Goal: Task Accomplishment & Management: Manage account settings

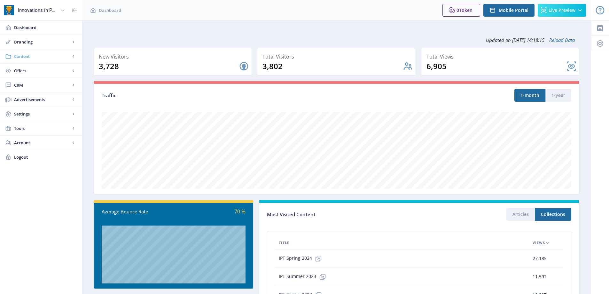
click at [37, 58] on span "Content" at bounding box center [42, 56] width 56 height 6
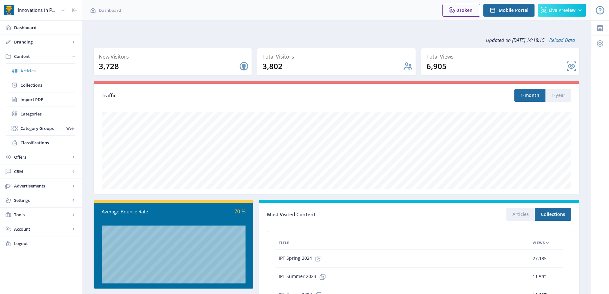
click at [32, 75] on link "Articles" at bounding box center [40, 71] width 69 height 14
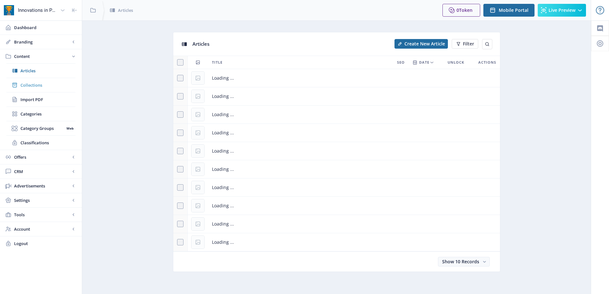
click at [34, 83] on span "Collections" at bounding box center [47, 85] width 55 height 6
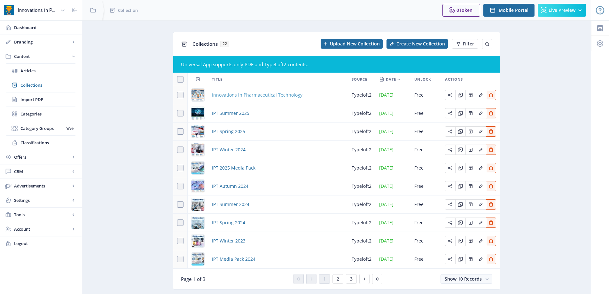
click at [290, 97] on span "Innovations in Pharmaceutical Technology" at bounding box center [257, 95] width 90 height 8
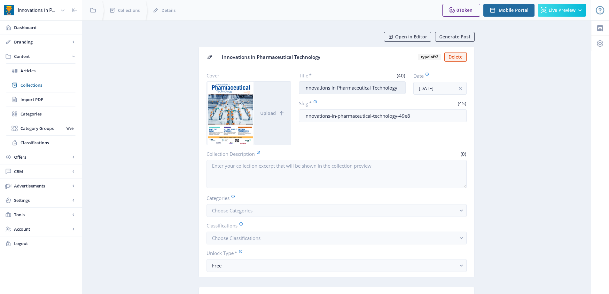
drag, startPoint x: 307, startPoint y: 88, endPoint x: 398, endPoint y: 89, distance: 91.4
click at [398, 89] on input "Innovations in Pharmaceutical Technology" at bounding box center [352, 87] width 107 height 13
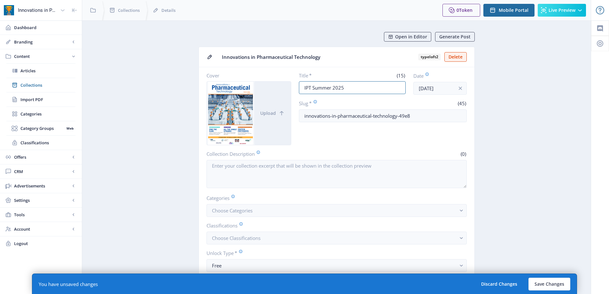
type input "IPT Summer 2025"
drag, startPoint x: 358, startPoint y: 108, endPoint x: 298, endPoint y: 106, distance: 60.4
click at [298, 106] on div "Cover Upload Title * (15) IPT Summer 2025 Date [DATE] Slug * (45) innovations-i…" at bounding box center [336, 108] width 260 height 73
type input "ipt-summer-2025"
click at [329, 89] on input "IPT Summer 2025" at bounding box center [352, 87] width 107 height 13
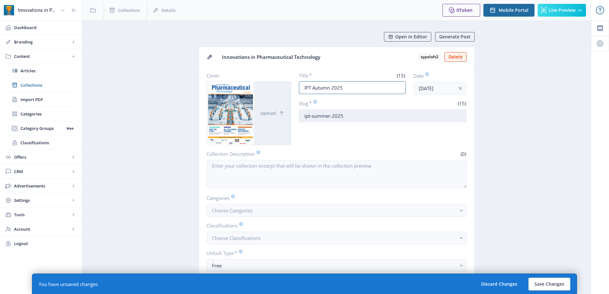
type input "IPT Autumn 2025"
drag, startPoint x: 312, startPoint y: 114, endPoint x: 330, endPoint y: 113, distance: 18.2
click at [330, 113] on input "ipt-summer-2025" at bounding box center [383, 115] width 168 height 13
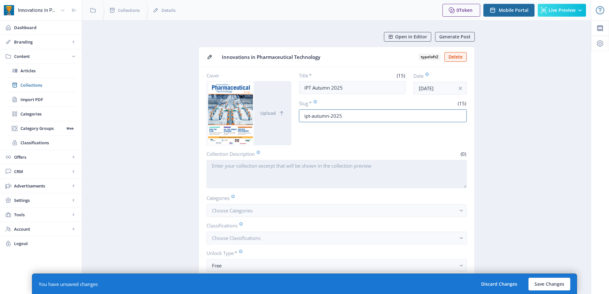
type input "ipt-autumn-2025"
click at [312, 169] on textarea "Collection Description" at bounding box center [336, 174] width 260 height 28
drag, startPoint x: 374, startPoint y: 165, endPoint x: 400, endPoint y: 165, distance: 25.9
click at [400, 165] on textarea "Welcome to IPT Autumn 2025! Featuring industry-leading companies like [PERSON_N…" at bounding box center [336, 174] width 260 height 28
drag, startPoint x: 339, startPoint y: 166, endPoint x: 436, endPoint y: 169, distance: 96.8
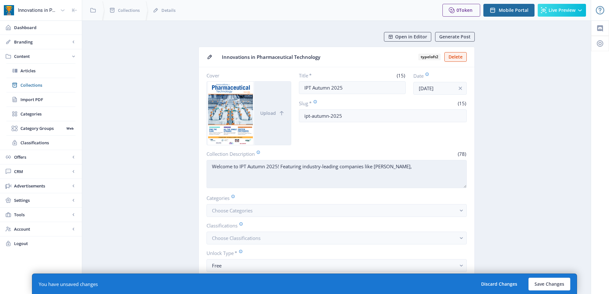
click at [436, 169] on textarea "Welcome to IPT Autumn 2025! Featuring industry-leading companies like [PERSON_N…" at bounding box center [336, 174] width 260 height 28
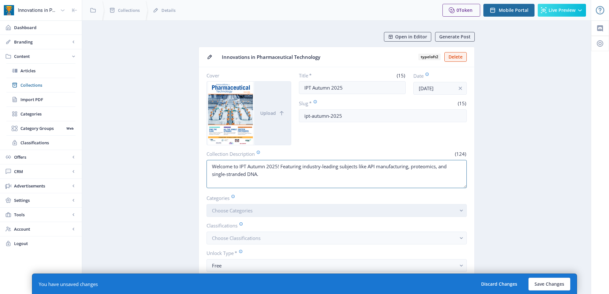
type textarea "Welcome to IPT Autumn 2025! Featuring industry-leading subjects like API manufa…"
click at [269, 210] on button "Choose Categories" at bounding box center [336, 210] width 260 height 13
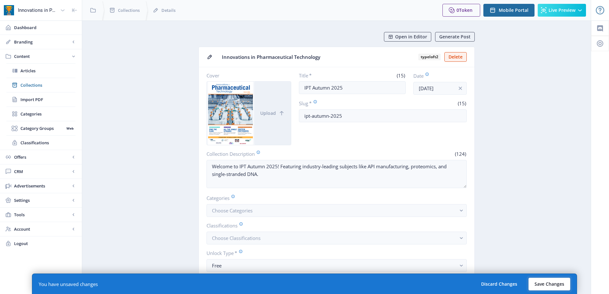
click at [539, 284] on button "Save Changes" at bounding box center [549, 283] width 42 height 13
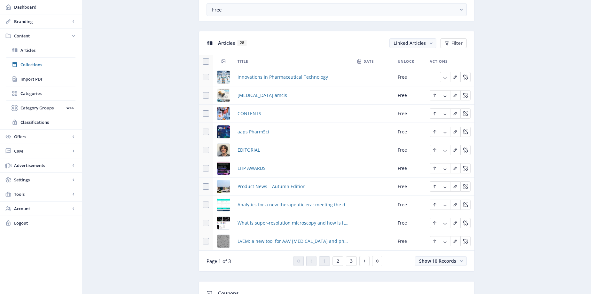
scroll to position [319, 0]
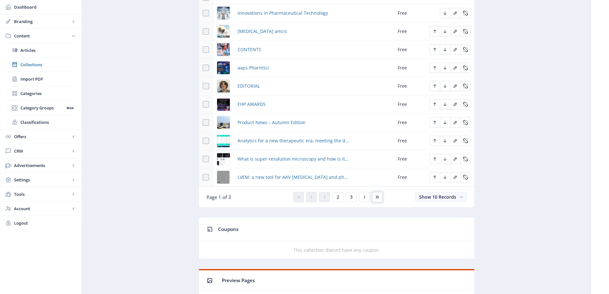
click at [379, 196] on icon at bounding box center [376, 196] width 5 height 5
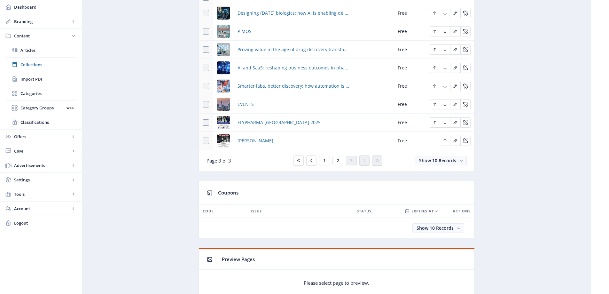
scroll to position [192, 0]
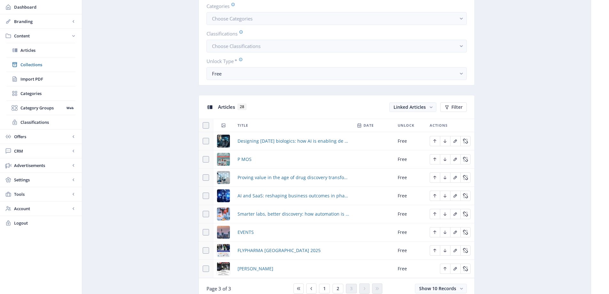
click at [266, 269] on div "[PERSON_NAME]" at bounding box center [292, 268] width 111 height 8
click at [246, 266] on span "[PERSON_NAME]" at bounding box center [255, 268] width 36 height 8
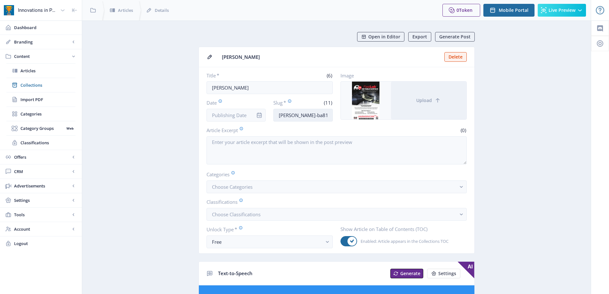
click at [315, 111] on input "[PERSON_NAME]-ba81" at bounding box center [302, 115] width 59 height 13
drag, startPoint x: 291, startPoint y: 115, endPoint x: 306, endPoint y: 116, distance: 15.4
click at [306, 116] on input "[PERSON_NAME]-ba81" at bounding box center [302, 115] width 59 height 13
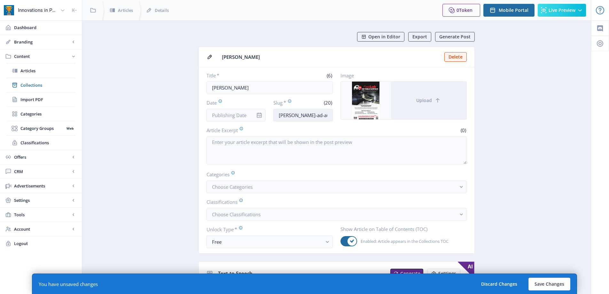
scroll to position [0, 3]
type input "[PERSON_NAME]-ad-autumn-2025"
click at [258, 88] on input "[PERSON_NAME]" at bounding box center [269, 87] width 126 height 13
click at [283, 87] on input "[PERSON_NAME]" at bounding box center [269, 87] width 126 height 13
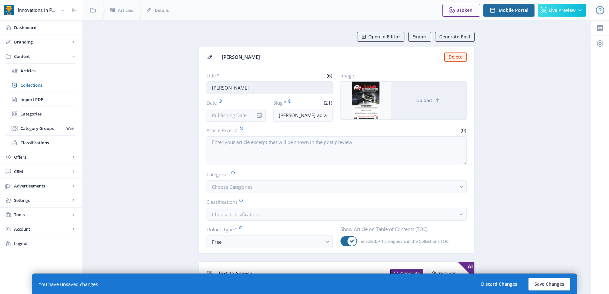
drag, startPoint x: 217, startPoint y: 85, endPoint x: 234, endPoint y: 84, distance: 16.9
click at [234, 85] on input "[PERSON_NAME]" at bounding box center [269, 87] width 126 height 13
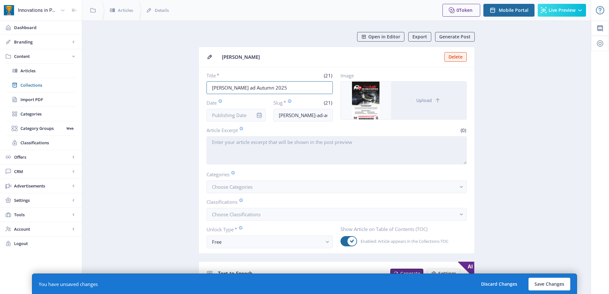
type input "[PERSON_NAME] ad Autumn 2025"
click at [256, 144] on textarea "Article Excerpt" at bounding box center [336, 150] width 260 height 28
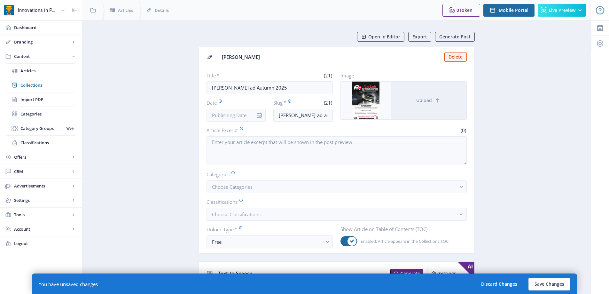
click at [391, 36] on span "Open in Editor" at bounding box center [384, 36] width 32 height 5
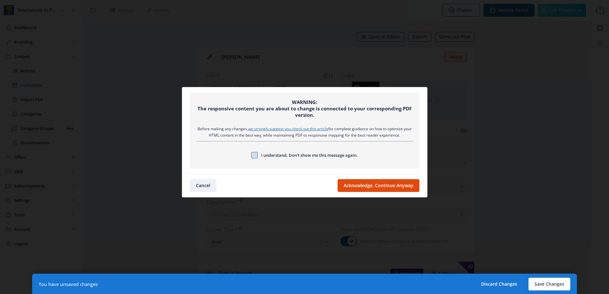
click at [255, 153] on span at bounding box center [254, 155] width 6 height 6
click at [251, 155] on input "I understand. Don’t show me this message again." at bounding box center [251, 155] width 0 height 0
checkbox input "true"
click at [365, 189] on button "Acknowledge, Continue Anyway" at bounding box center [378, 185] width 82 height 13
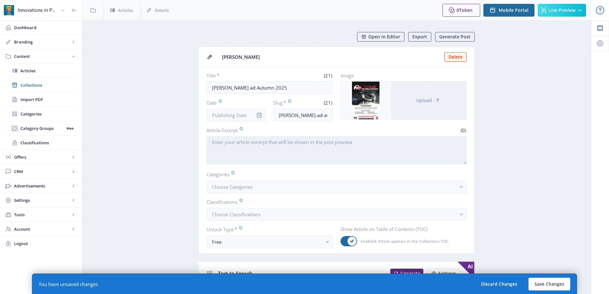
click at [261, 147] on textarea "Article Excerpt" at bounding box center [336, 150] width 260 height 28
paste textarea "[PERSON_NAME][DOMAIN_NAME][URL]"
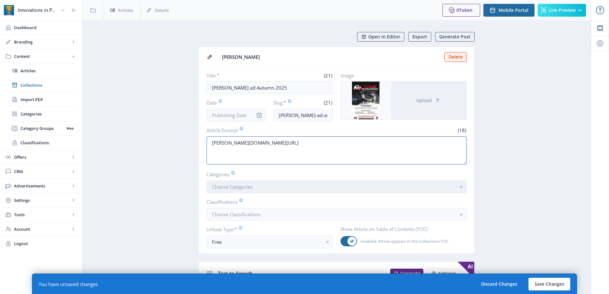
type textarea "[PERSON_NAME][DOMAIN_NAME][URL]"
click at [242, 187] on span "Choose Categories" at bounding box center [232, 186] width 41 height 6
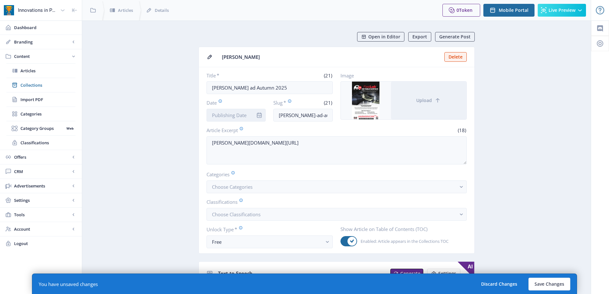
click at [239, 119] on input "Date" at bounding box center [235, 115] width 59 height 13
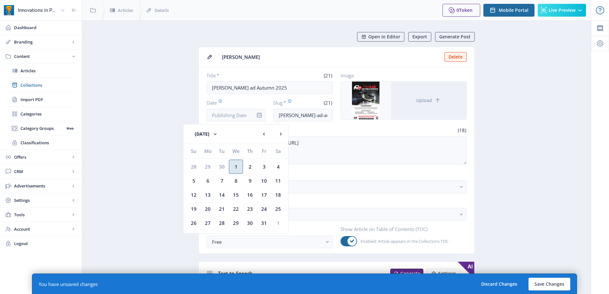
click at [238, 165] on div "1" at bounding box center [236, 166] width 14 height 14
type input "[DATE]"
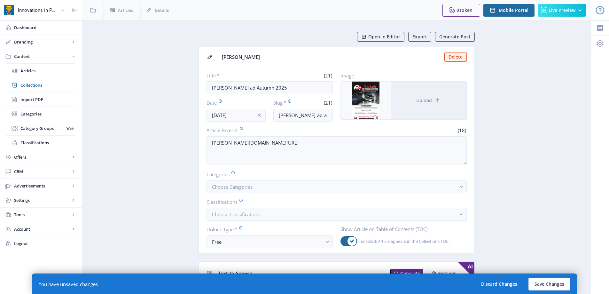
click at [543, 286] on button "Save Changes" at bounding box center [549, 283] width 42 height 13
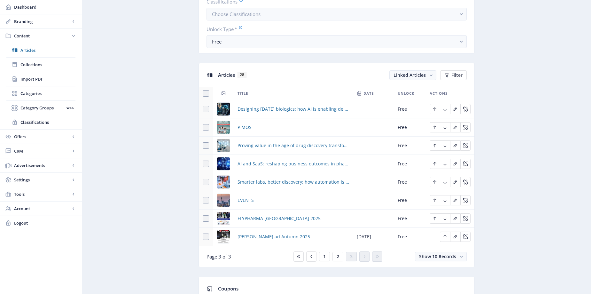
scroll to position [287, 0]
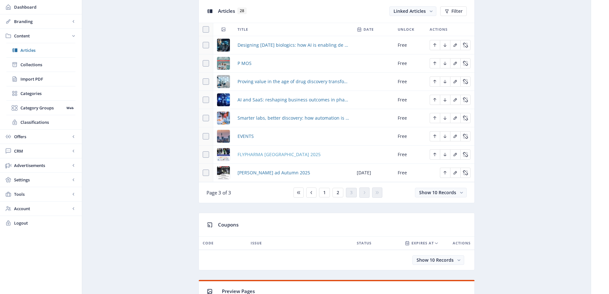
click at [278, 157] on span "FLYPHARMA [GEOGRAPHIC_DATA] 2025" at bounding box center [278, 154] width 83 height 8
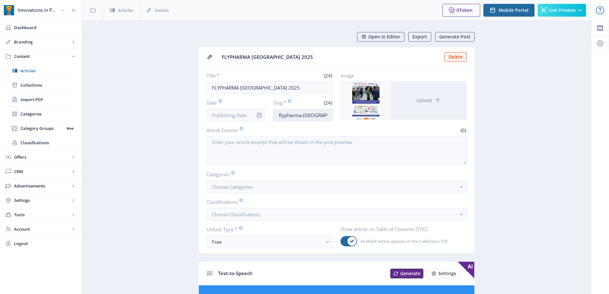
click at [307, 118] on input "flypharma-[GEOGRAPHIC_DATA]-2025" at bounding box center [302, 115] width 59 height 13
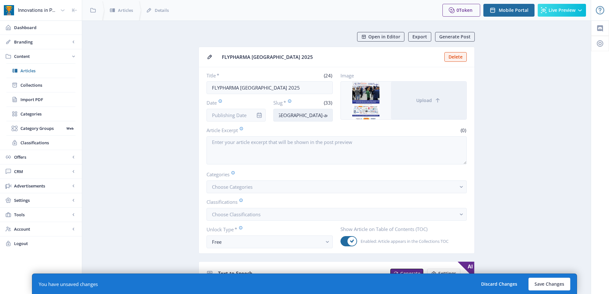
scroll to position [0, 29]
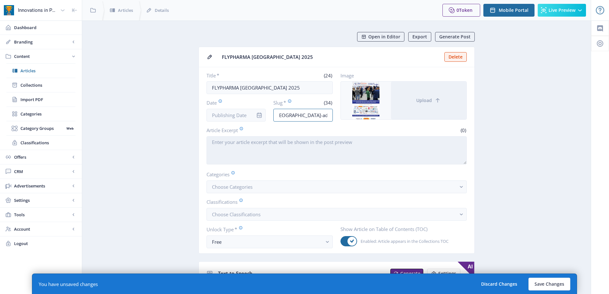
type input "flypharma-[GEOGRAPHIC_DATA]-ad-autumn-2025"
click at [294, 155] on textarea "Article Excerpt" at bounding box center [336, 150] width 260 height 28
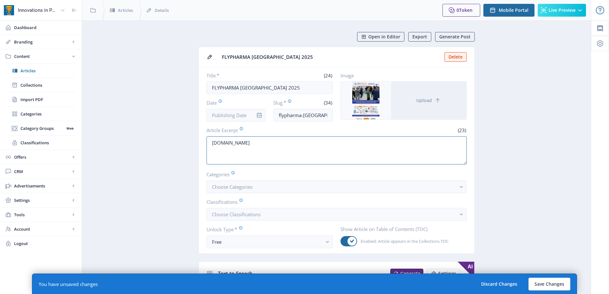
type textarea "[DOMAIN_NAME]"
click at [241, 117] on input "Date" at bounding box center [235, 115] width 59 height 13
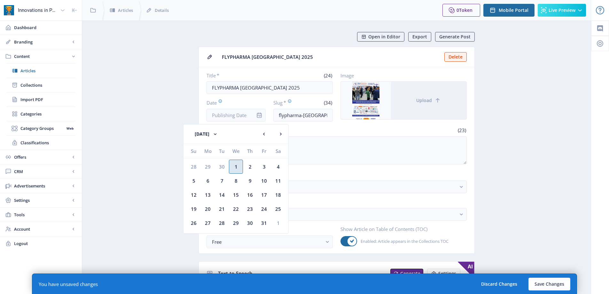
click at [234, 169] on div "1" at bounding box center [236, 166] width 14 height 14
type input "[DATE]"
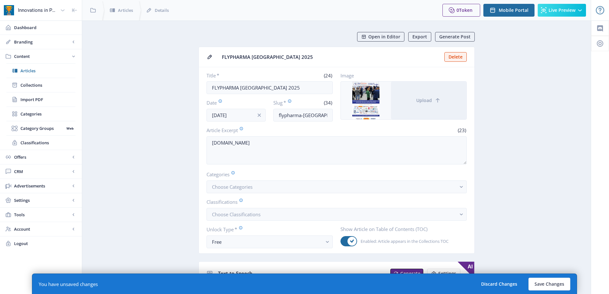
click at [554, 282] on button "Save Changes" at bounding box center [549, 283] width 42 height 13
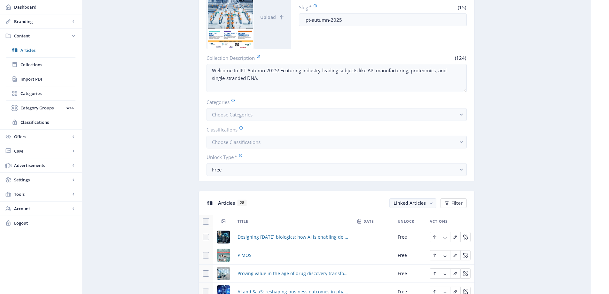
scroll to position [192, 0]
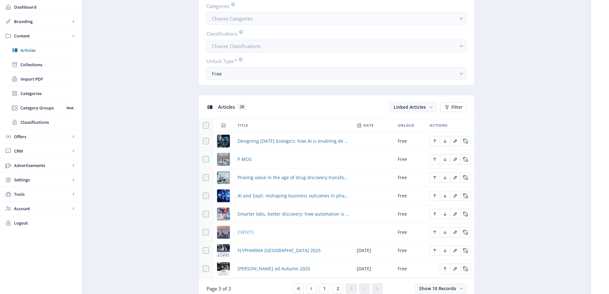
click at [246, 233] on span "EVENTS" at bounding box center [245, 232] width 16 height 8
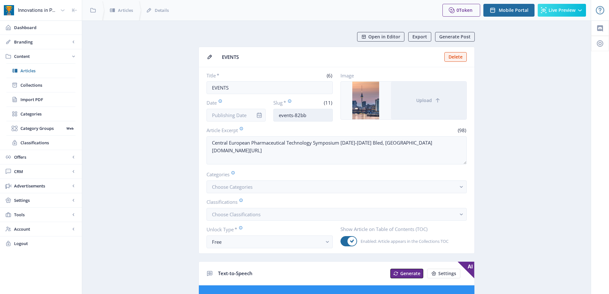
click at [312, 117] on input "events-82bb" at bounding box center [302, 115] width 59 height 13
drag, startPoint x: 296, startPoint y: 114, endPoint x: 314, endPoint y: 114, distance: 17.9
click at [314, 114] on input "events-82bb" at bounding box center [302, 115] width 59 height 13
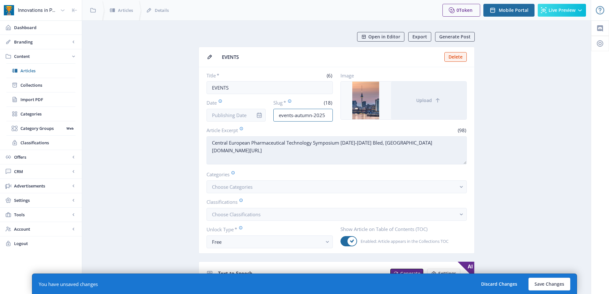
type input "events-autumn-2025"
drag, startPoint x: 212, startPoint y: 142, endPoint x: 449, endPoint y: 139, distance: 237.0
click at [449, 139] on textarea "Central European Pharmaceutical Technology Symposium [DATE]-[DATE] Bled, [GEOGR…" at bounding box center [336, 150] width 260 height 28
type textarea "E"
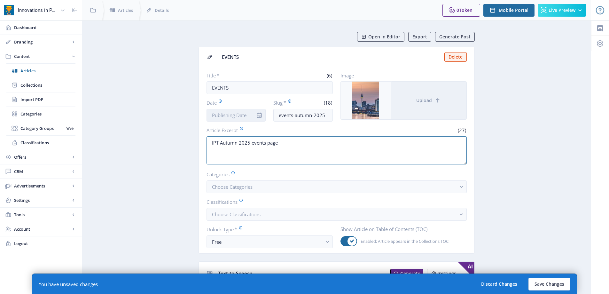
type textarea "IPT Autumn 2025 events page"
click at [235, 118] on input "Date" at bounding box center [235, 115] width 59 height 13
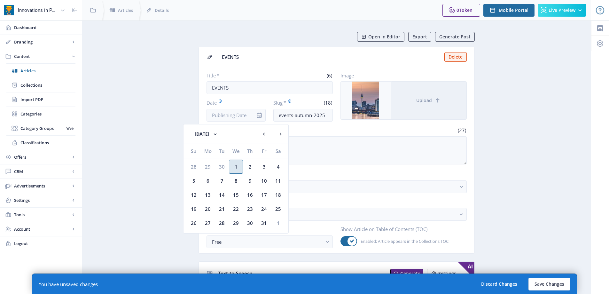
click at [235, 165] on div "1" at bounding box center [236, 166] width 14 height 14
type input "[DATE]"
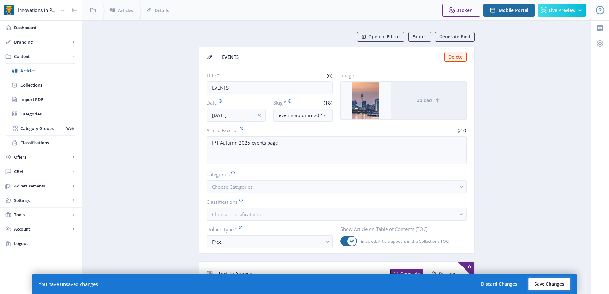
click at [536, 287] on button "Save Changes" at bounding box center [549, 283] width 42 height 13
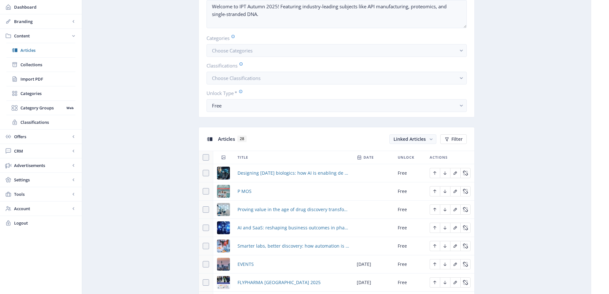
scroll to position [256, 0]
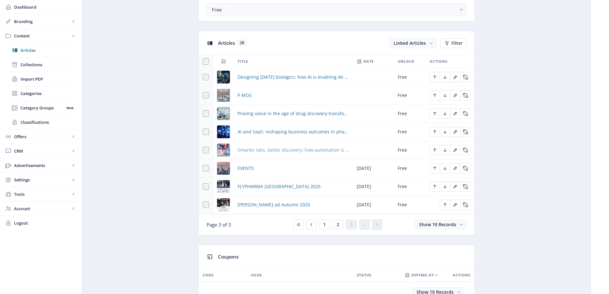
click at [270, 149] on span "Smarter labs, better discovery: how automation is evolving pharma R&D" at bounding box center [292, 150] width 111 height 8
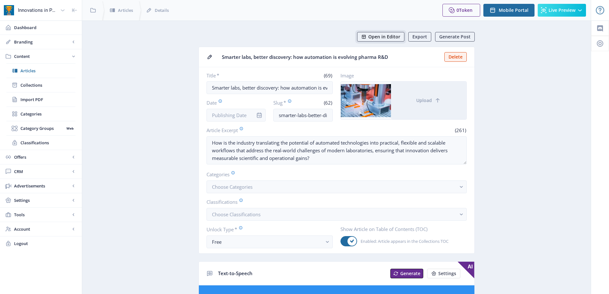
click at [388, 40] on button "Open in Editor" at bounding box center [380, 37] width 47 height 10
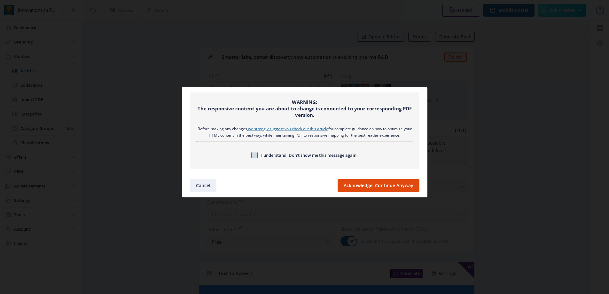
click at [254, 155] on span at bounding box center [254, 155] width 6 height 6
click at [251, 155] on input "I understand. Don’t show me this message again." at bounding box center [251, 155] width 0 height 0
checkbox input "true"
click at [375, 182] on button "Acknowledge, Continue Anyway" at bounding box center [378, 185] width 82 height 13
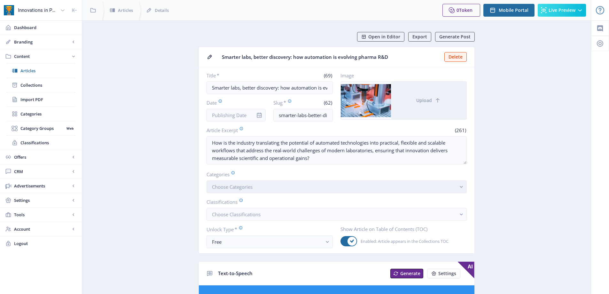
click at [250, 184] on span "Choose Categories" at bounding box center [232, 186] width 41 height 6
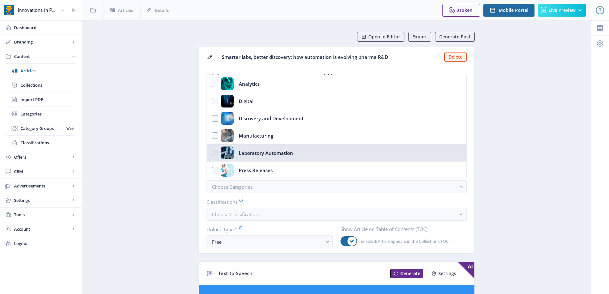
click at [260, 153] on div "Laboratory Automation" at bounding box center [266, 152] width 54 height 13
checkbox input "true"
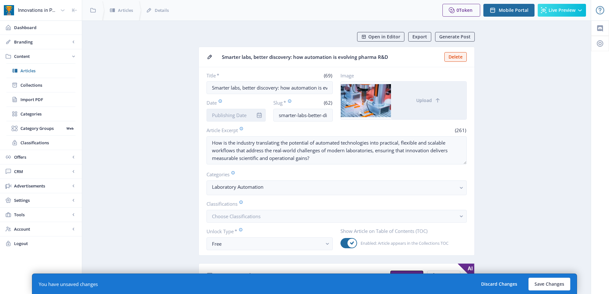
click at [225, 114] on input "Date" at bounding box center [235, 115] width 59 height 13
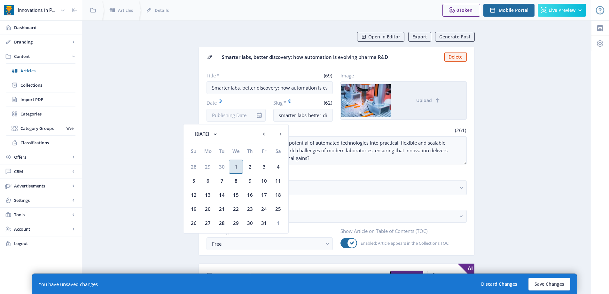
click at [234, 167] on div "1" at bounding box center [236, 166] width 14 height 14
type input "[DATE]"
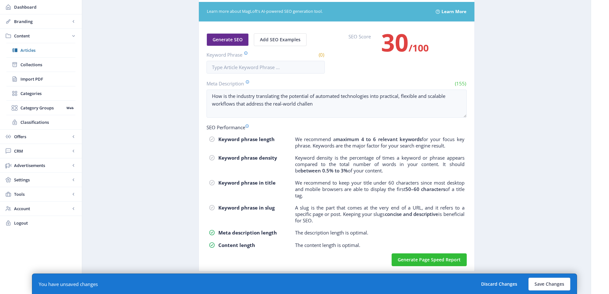
scroll to position [199, 0]
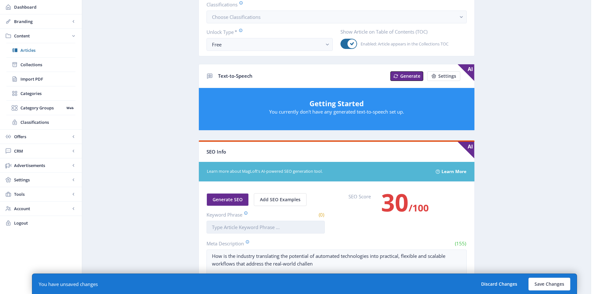
click at [272, 225] on input "Keyword Phrase" at bounding box center [265, 226] width 118 height 13
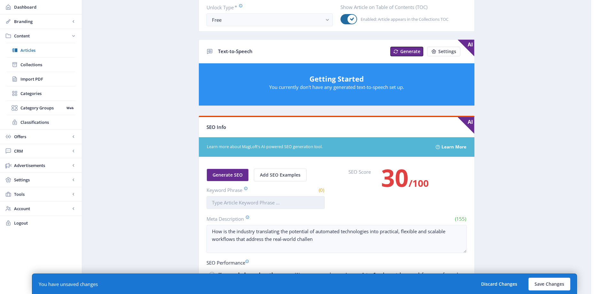
scroll to position [319, 0]
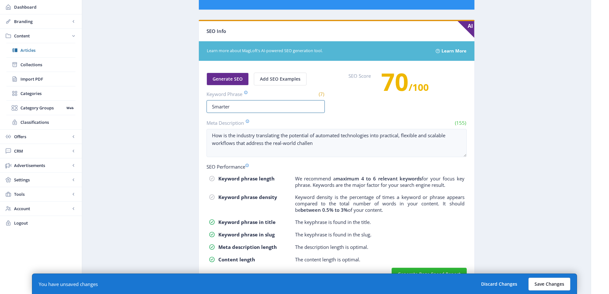
type input "Smarter"
click at [534, 281] on button "Save Changes" at bounding box center [549, 283] width 42 height 13
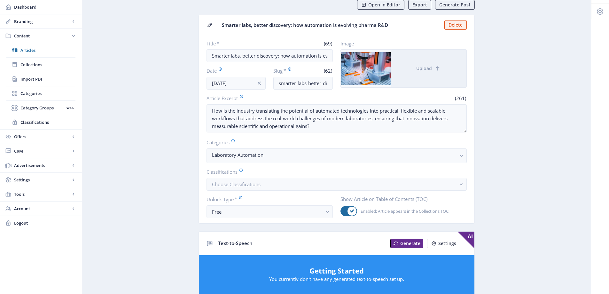
scroll to position [0, 0]
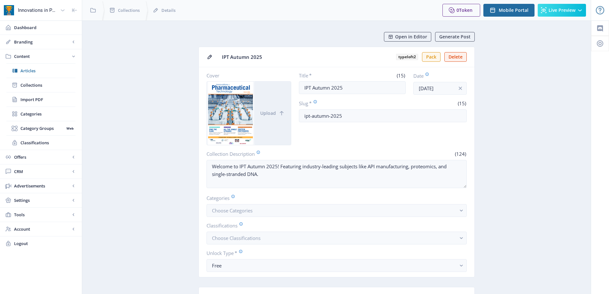
scroll to position [256, 0]
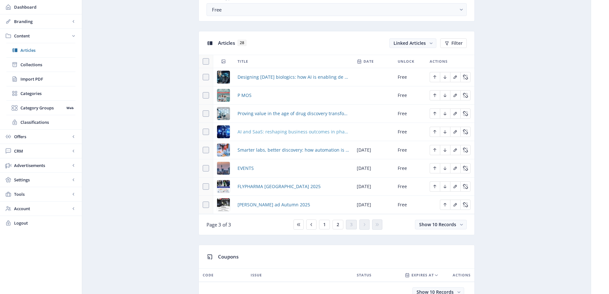
click at [303, 131] on span "AI and SaaS: reshaping business outcomes in pharma manufacturing" at bounding box center [292, 132] width 111 height 8
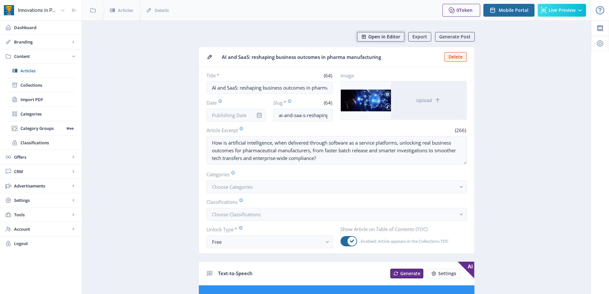
click at [378, 36] on span "Open in Editor" at bounding box center [384, 36] width 32 height 5
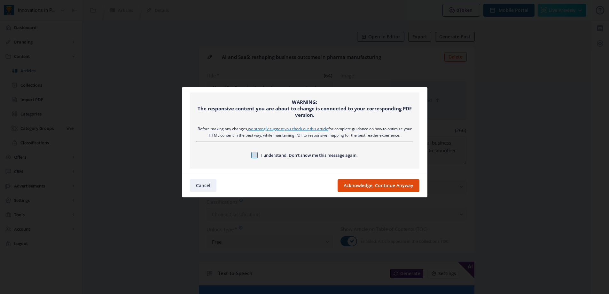
click at [254, 156] on span at bounding box center [254, 155] width 6 height 6
click at [251, 155] on input "I understand. Don’t show me this message again." at bounding box center [251, 155] width 0 height 0
checkbox input "true"
click at [402, 188] on button "Acknowledge, Continue Anyway" at bounding box center [378, 185] width 82 height 13
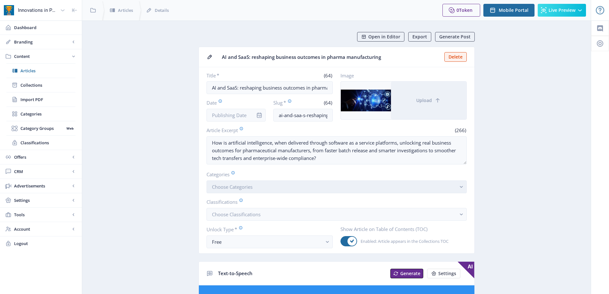
click at [242, 184] on span "Choose Categories" at bounding box center [232, 186] width 41 height 6
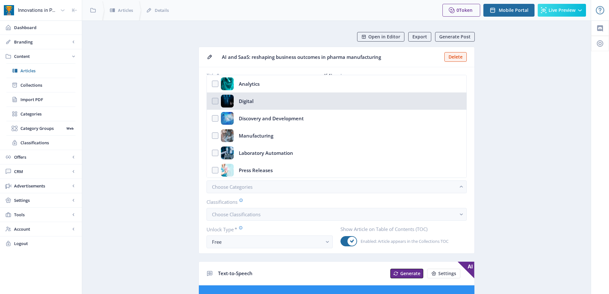
click at [243, 99] on div "Digital" at bounding box center [246, 101] width 15 height 13
checkbox input "true"
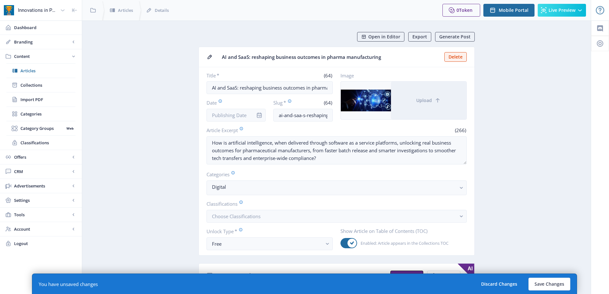
scroll to position [256, 0]
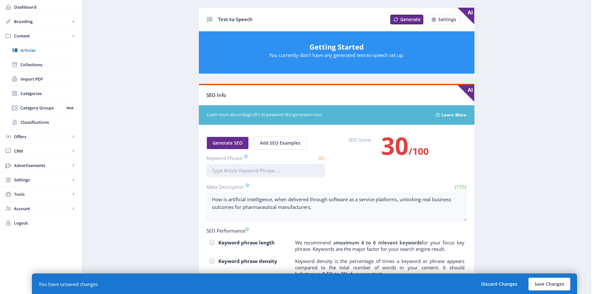
click at [228, 173] on input "Keyword Phrase" at bounding box center [265, 170] width 118 height 13
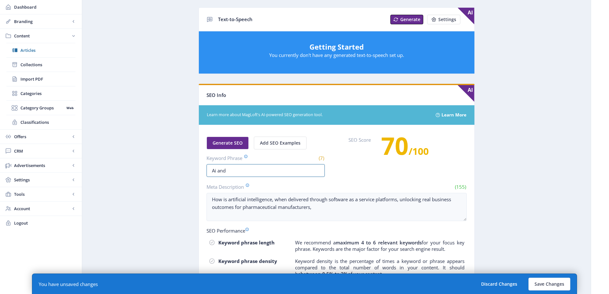
drag, startPoint x: 218, startPoint y: 167, endPoint x: 209, endPoint y: 182, distance: 17.0
click at [217, 167] on input "Ai and" at bounding box center [265, 170] width 118 height 13
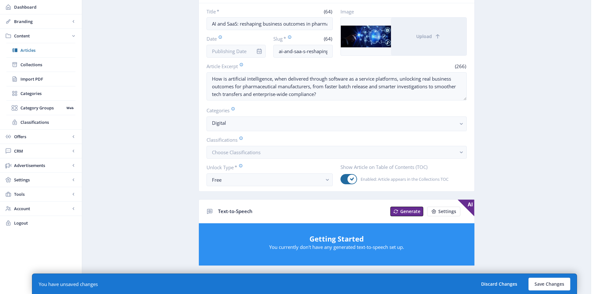
scroll to position [0, 0]
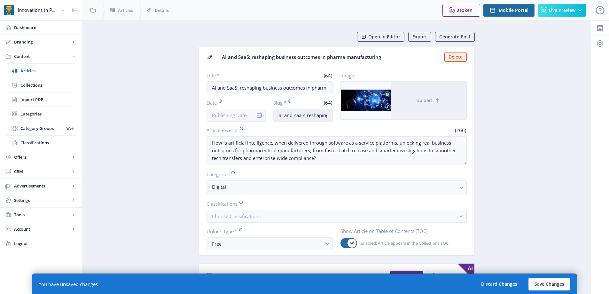
type input "AI and"
click at [298, 113] on input "ai-and-saa-s-reshaping-business-outcomes-in-pharma-manufacturing" at bounding box center [302, 115] width 59 height 13
type input "ai-and-saas-reshaping-business-outcomes-in-pharma-manufacturing"
click at [218, 113] on input "Date" at bounding box center [235, 115] width 59 height 13
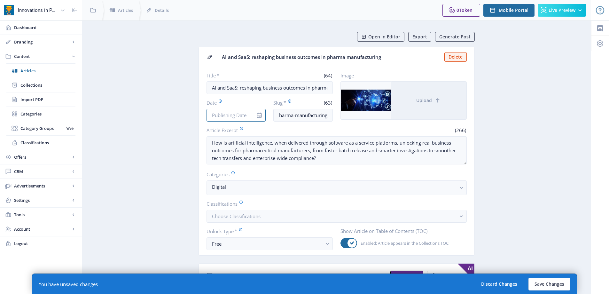
scroll to position [0, 0]
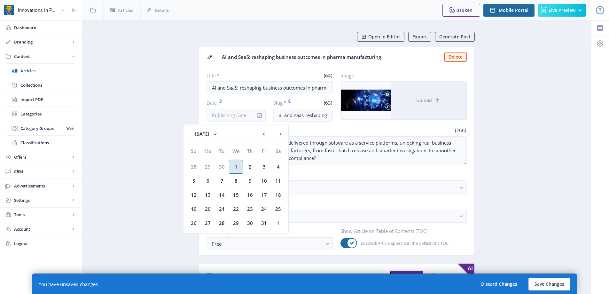
click at [236, 162] on div "1" at bounding box center [236, 166] width 14 height 14
type input "[DATE]"
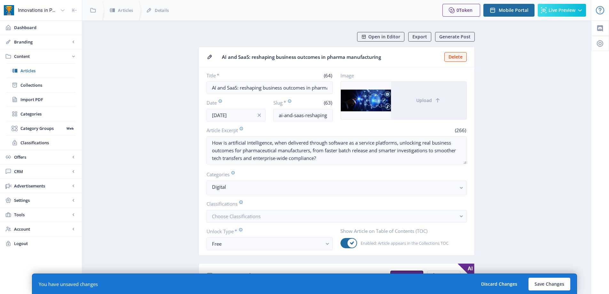
click at [544, 281] on button "Save Changes" at bounding box center [549, 283] width 42 height 13
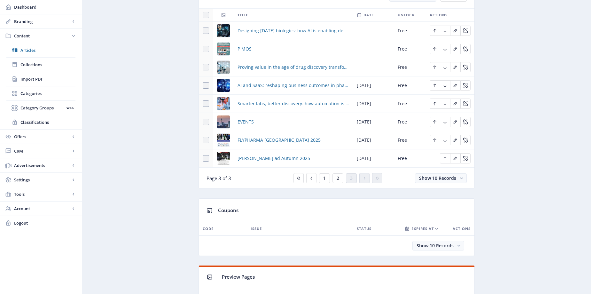
scroll to position [238, 0]
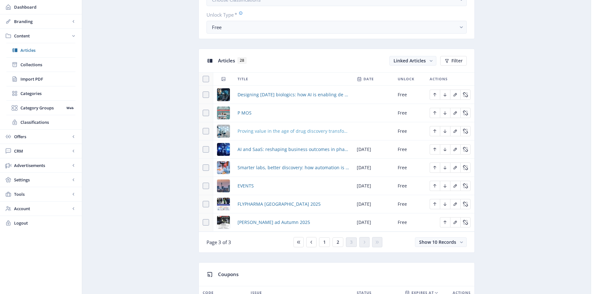
click at [280, 131] on span "Proving value in the age of drug discovery transformation" at bounding box center [292, 131] width 111 height 8
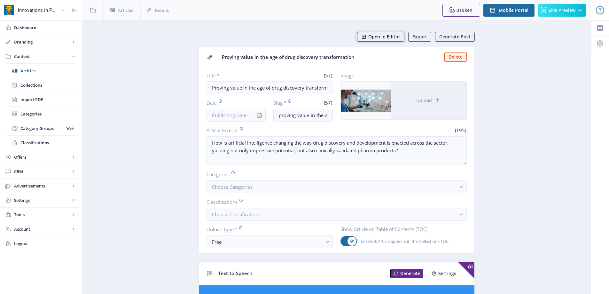
click at [382, 34] on span "Open in Editor" at bounding box center [384, 36] width 32 height 5
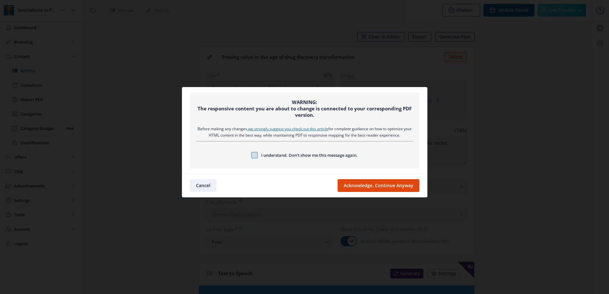
click at [256, 154] on span at bounding box center [254, 155] width 6 height 6
click at [251, 155] on input "I understand. Don’t show me this message again." at bounding box center [251, 155] width 0 height 0
checkbox input "true"
click at [361, 183] on button "Acknowledge, Continue Anyway" at bounding box center [378, 185] width 82 height 13
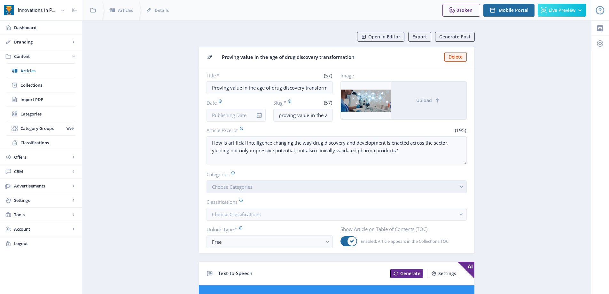
click at [241, 183] on button "Choose Categories" at bounding box center [336, 186] width 260 height 13
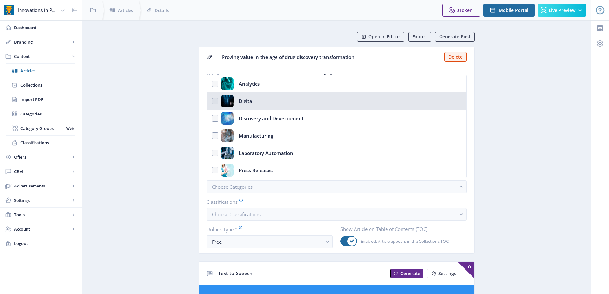
click at [252, 96] on div "Digital" at bounding box center [246, 101] width 15 height 13
checkbox input "true"
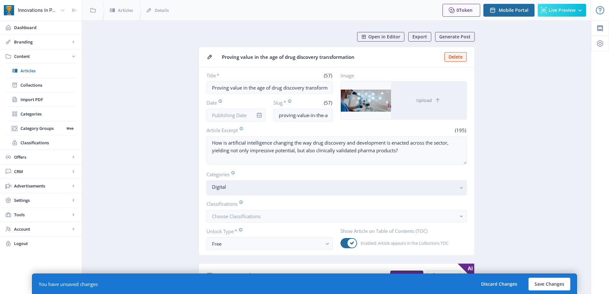
scroll to position [256, 0]
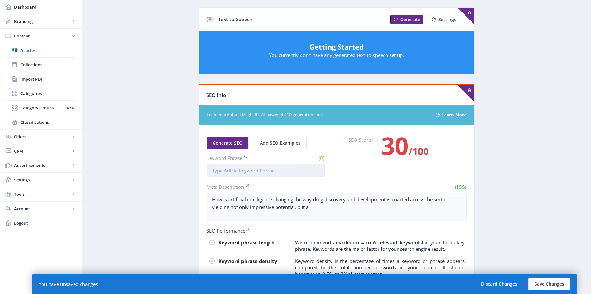
click at [261, 168] on input "Keyword Phrase" at bounding box center [265, 170] width 118 height 13
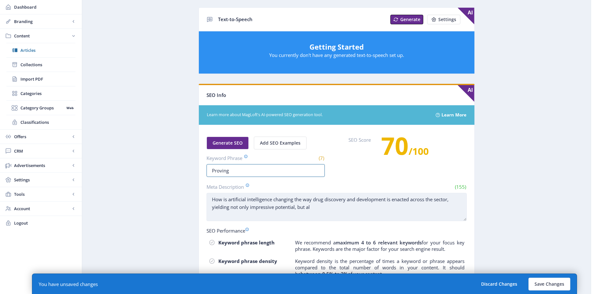
type input "Proving"
drag, startPoint x: 316, startPoint y: 205, endPoint x: 322, endPoint y: 204, distance: 6.7
click at [322, 204] on textarea "How is artificial intelligence changing the way drug discovery and development …" at bounding box center [336, 207] width 260 height 28
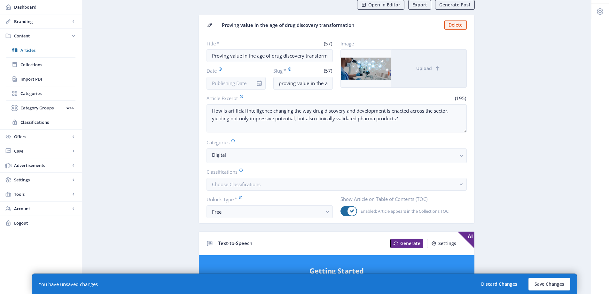
scroll to position [0, 0]
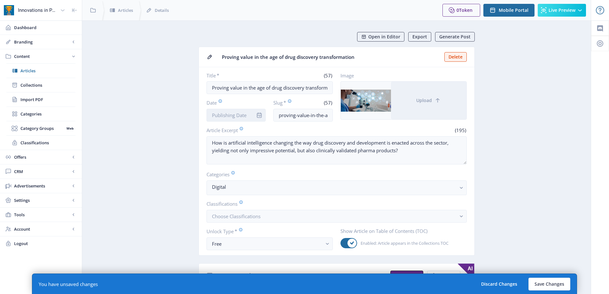
type textarea "How is artificial intelligence changing the way drug discovery and development …"
click at [229, 114] on input "Date" at bounding box center [235, 115] width 59 height 13
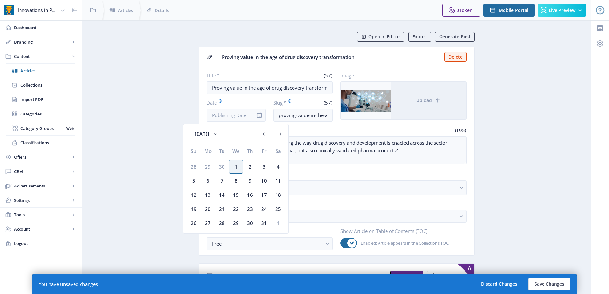
click at [235, 157] on div "We" at bounding box center [236, 151] width 14 height 14
click at [236, 165] on div "1" at bounding box center [236, 166] width 14 height 14
type input "[DATE]"
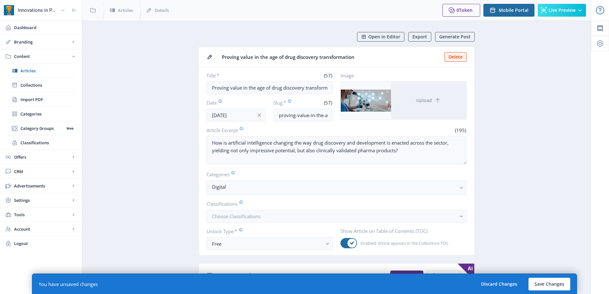
click at [538, 280] on button "Save Changes" at bounding box center [549, 283] width 42 height 13
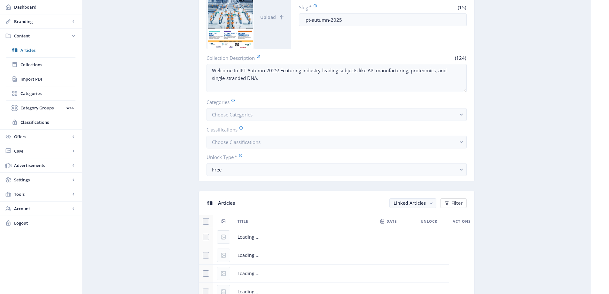
scroll to position [256, 0]
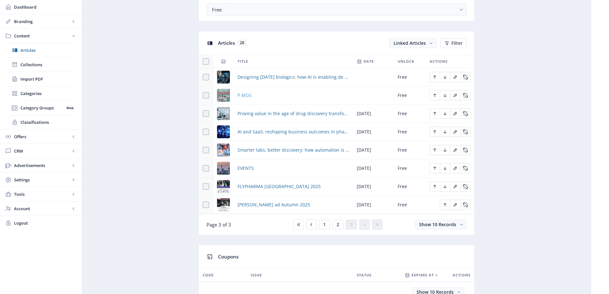
click at [247, 95] on span "P MOS" at bounding box center [244, 95] width 14 height 8
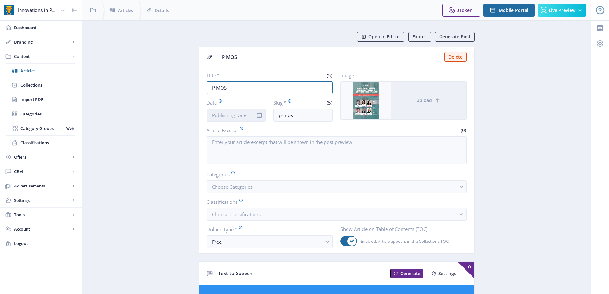
drag, startPoint x: 216, startPoint y: 87, endPoint x: 229, endPoint y: 114, distance: 30.6
click at [216, 87] on input "P MOS" at bounding box center [269, 87] width 126 height 13
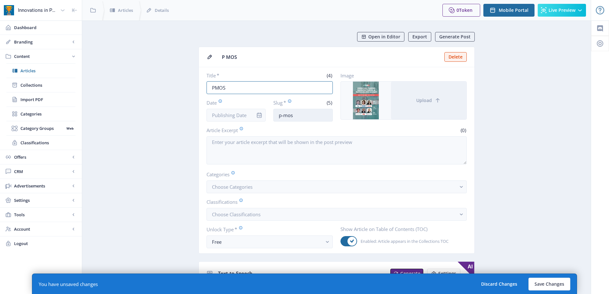
type input "PMOS"
click at [312, 115] on input "p-mos" at bounding box center [302, 115] width 59 height 13
click at [284, 114] on input "p-mos" at bounding box center [302, 115] width 59 height 13
click at [304, 115] on input "pmos" at bounding box center [302, 115] width 59 height 13
type input "pmos-autumn-2025"
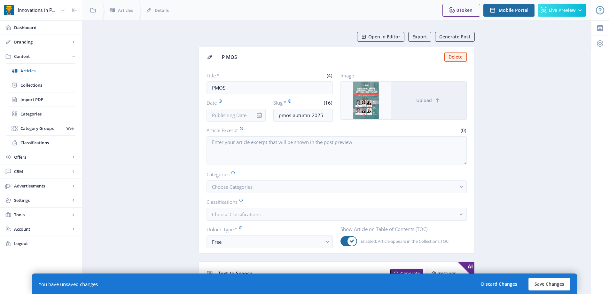
click at [285, 131] on label "Article Excerpt" at bounding box center [269, 129] width 127 height 7
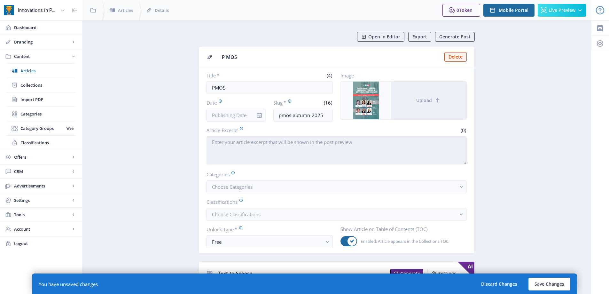
click at [219, 149] on textarea "Article Excerpt" at bounding box center [336, 150] width 260 height 28
paste textarea "[URL][DOMAIN_NAME]"
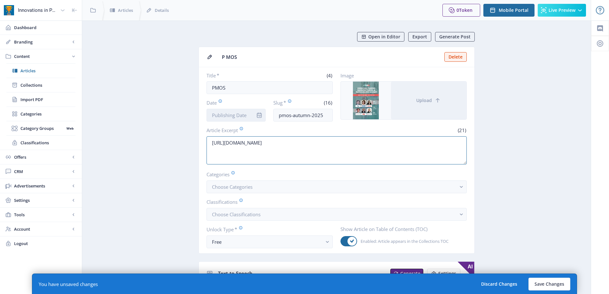
type textarea "[URL][DOMAIN_NAME]"
click at [234, 113] on input "Date" at bounding box center [235, 115] width 59 height 13
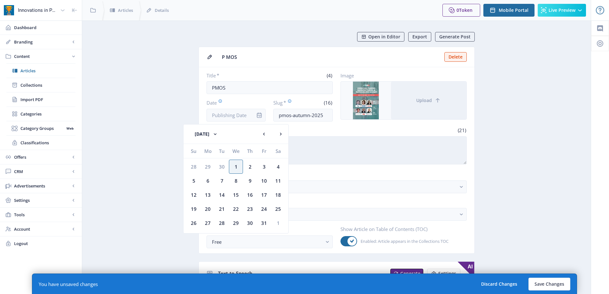
click at [236, 164] on div "1" at bounding box center [236, 166] width 14 height 14
type input "[DATE]"
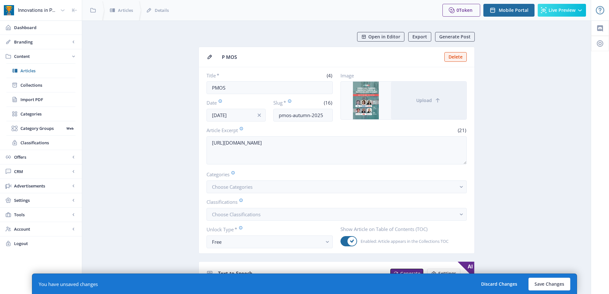
click at [550, 284] on button "Save Changes" at bounding box center [549, 283] width 42 height 13
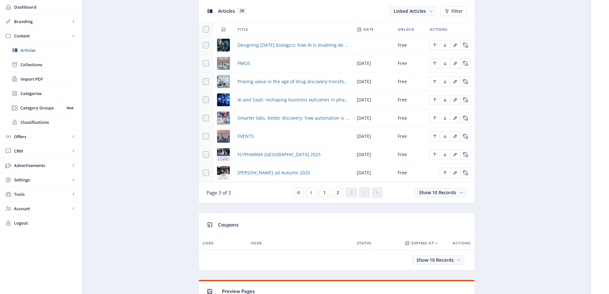
scroll to position [160, 0]
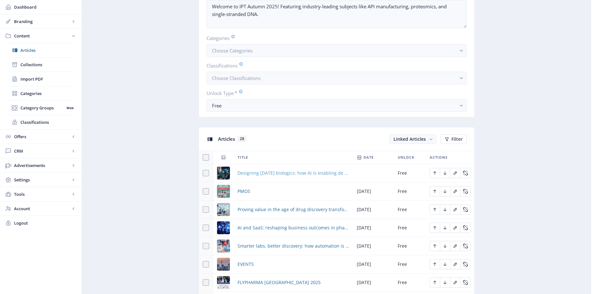
click at [265, 175] on span "Designing [DATE] biologics: how AI is enabling de novo protein discovery" at bounding box center [292, 173] width 111 height 8
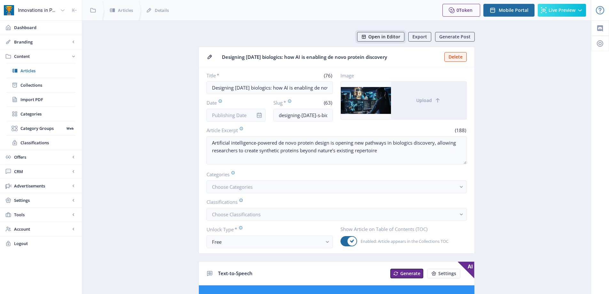
click at [380, 39] on span "Open in Editor" at bounding box center [384, 36] width 32 height 5
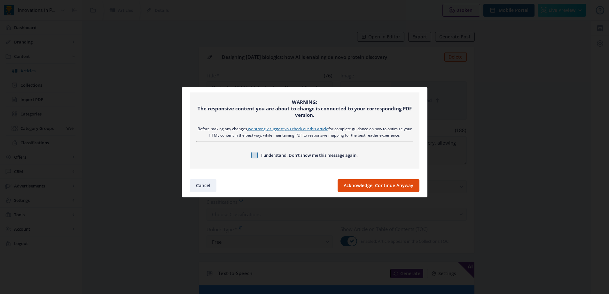
click at [254, 155] on span at bounding box center [254, 155] width 6 height 6
click at [251, 155] on input "I understand. Don’t show me this message again." at bounding box center [251, 155] width 0 height 0
checkbox input "true"
click at [378, 188] on button "Acknowledge, Continue Anyway" at bounding box center [378, 185] width 82 height 13
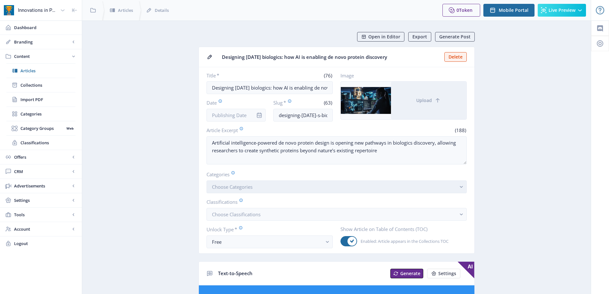
click at [257, 186] on button "Choose Categories" at bounding box center [336, 186] width 260 height 13
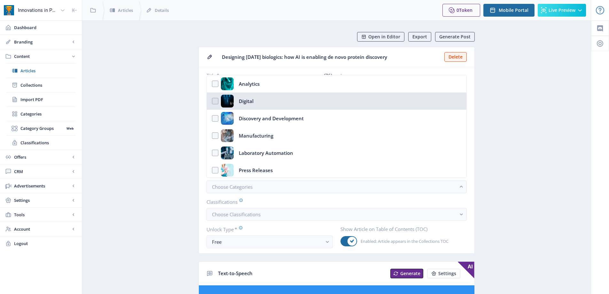
click at [255, 97] on nb-option "Digital" at bounding box center [336, 100] width 259 height 17
checkbox input "true"
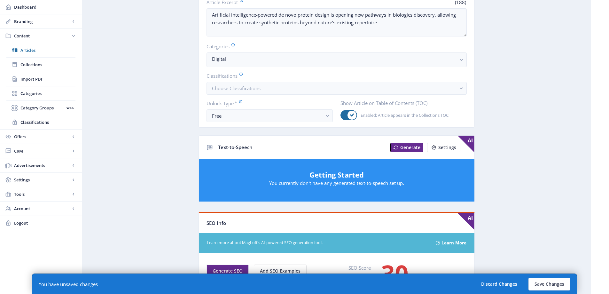
scroll to position [287, 0]
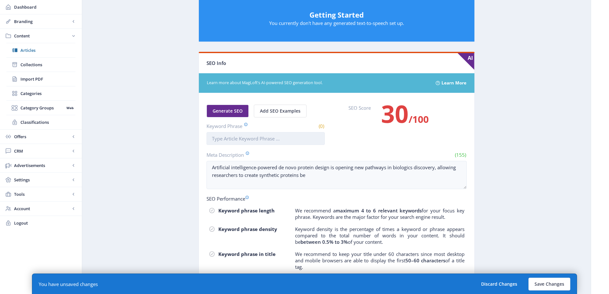
click at [260, 134] on input "Keyword Phrase" at bounding box center [265, 138] width 118 height 13
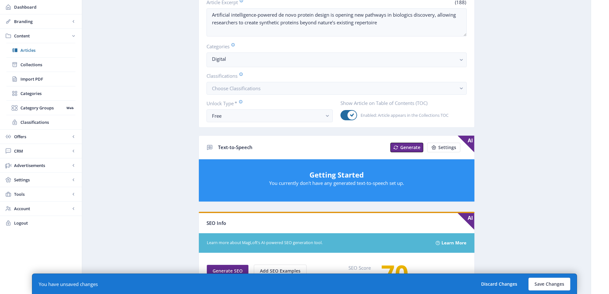
scroll to position [0, 0]
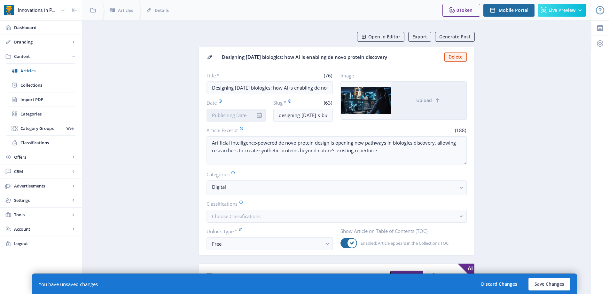
type input "Designing"
click at [247, 119] on input "Date" at bounding box center [235, 115] width 59 height 13
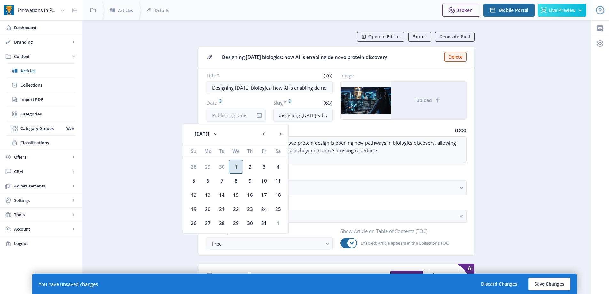
click at [235, 165] on div "1" at bounding box center [236, 166] width 14 height 14
type input "[DATE]"
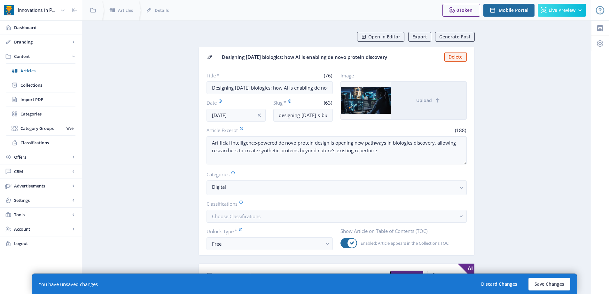
click at [541, 282] on button "Save Changes" at bounding box center [549, 283] width 42 height 13
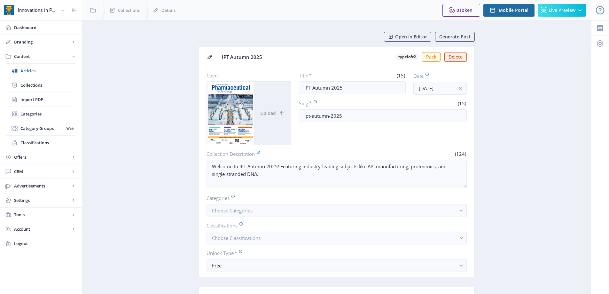
scroll to position [256, 0]
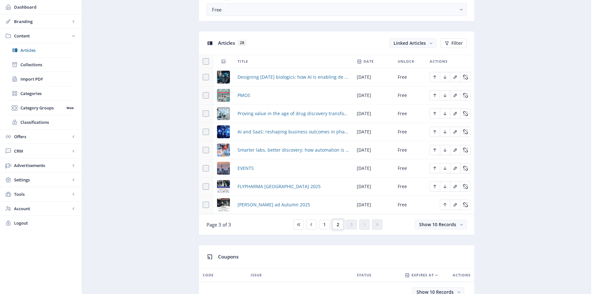
click at [335, 227] on button "2" at bounding box center [337, 224] width 11 height 10
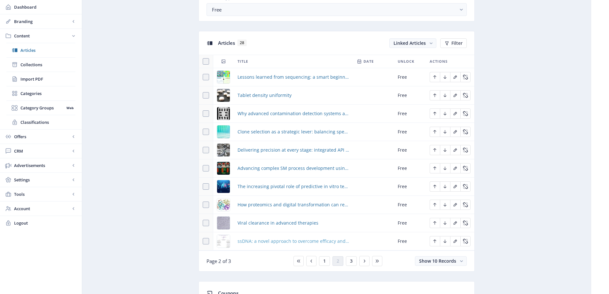
click at [274, 240] on span "ssDNA: a novel approach to overcome efficacy and immunogenicity challenges in g…" at bounding box center [292, 241] width 111 height 8
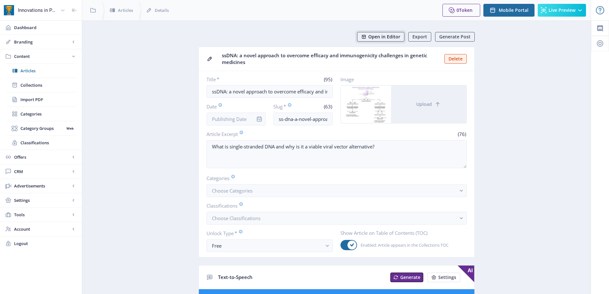
click at [374, 35] on span "Open in Editor" at bounding box center [384, 36] width 32 height 5
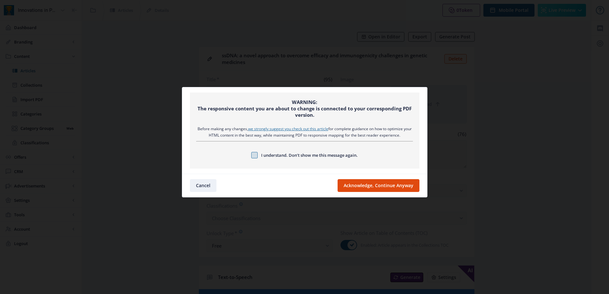
click at [255, 154] on span at bounding box center [254, 155] width 6 height 6
click at [251, 155] on input "I understand. Don’t show me this message again." at bounding box center [251, 155] width 0 height 0
checkbox input "true"
click at [367, 192] on nb-card-footer "Cancel Acknowledge, Continue Anyway" at bounding box center [304, 184] width 245 height 23
click at [352, 189] on button "Acknowledge, Continue Anyway" at bounding box center [378, 185] width 82 height 13
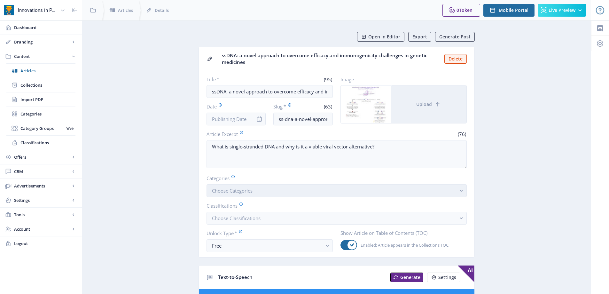
click at [255, 187] on button "Choose Categories" at bounding box center [336, 190] width 260 height 13
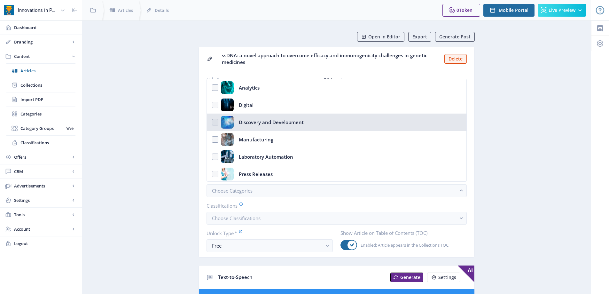
click at [264, 124] on div "Discovery and Development" at bounding box center [271, 122] width 65 height 13
checkbox input "true"
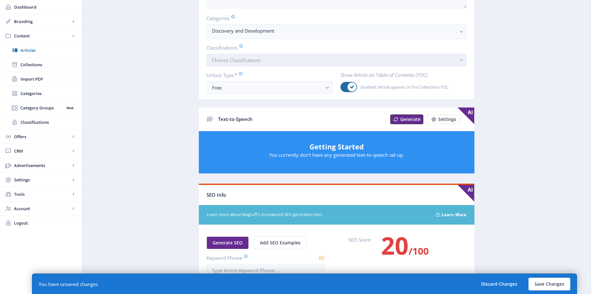
scroll to position [351, 0]
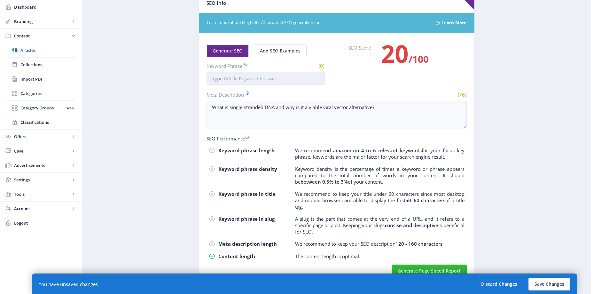
click at [258, 78] on input "Keyword Phrase" at bounding box center [265, 78] width 118 height 13
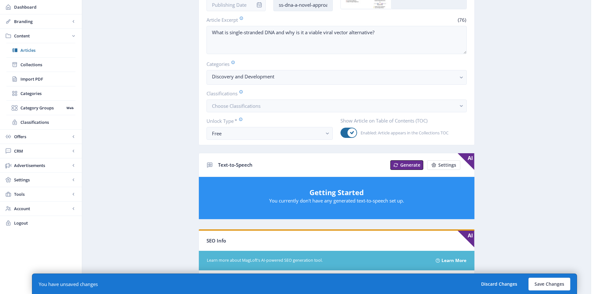
scroll to position [0, 0]
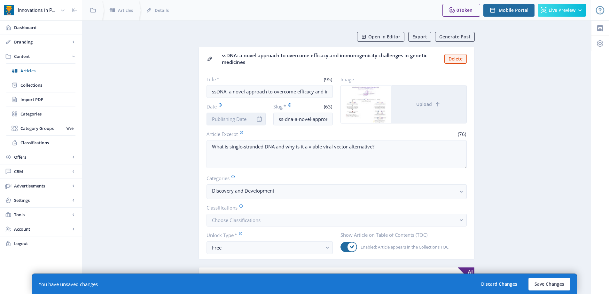
type input "ssDNA"
click at [241, 123] on input "Date" at bounding box center [235, 118] width 59 height 13
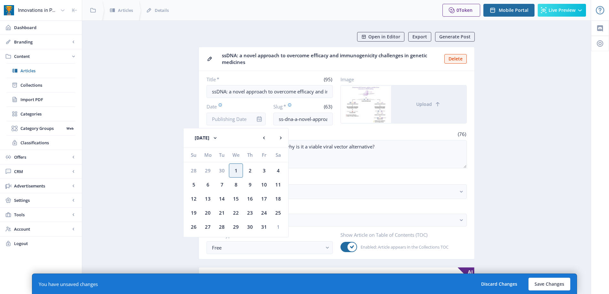
click at [231, 169] on div "1" at bounding box center [236, 170] width 14 height 14
type input "[DATE]"
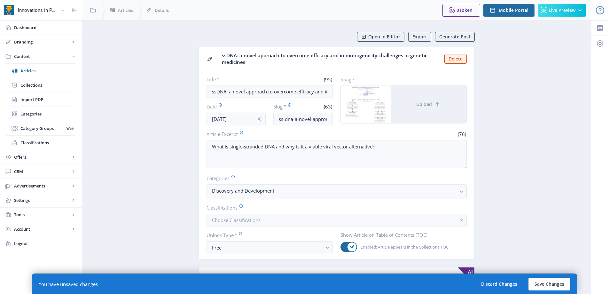
click at [552, 285] on button "Save Changes" at bounding box center [549, 283] width 42 height 13
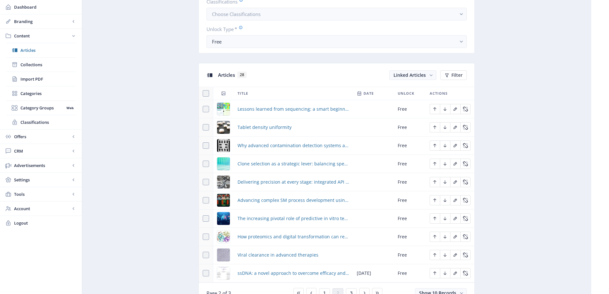
scroll to position [319, 0]
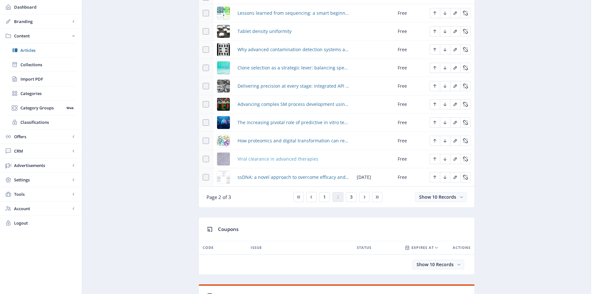
click at [307, 158] on span "Viral clearance in advanced therapies" at bounding box center [277, 159] width 81 height 8
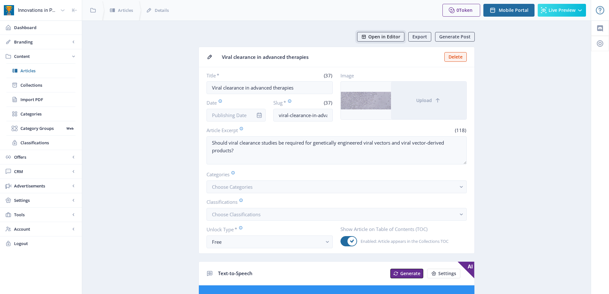
click at [373, 38] on span "Open in Editor" at bounding box center [384, 36] width 32 height 5
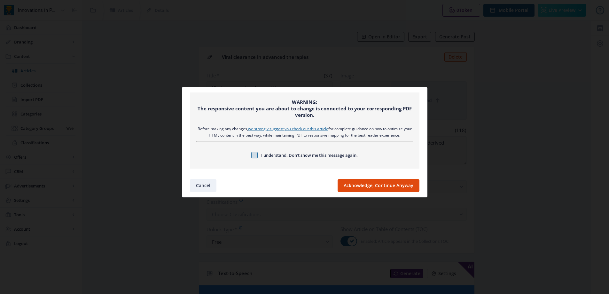
click at [251, 156] on span at bounding box center [254, 155] width 6 height 6
click at [251, 155] on input "I understand. Don’t show me this message again." at bounding box center [251, 155] width 0 height 0
checkbox input "true"
click at [381, 188] on button "Acknowledge, Continue Anyway" at bounding box center [378, 185] width 82 height 13
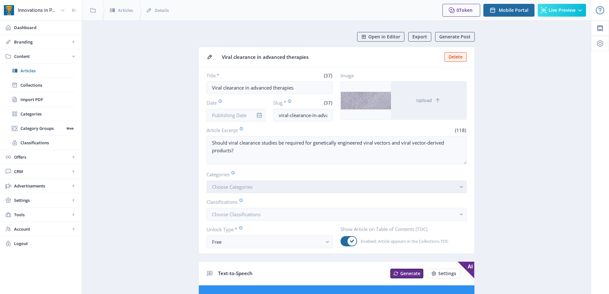
click at [255, 192] on button "Choose Categories" at bounding box center [336, 186] width 260 height 13
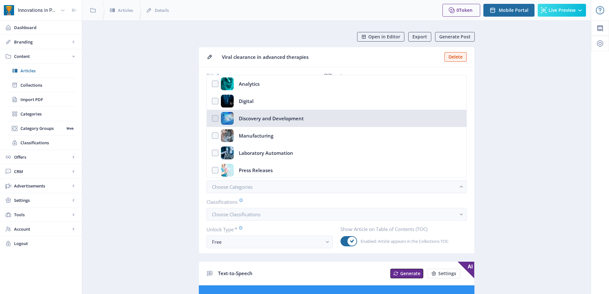
click at [258, 120] on div "Discovery and Development" at bounding box center [271, 118] width 65 height 13
checkbox input "true"
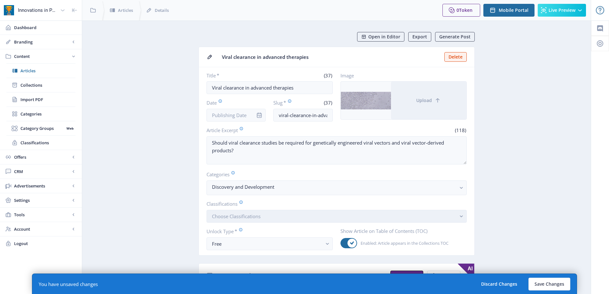
scroll to position [224, 0]
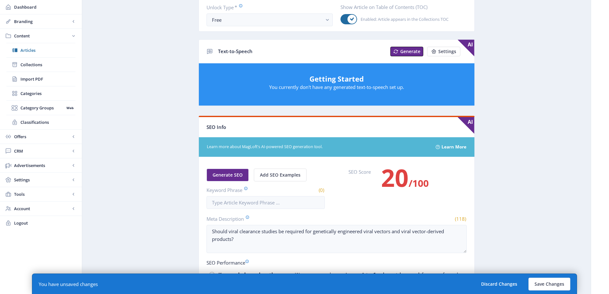
click at [268, 210] on nb-card-body "Generate SEO Add SEO Examples Keyword Phrase (0) SEO Score 20 /100 Meta Descrip…" at bounding box center [336, 281] width 275 height 249
click at [272, 205] on input "Keyword Phrase" at bounding box center [265, 202] width 118 height 13
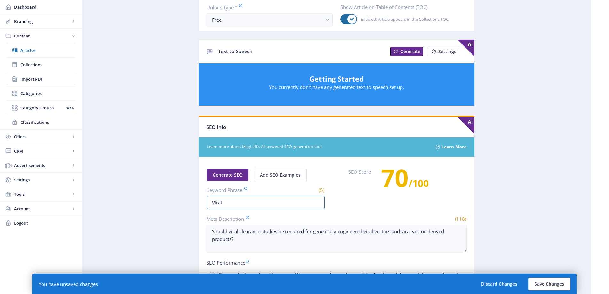
scroll to position [64, 0]
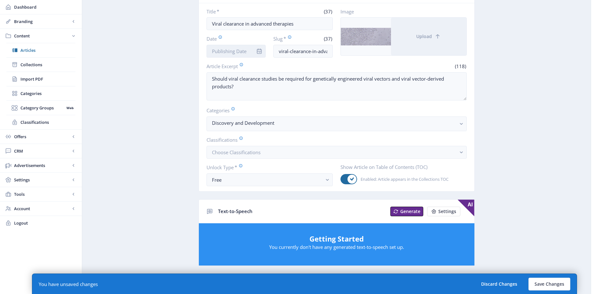
type input "Viral"
click at [242, 50] on input "Date" at bounding box center [235, 51] width 59 height 13
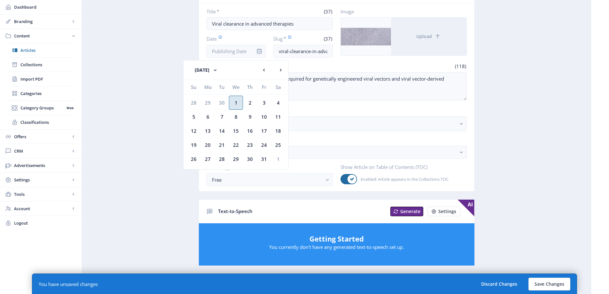
click at [236, 100] on div "1" at bounding box center [236, 103] width 14 height 14
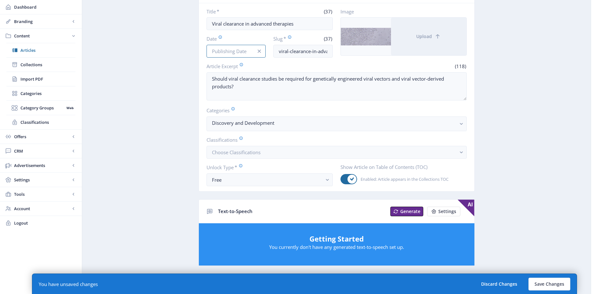
type input "[DATE]"
click at [176, 94] on app-content-article "Open in Editor Export Generate Post Viral clearance in advanced therapies Delet…" at bounding box center [336, 253] width 486 height 570
click at [540, 280] on button "Save Changes" at bounding box center [549, 283] width 42 height 13
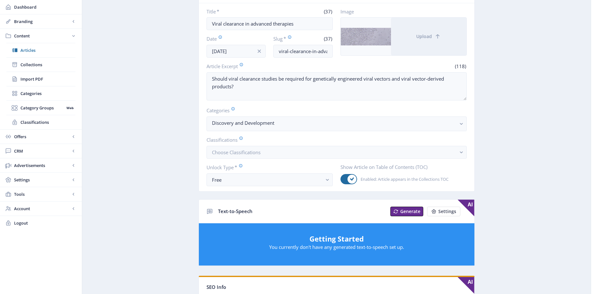
scroll to position [0, 0]
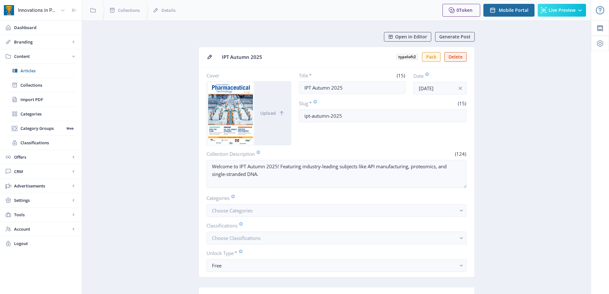
scroll to position [256, 0]
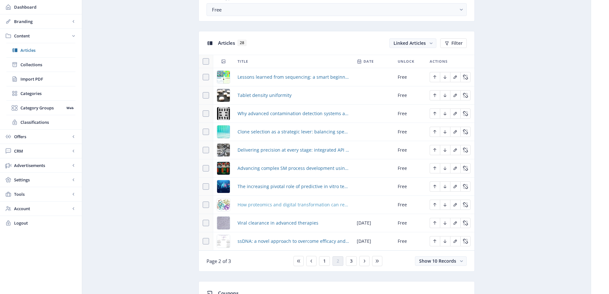
click at [294, 203] on span "How proteomics and digital transformation can redefine therapeutic discovery" at bounding box center [292, 205] width 111 height 8
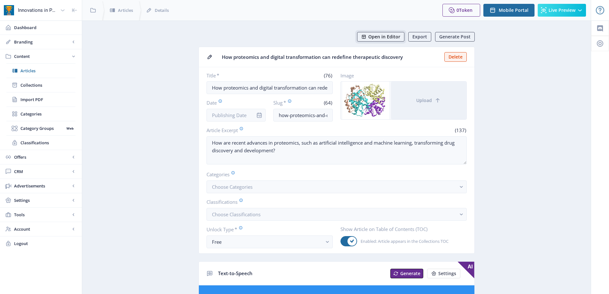
click at [378, 35] on span "Open in Editor" at bounding box center [384, 36] width 32 height 5
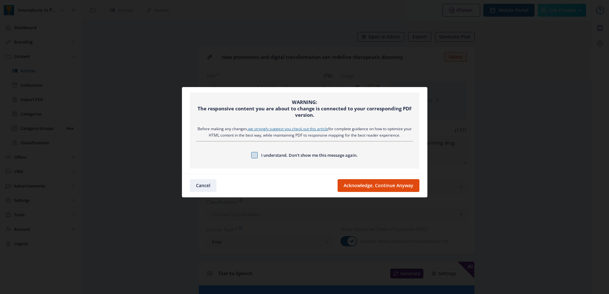
click at [251, 155] on span at bounding box center [254, 155] width 6 height 6
click at [251, 155] on input "I understand. Don’t show me this message again." at bounding box center [251, 155] width 0 height 0
checkbox input "true"
click at [379, 181] on button "Acknowledge, Continue Anyway" at bounding box center [378, 185] width 82 height 13
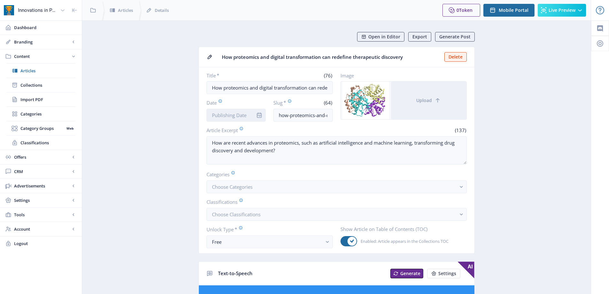
click at [229, 115] on input "Date" at bounding box center [235, 115] width 59 height 13
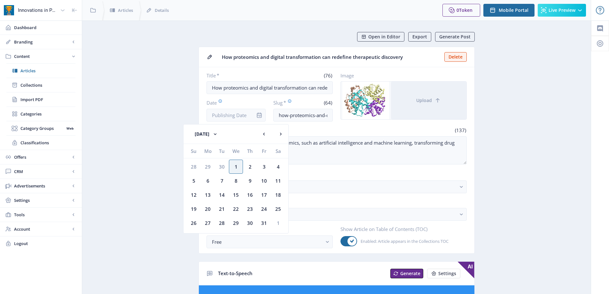
click at [238, 169] on div "1" at bounding box center [236, 166] width 14 height 14
type input "[DATE]"
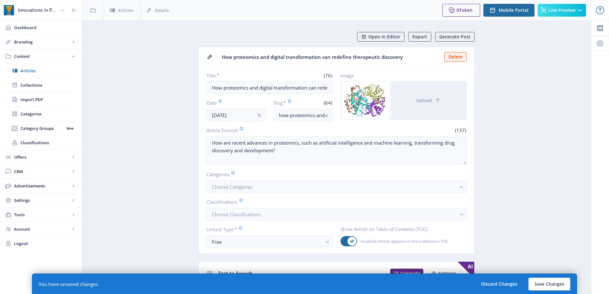
click at [368, 165] on div "How are recent advances in proteomics, such as artificial intelligence and mach…" at bounding box center [336, 150] width 260 height 29
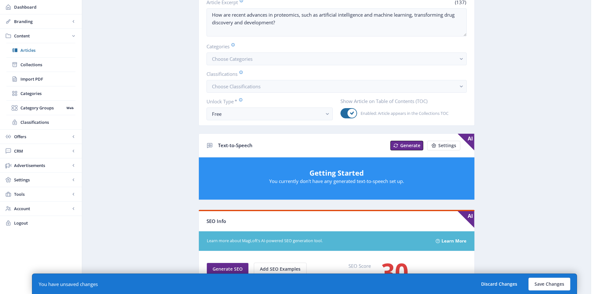
scroll to position [256, 0]
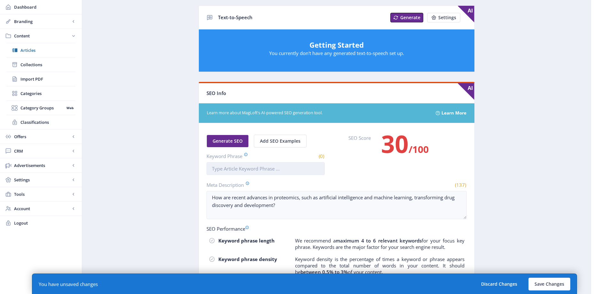
click at [254, 168] on input "Keyword Phrase" at bounding box center [265, 168] width 118 height 13
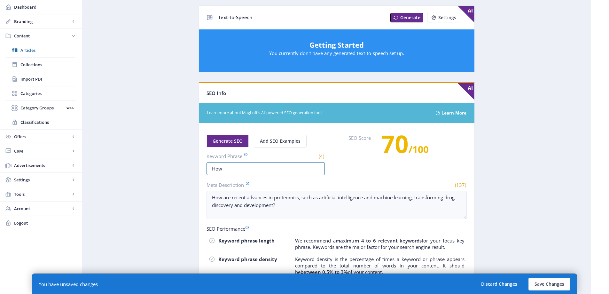
scroll to position [0, 0]
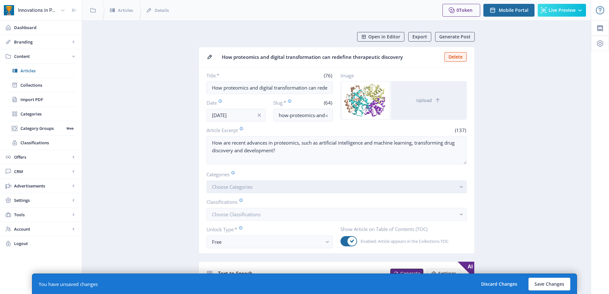
type input "How"
click at [256, 185] on button "Choose Categories" at bounding box center [336, 186] width 260 height 13
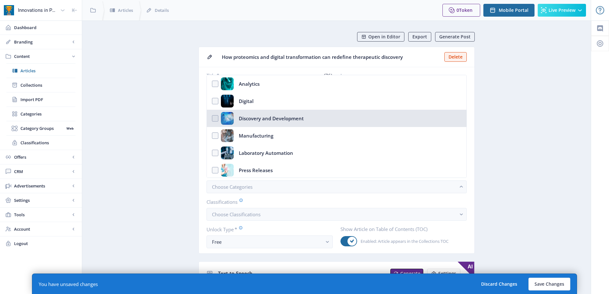
click at [255, 123] on div "Discovery and Development" at bounding box center [271, 118] width 65 height 13
checkbox input "true"
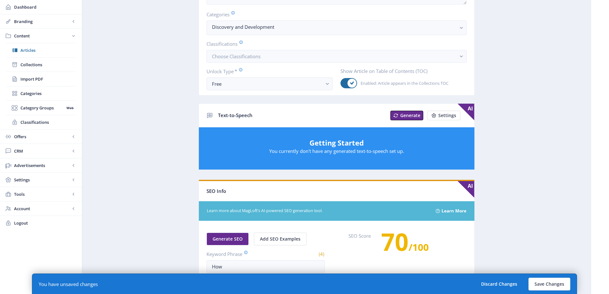
scroll to position [192, 0]
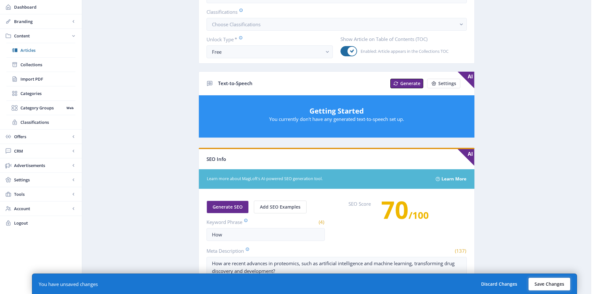
click at [539, 286] on button "Save Changes" at bounding box center [549, 283] width 42 height 13
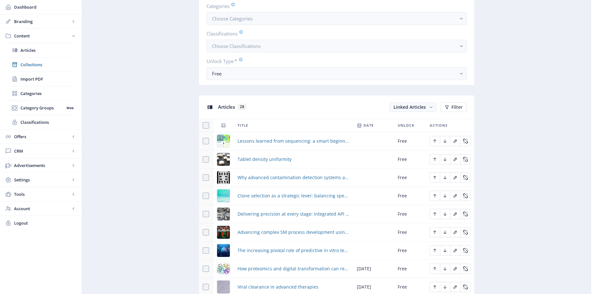
scroll to position [224, 0]
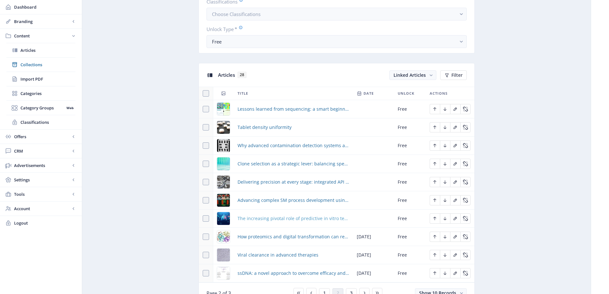
click at [296, 217] on span "The increasing pivotal role of predictive in vitro technologies in drug discove…" at bounding box center [292, 218] width 111 height 8
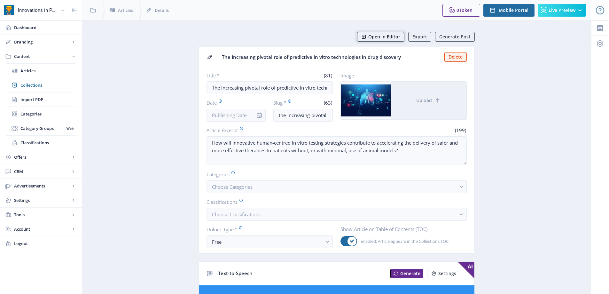
click at [388, 40] on button "Open in Editor" at bounding box center [380, 37] width 47 height 10
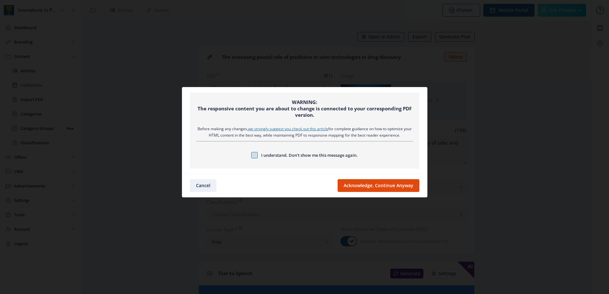
click at [253, 154] on span at bounding box center [254, 155] width 6 height 6
click at [251, 155] on input "I understand. Don’t show me this message again." at bounding box center [251, 155] width 0 height 0
checkbox input "true"
click at [376, 187] on button "Acknowledge, Continue Anyway" at bounding box center [378, 185] width 82 height 13
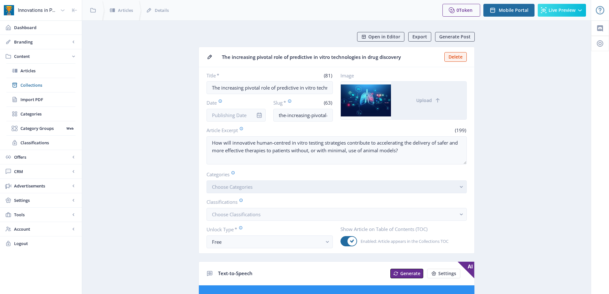
click at [233, 184] on span "Choose Categories" at bounding box center [232, 186] width 41 height 6
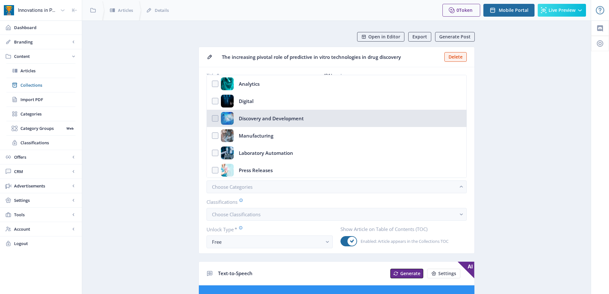
click at [270, 119] on div "Discovery and Development" at bounding box center [271, 118] width 65 height 13
checkbox input "true"
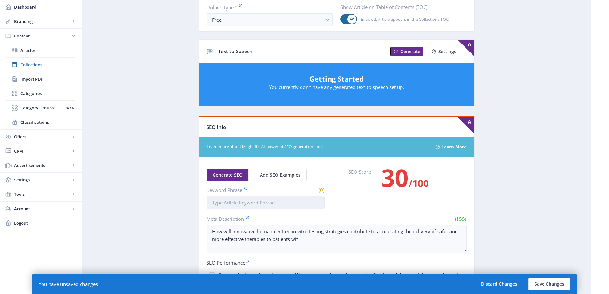
scroll to position [256, 0]
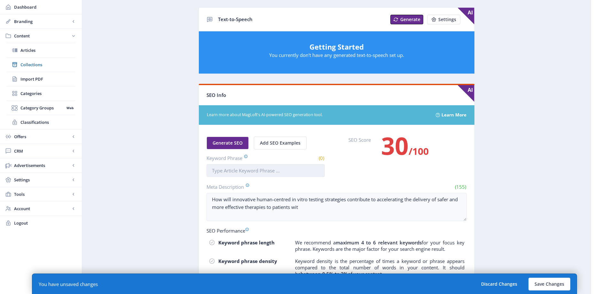
click at [248, 174] on input "Keyword Phrase" at bounding box center [265, 170] width 118 height 13
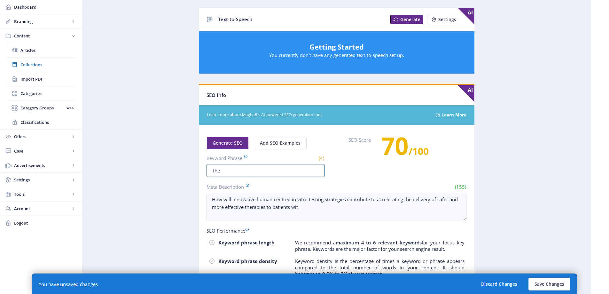
type input "The"
click at [364, 165] on label "SEO Score" at bounding box center [359, 151] width 22 height 31
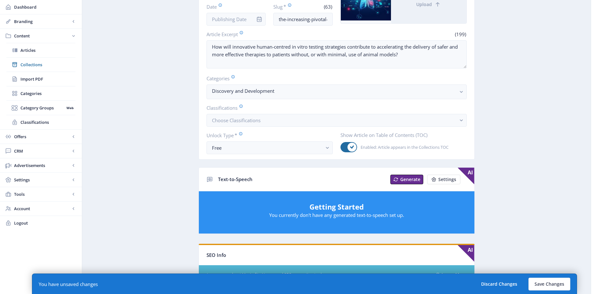
scroll to position [64, 0]
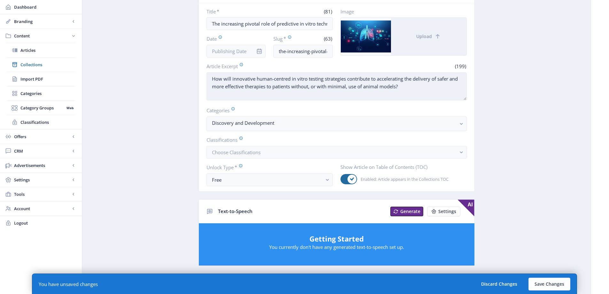
click at [287, 98] on textarea "How will innovative human-centred in vitro testing strategies contribute to acc…" at bounding box center [336, 86] width 260 height 28
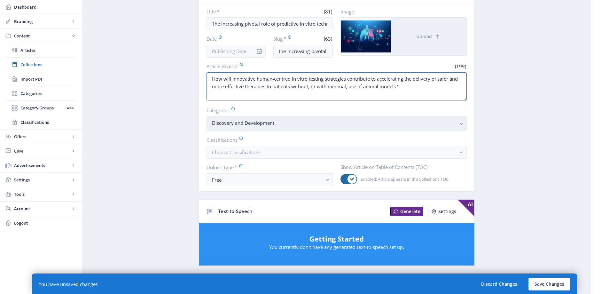
scroll to position [0, 0]
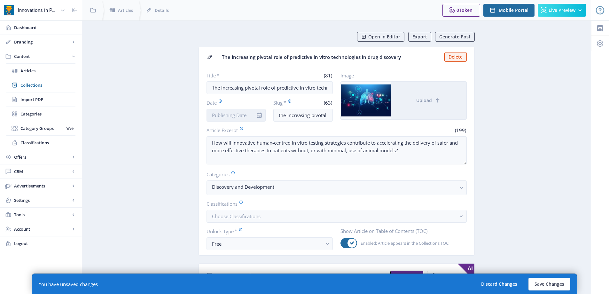
click at [233, 113] on input "Date" at bounding box center [235, 115] width 59 height 13
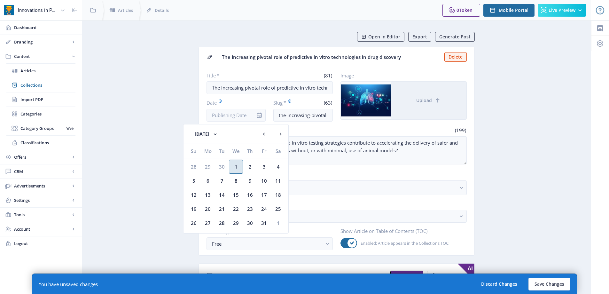
click at [234, 164] on div "1" at bounding box center [236, 166] width 14 height 14
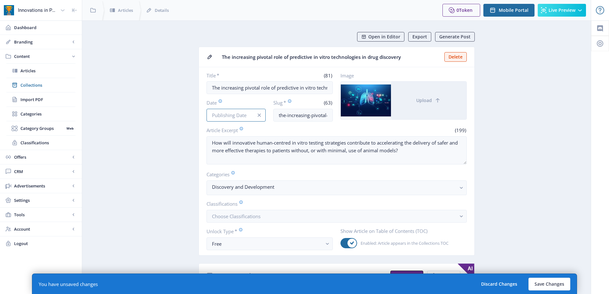
type input "[DATE]"
click at [542, 283] on button "Save Changes" at bounding box center [549, 283] width 42 height 13
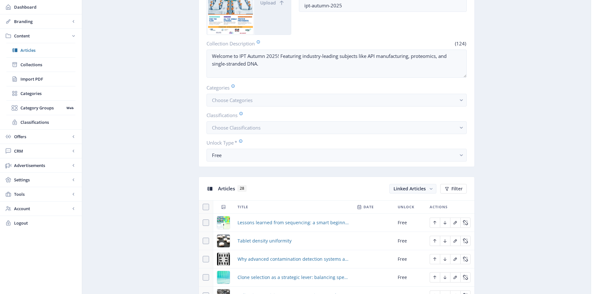
scroll to position [270, 0]
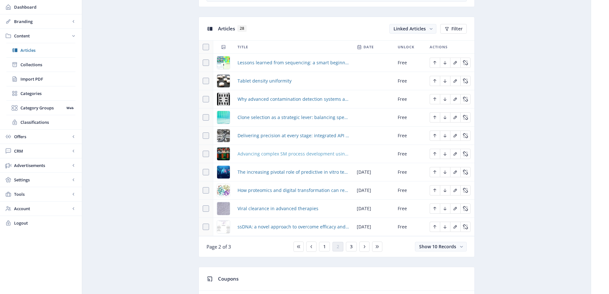
click at [297, 157] on span "Advancing complex SM process development using biocatalysis" at bounding box center [292, 154] width 111 height 8
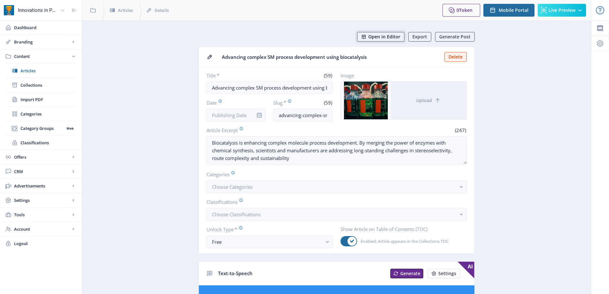
click at [387, 37] on span "Open in Editor" at bounding box center [384, 36] width 32 height 5
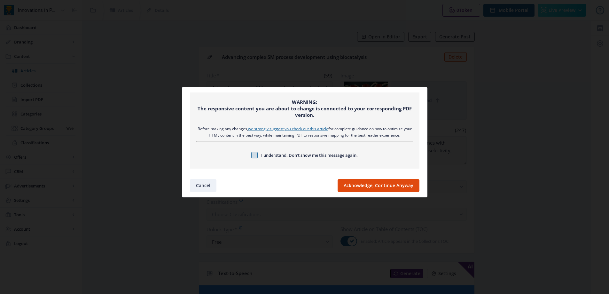
click at [253, 157] on span at bounding box center [254, 155] width 6 height 6
click at [251, 155] on input "I understand. Don’t show me this message again." at bounding box center [251, 155] width 0 height 0
checkbox input "true"
click at [381, 186] on button "Acknowledge, Continue Anyway" at bounding box center [378, 185] width 82 height 13
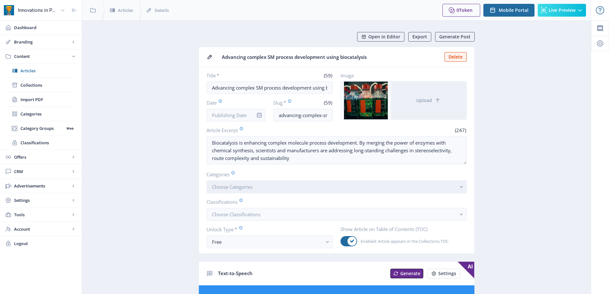
click at [265, 191] on button "Choose Categories" at bounding box center [336, 186] width 260 height 13
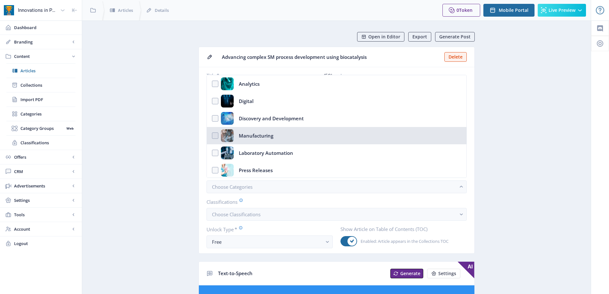
click at [259, 135] on div "Manufacturing" at bounding box center [256, 135] width 34 height 13
checkbox input "true"
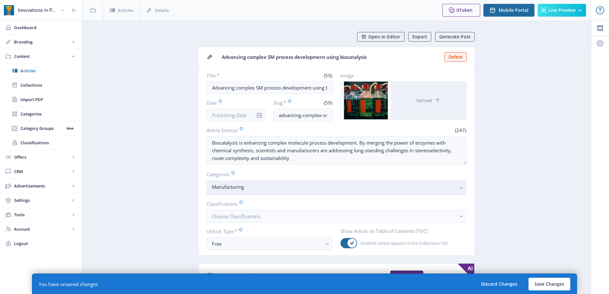
scroll to position [192, 0]
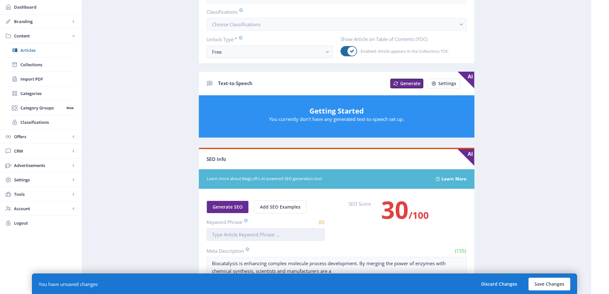
click at [270, 236] on input "Keyword Phrase" at bounding box center [265, 234] width 118 height 13
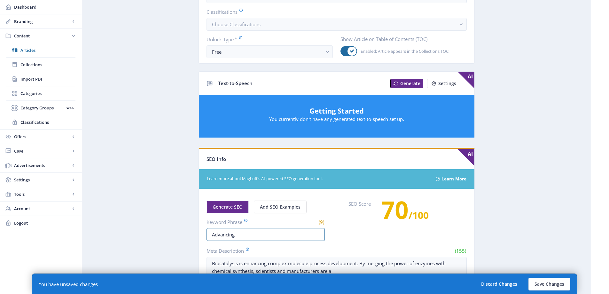
scroll to position [0, 0]
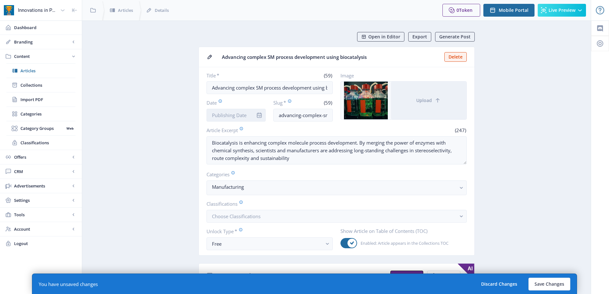
type input "Advancing"
click at [234, 112] on input "Date" at bounding box center [235, 115] width 59 height 13
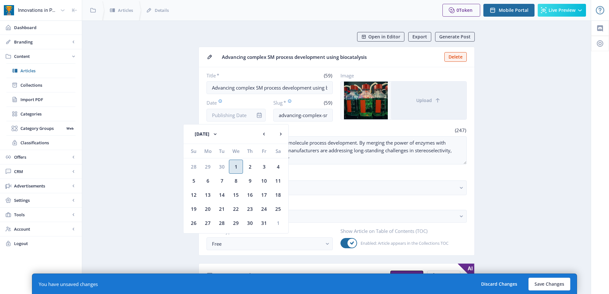
click at [235, 163] on div "1" at bounding box center [236, 166] width 14 height 14
type input "[DATE]"
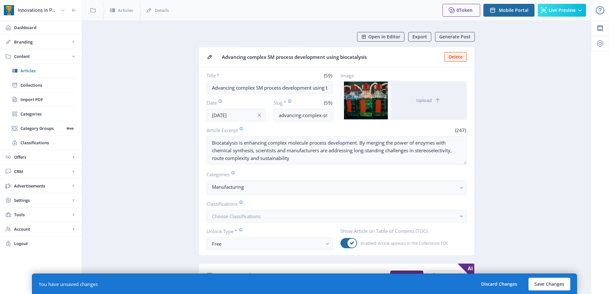
click at [540, 286] on button "Save Changes" at bounding box center [549, 283] width 42 height 13
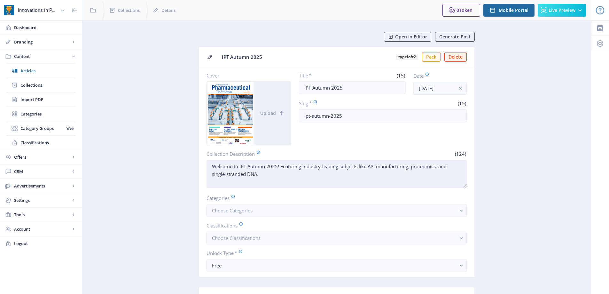
scroll to position [256, 0]
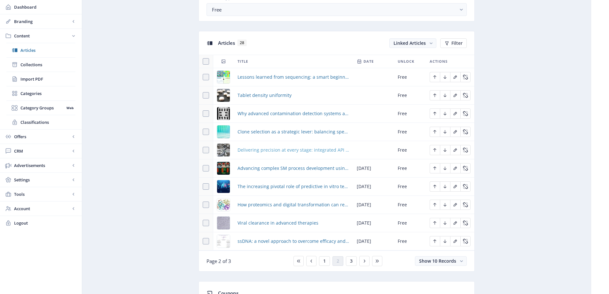
click at [286, 147] on span "Delivering precision at every stage: integrated API and sterile drug product se…" at bounding box center [292, 150] width 111 height 8
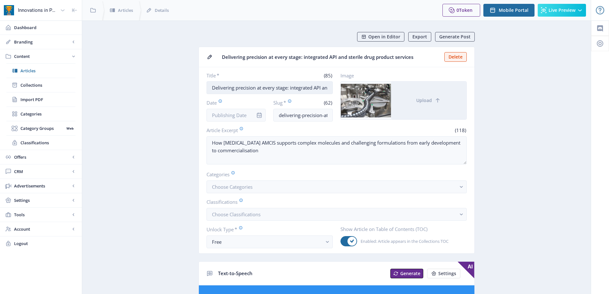
click at [212, 86] on input "Delivering precision at every stage: integrated API and sterile drug product se…" at bounding box center [269, 87] width 126 height 13
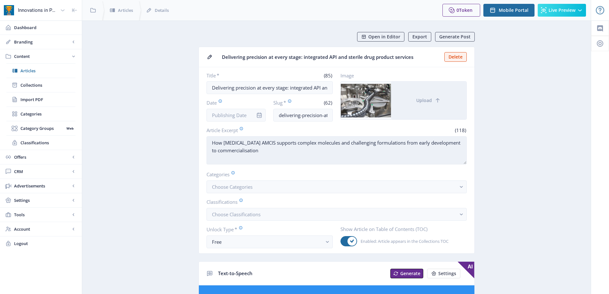
click at [212, 145] on textarea "How [MEDICAL_DATA] AMCIS supports complex molecules and challenging formulation…" at bounding box center [336, 150] width 260 height 28
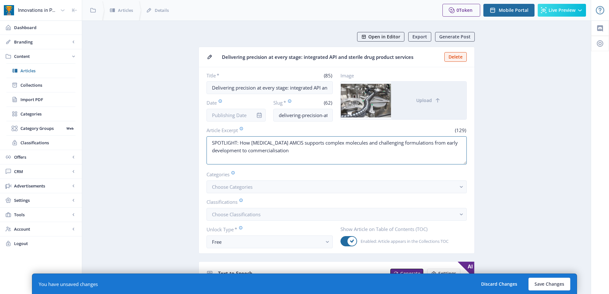
type textarea "SPOTLIGHT: How [MEDICAL_DATA] AMCIS supports complex molecules and challenging …"
click at [380, 38] on span "Open in Editor" at bounding box center [384, 36] width 32 height 5
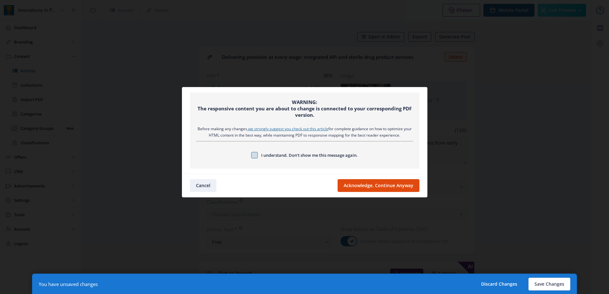
click at [255, 154] on span at bounding box center [254, 155] width 6 height 6
click at [251, 155] on input "I understand. Don’t show me this message again." at bounding box center [251, 155] width 0 height 0
checkbox input "true"
click at [389, 192] on nb-card-footer "Cancel Acknowledge, Continue Anyway" at bounding box center [304, 184] width 245 height 23
click at [374, 189] on button "Acknowledge, Continue Anyway" at bounding box center [378, 185] width 82 height 13
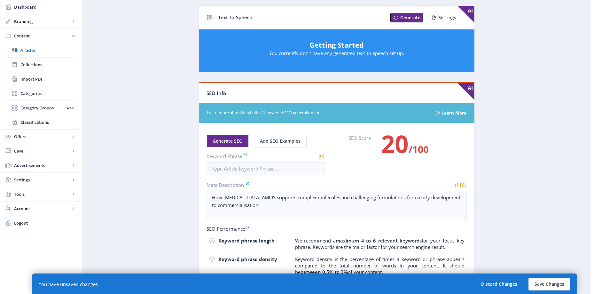
scroll to position [287, 0]
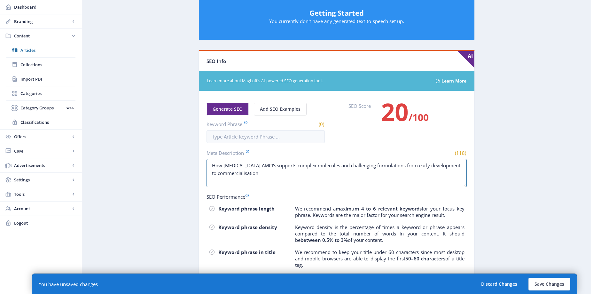
click at [245, 164] on textarea "How [MEDICAL_DATA] AMCIS supports complex molecules and challenging formulation…" at bounding box center [336, 173] width 260 height 28
click at [243, 139] on input "Keyword Phrase" at bounding box center [265, 136] width 118 height 13
type input "d"
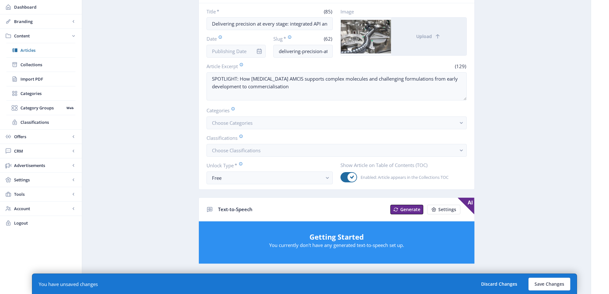
scroll to position [32, 0]
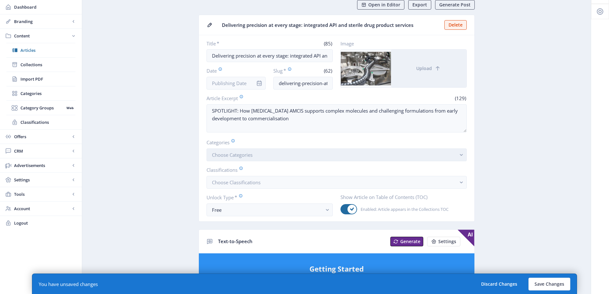
type input "Delivering"
click at [246, 159] on button "Choose Categories" at bounding box center [336, 154] width 260 height 13
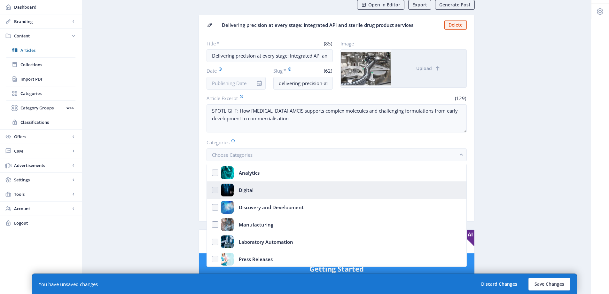
scroll to position [0, 0]
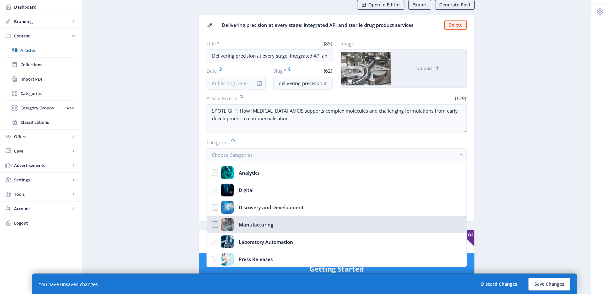
click at [261, 222] on div "Manufacturing" at bounding box center [256, 224] width 34 height 13
checkbox input "true"
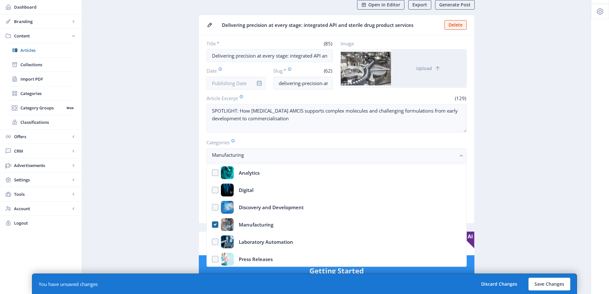
click at [140, 187] on app-content-article "Open in Editor Export Generate Post Delivering precision at every stage: integr…" at bounding box center [336, 291] width 486 height 583
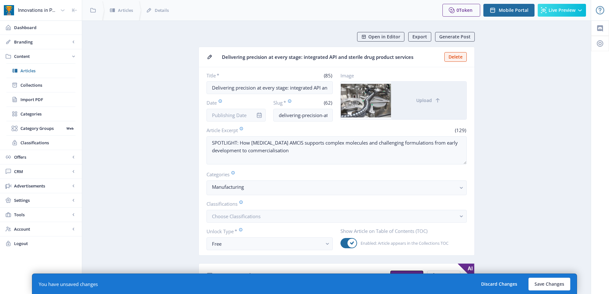
scroll to position [32, 0]
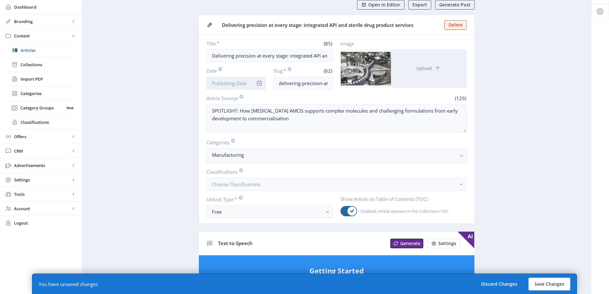
click at [233, 82] on input "Date" at bounding box center [235, 83] width 59 height 13
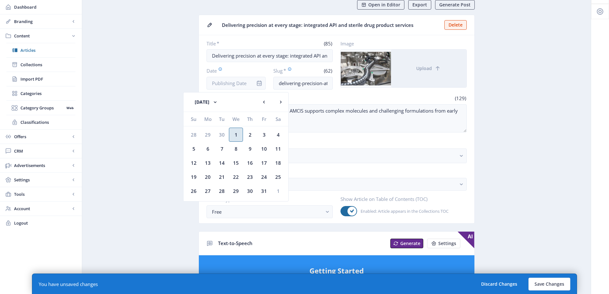
click at [238, 133] on div "1" at bounding box center [236, 134] width 14 height 14
type input "[DATE]"
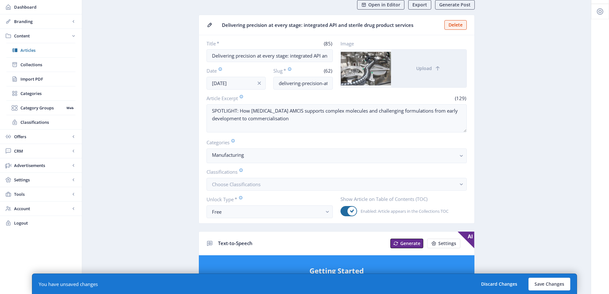
click at [140, 112] on app-content-article "Open in Editor Export Generate Post Delivering precision at every stage: integr…" at bounding box center [336, 291] width 486 height 583
click at [548, 287] on button "Save Changes" at bounding box center [549, 283] width 42 height 13
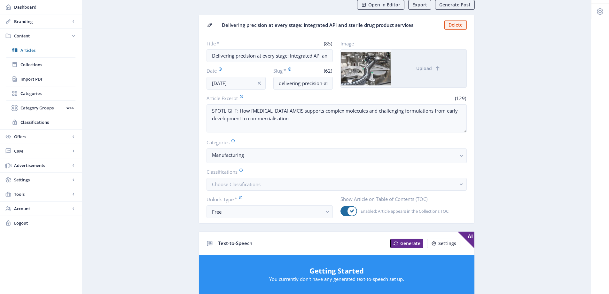
scroll to position [0, 0]
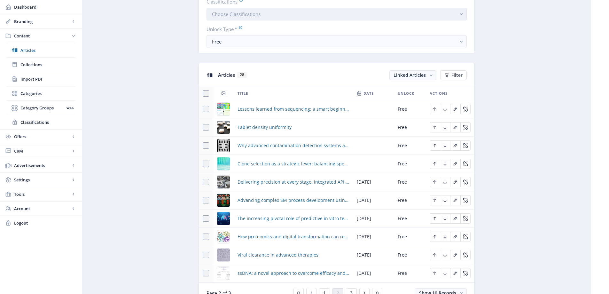
scroll to position [287, 0]
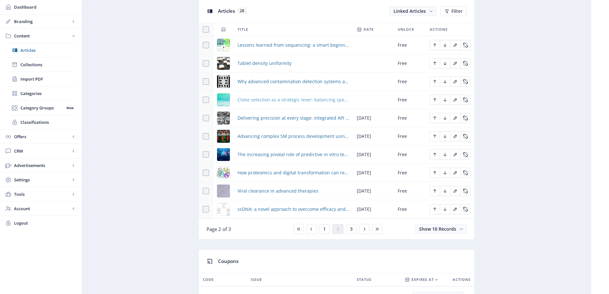
click at [299, 103] on span "Clone selection as a strategic lever: balancing speed, quality and long-term vi…" at bounding box center [292, 100] width 111 height 8
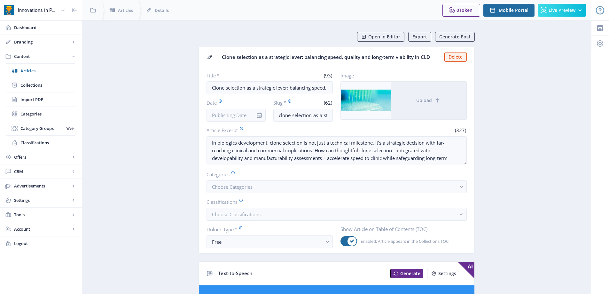
click at [363, 34] on icon at bounding box center [363, 36] width 5 height 5
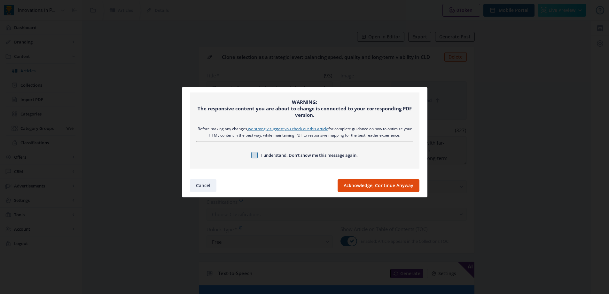
click at [256, 155] on span at bounding box center [254, 155] width 6 height 6
click at [251, 155] on input "I understand. Don’t show me this message again." at bounding box center [251, 155] width 0 height 0
checkbox input "true"
click at [388, 188] on button "Acknowledge, Continue Anyway" at bounding box center [378, 185] width 82 height 13
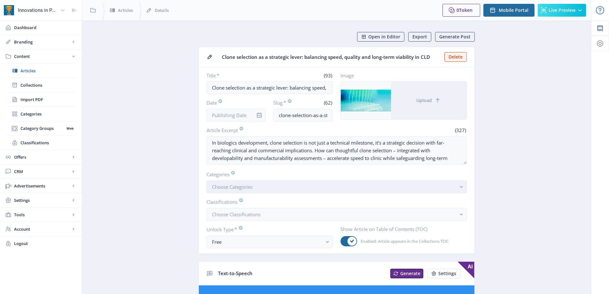
click at [241, 188] on span "Choose Categories" at bounding box center [232, 186] width 41 height 6
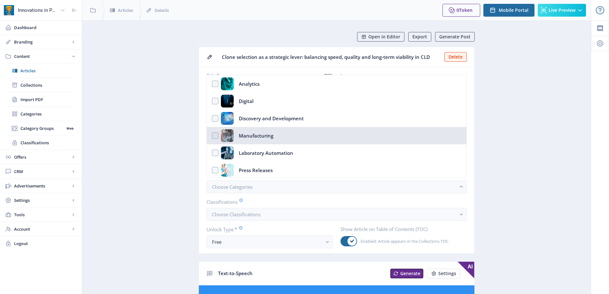
click at [246, 142] on nb-option "Manufacturing" at bounding box center [336, 135] width 259 height 17
checkbox input "true"
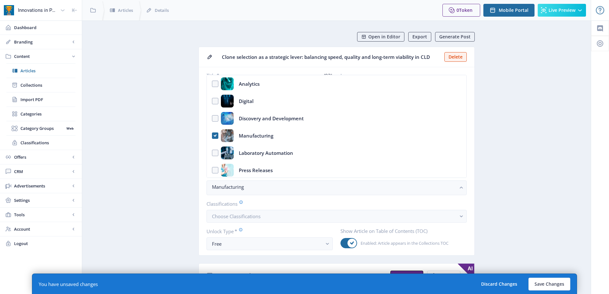
drag, startPoint x: 173, startPoint y: 138, endPoint x: 183, endPoint y: 143, distance: 11.5
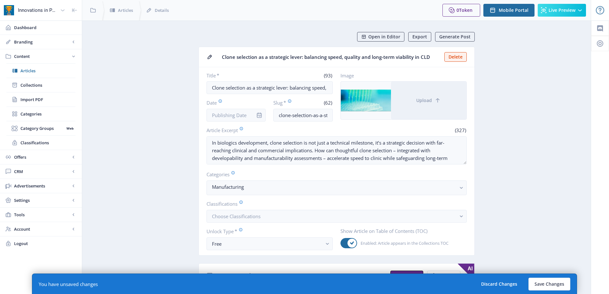
scroll to position [192, 0]
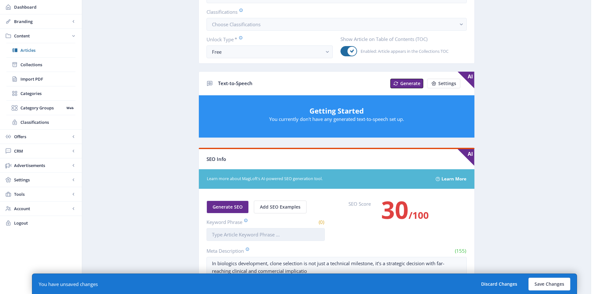
click at [261, 232] on input "Keyword Phrase" at bounding box center [265, 234] width 118 height 13
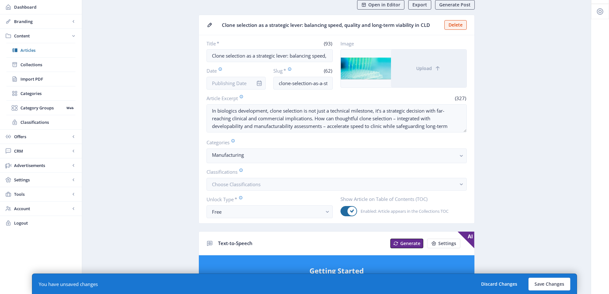
scroll to position [0, 0]
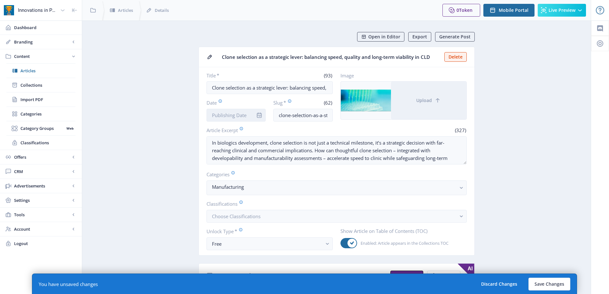
type input "Clone"
click at [229, 114] on input "Date" at bounding box center [235, 115] width 59 height 13
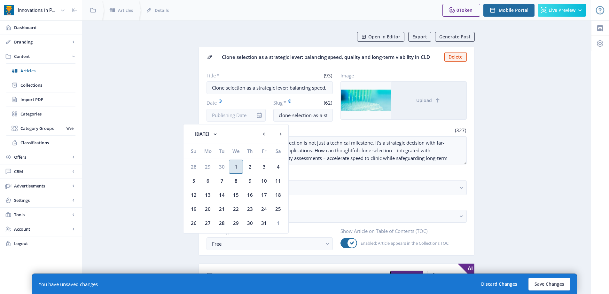
click at [232, 166] on div "1" at bounding box center [236, 166] width 14 height 14
type input "[DATE]"
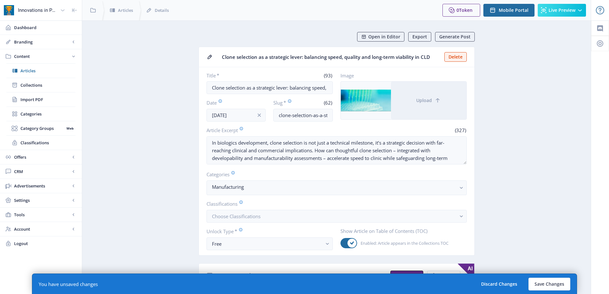
click at [539, 286] on button "Save Changes" at bounding box center [549, 283] width 42 height 13
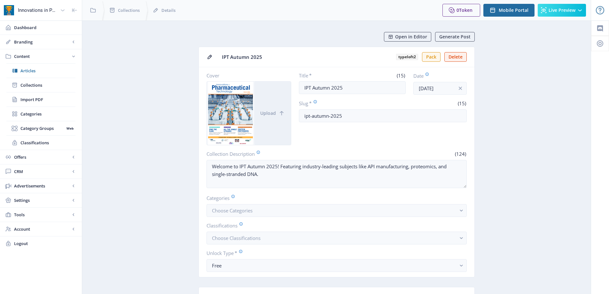
scroll to position [224, 0]
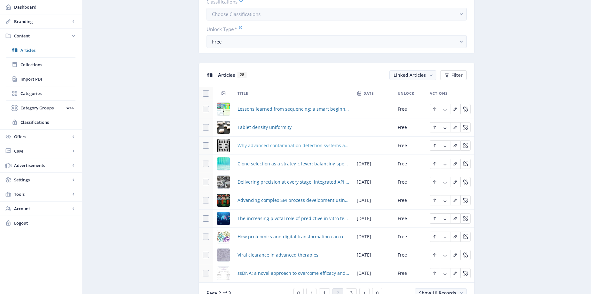
click at [300, 144] on span "Why advanced contamination detection systems are essential for pharmaceutical m…" at bounding box center [292, 146] width 111 height 8
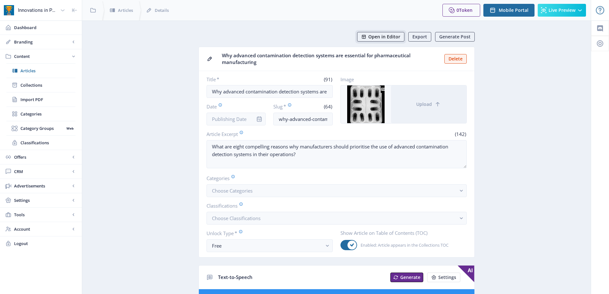
click at [385, 33] on button "Open in Editor" at bounding box center [380, 37] width 47 height 10
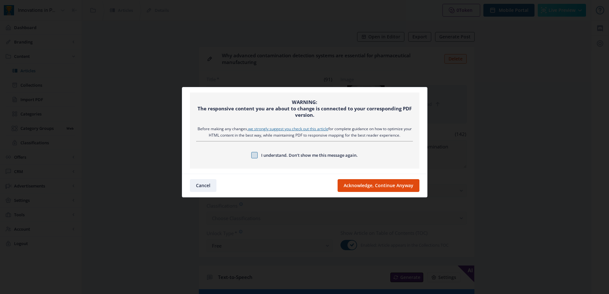
click at [255, 152] on span at bounding box center [254, 155] width 6 height 6
click at [251, 155] on input "I understand. Don’t show me this message again." at bounding box center [251, 155] width 0 height 0
checkbox input "true"
click at [394, 184] on button "Acknowledge, Continue Anyway" at bounding box center [378, 185] width 82 height 13
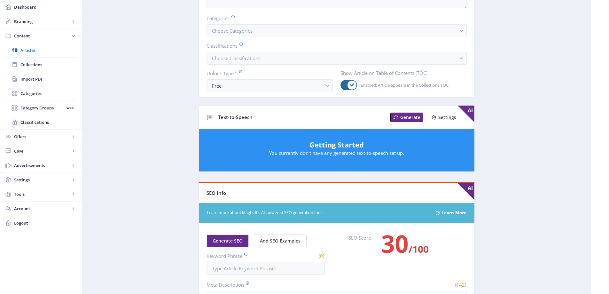
scroll to position [287, 0]
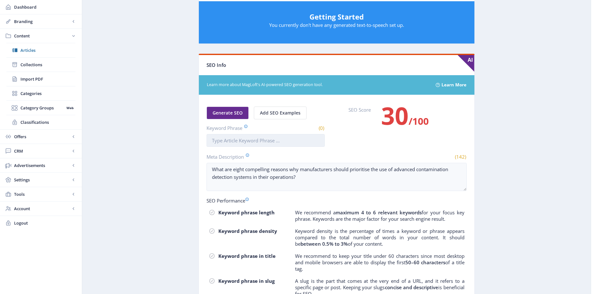
click at [251, 140] on input "Keyword Phrase" at bounding box center [265, 140] width 118 height 13
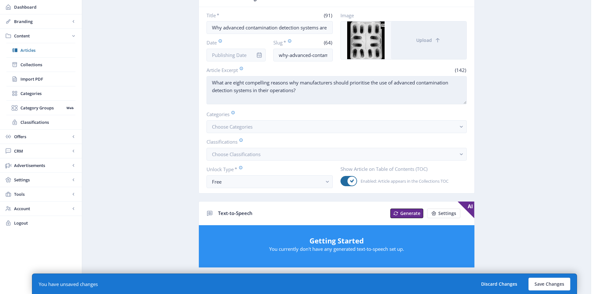
scroll to position [0, 0]
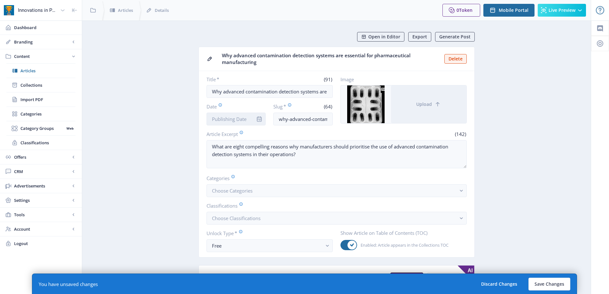
type input "Why"
click at [235, 119] on input "Date" at bounding box center [235, 118] width 59 height 13
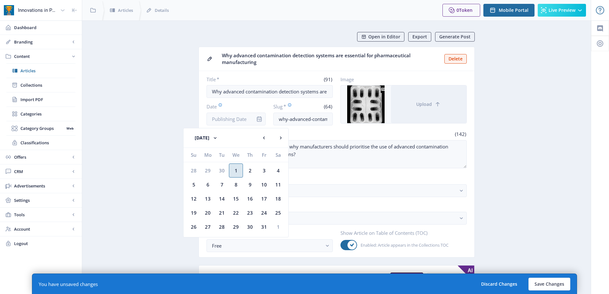
click at [232, 173] on div "1" at bounding box center [236, 170] width 14 height 14
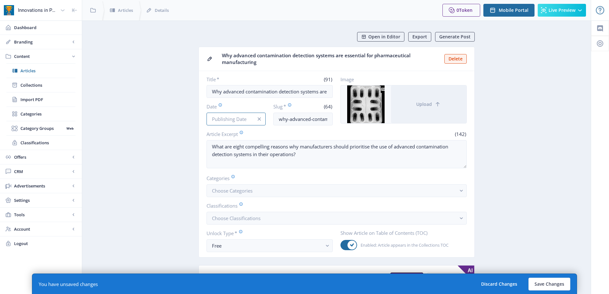
type input "[DATE]"
click at [297, 191] on button "Choose Categories" at bounding box center [336, 190] width 260 height 13
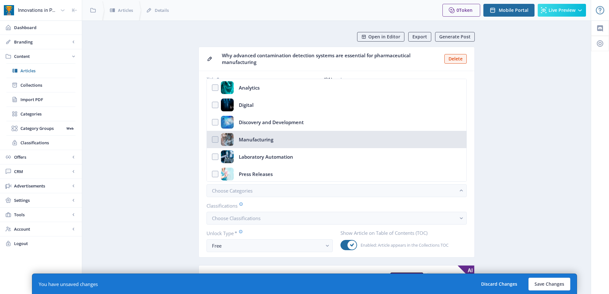
click at [277, 145] on nb-option "Manufacturing" at bounding box center [336, 139] width 259 height 17
checkbox input "true"
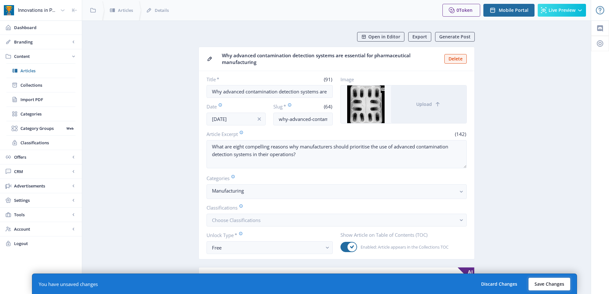
click at [544, 284] on button "Save Changes" at bounding box center [549, 283] width 42 height 13
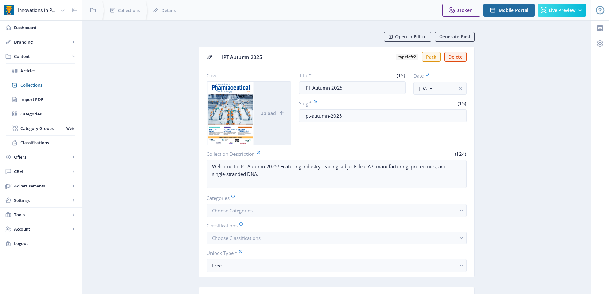
scroll to position [224, 0]
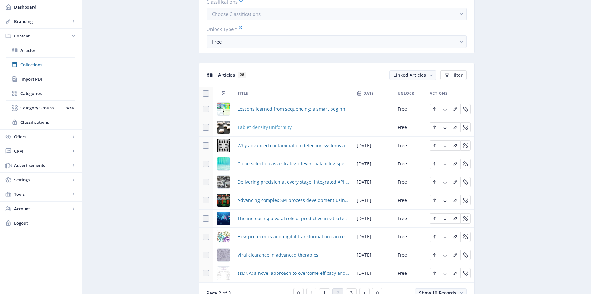
click at [272, 125] on span "Tablet density uniformity" at bounding box center [264, 127] width 54 height 8
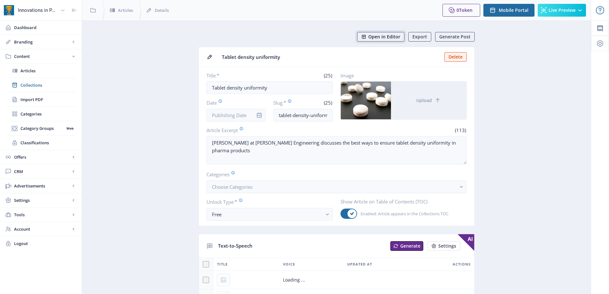
click at [378, 37] on span "Open in Editor" at bounding box center [384, 36] width 32 height 5
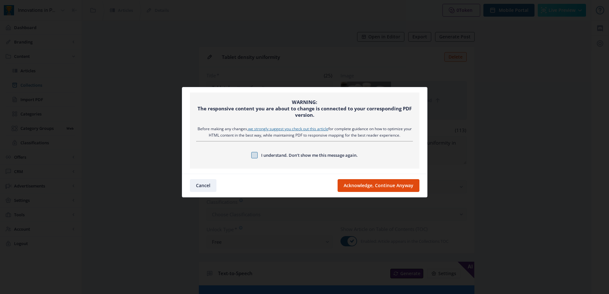
click at [253, 155] on span at bounding box center [254, 155] width 6 height 6
click at [251, 155] on input "I understand. Don’t show me this message again." at bounding box center [251, 155] width 0 height 0
checkbox input "true"
click at [372, 180] on button "Acknowledge, Continue Anyway" at bounding box center [378, 185] width 82 height 13
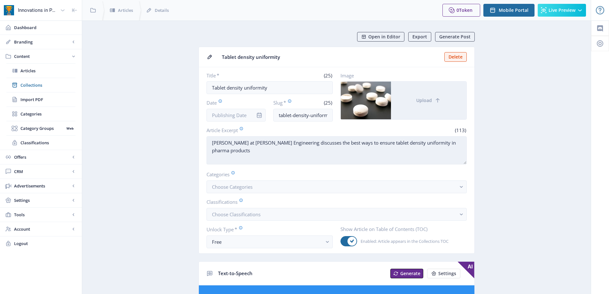
click at [212, 141] on textarea "[PERSON_NAME] at [PERSON_NAME] Engineering discusses the best ways to ensure ta…" at bounding box center [336, 150] width 260 height 28
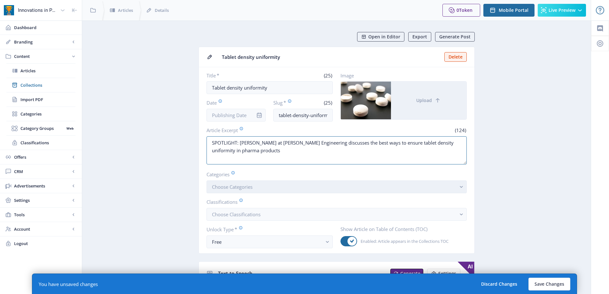
type textarea "SPOTLIGHT: [PERSON_NAME] at [PERSON_NAME] Engineering discusses the best ways t…"
click at [246, 189] on span "Choose Categories" at bounding box center [232, 186] width 41 height 6
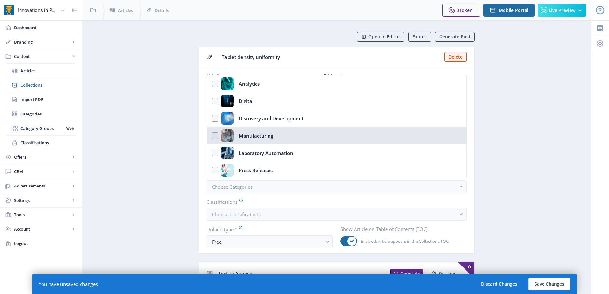
click at [255, 135] on div "Manufacturing" at bounding box center [256, 135] width 34 height 13
checkbox input "true"
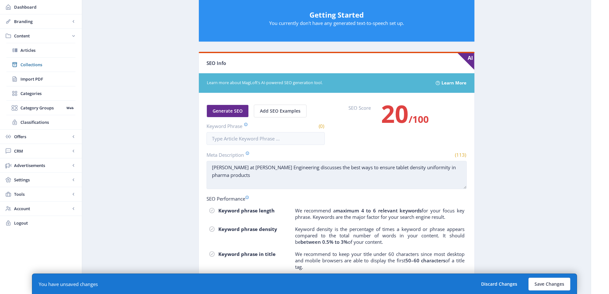
scroll to position [319, 0]
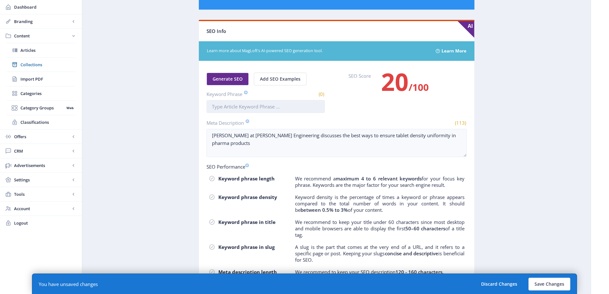
click at [264, 101] on input "Keyword Phrase" at bounding box center [265, 106] width 118 height 13
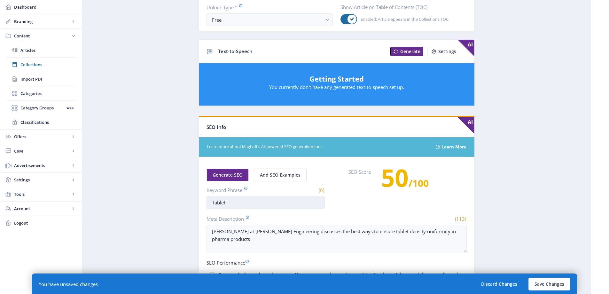
scroll to position [0, 0]
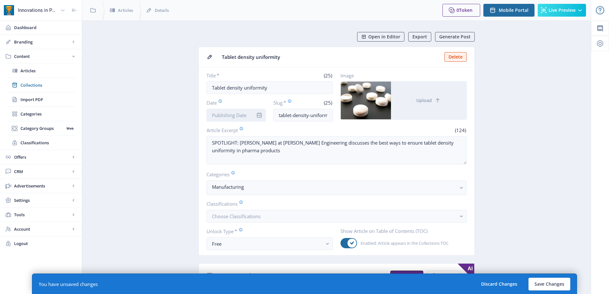
type input "Tablet"
click at [241, 117] on input "Date" at bounding box center [235, 115] width 59 height 13
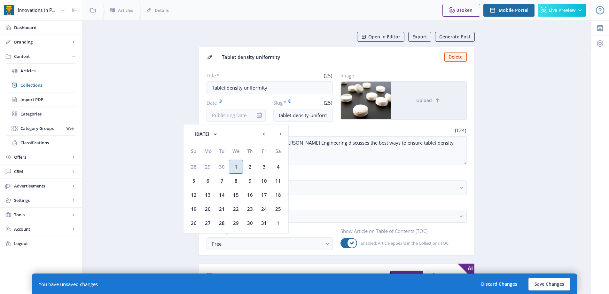
click at [235, 168] on div "1" at bounding box center [236, 166] width 14 height 14
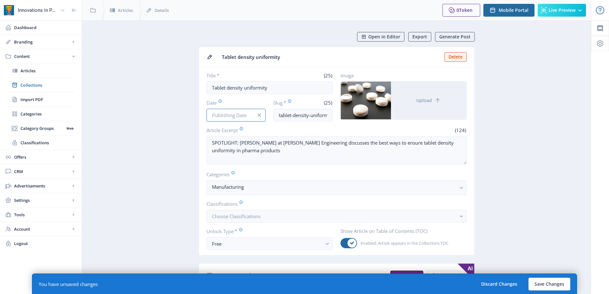
type input "[DATE]"
drag, startPoint x: 556, startPoint y: 284, endPoint x: 513, endPoint y: 243, distance: 59.9
click at [556, 284] on button "Save Changes" at bounding box center [549, 283] width 42 height 13
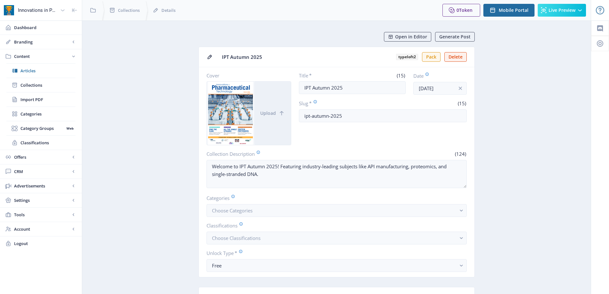
scroll to position [192, 0]
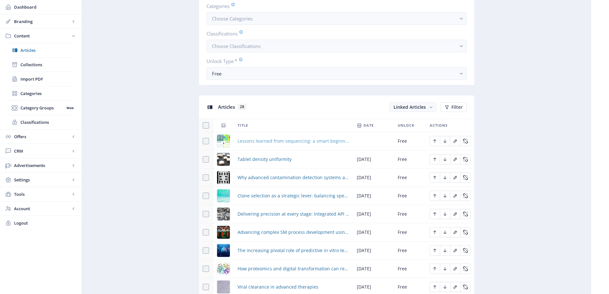
click at [274, 144] on span "Lessons learned from sequencing: a smart beginning for meaningful results" at bounding box center [292, 141] width 111 height 8
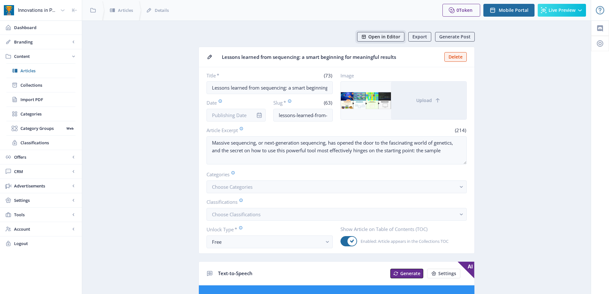
click at [379, 41] on button "Open in Editor" at bounding box center [380, 37] width 47 height 10
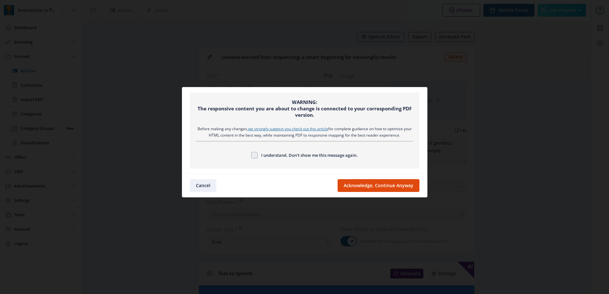
click at [254, 155] on span at bounding box center [254, 155] width 6 height 6
click at [251, 155] on input "I understand. Don’t show me this message again." at bounding box center [251, 155] width 0 height 0
checkbox input "true"
click at [354, 185] on button "Acknowledge, Continue Anyway" at bounding box center [378, 185] width 82 height 13
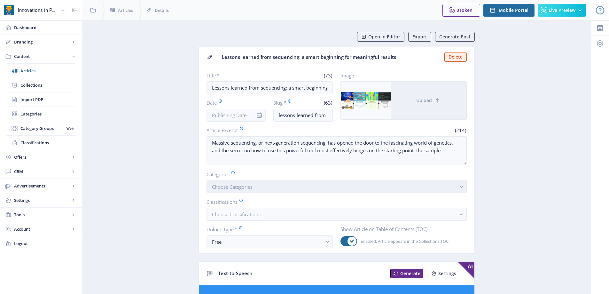
click at [248, 192] on button "Choose Categories" at bounding box center [336, 186] width 260 height 13
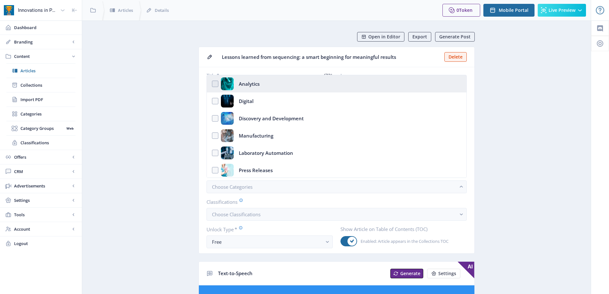
click at [252, 77] on div "Analytics" at bounding box center [249, 83] width 21 height 13
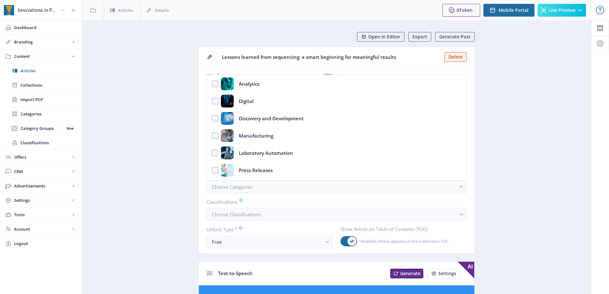
checkbox input "true"
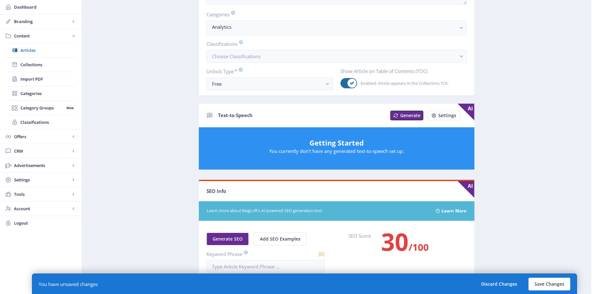
scroll to position [287, 0]
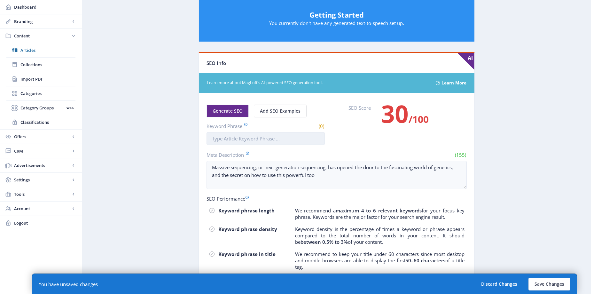
click at [296, 141] on input "Keyword Phrase" at bounding box center [265, 138] width 118 height 13
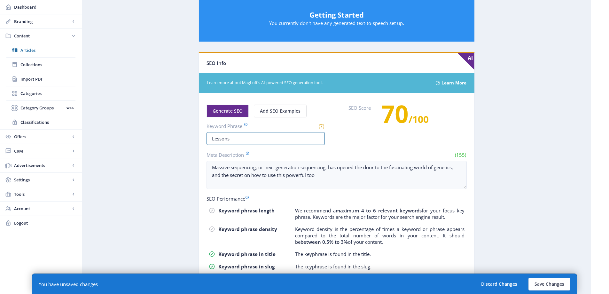
scroll to position [32, 0]
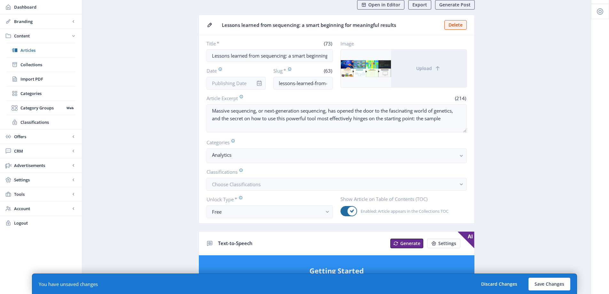
type input "Lessons"
click at [100, 120] on app-content-article "Open in Editor Export Generate Post Lessons learned from sequencing: a smart be…" at bounding box center [336, 291] width 486 height 583
click at [227, 83] on input "Date" at bounding box center [235, 83] width 59 height 13
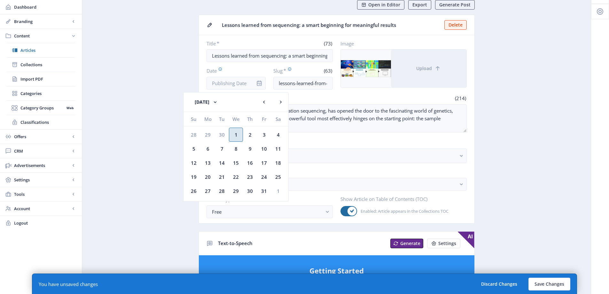
click at [236, 134] on div "1" at bounding box center [236, 134] width 14 height 14
type input "[DATE]"
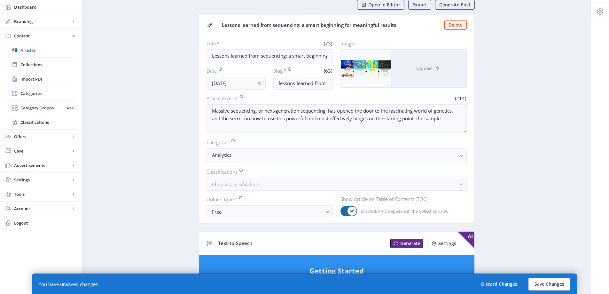
click at [163, 95] on app-content-article "Open in Editor Export Generate Post Lessons learned from sequencing: a smart be…" at bounding box center [336, 291] width 486 height 583
click at [554, 283] on button "Save Changes" at bounding box center [549, 283] width 42 height 13
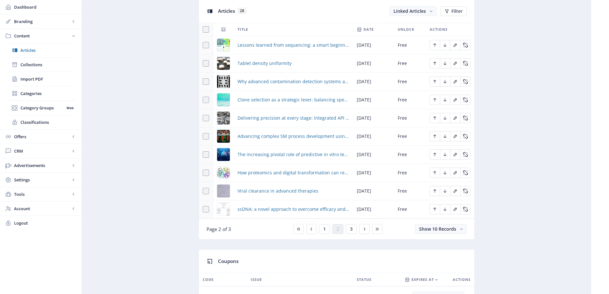
scroll to position [319, 0]
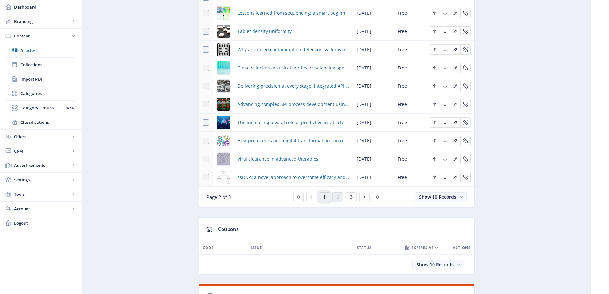
click at [324, 198] on span "1" at bounding box center [324, 196] width 3 height 5
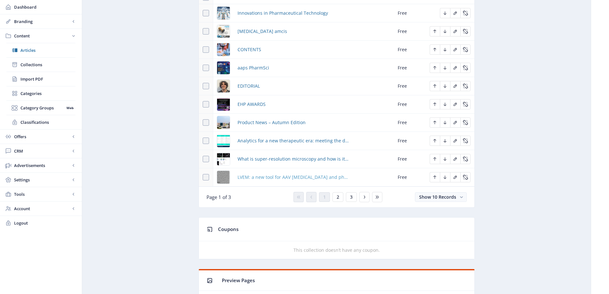
click at [282, 176] on span "LVEM: a new tool for AAV [MEDICAL_DATA] and pharmaceutical development" at bounding box center [292, 177] width 111 height 8
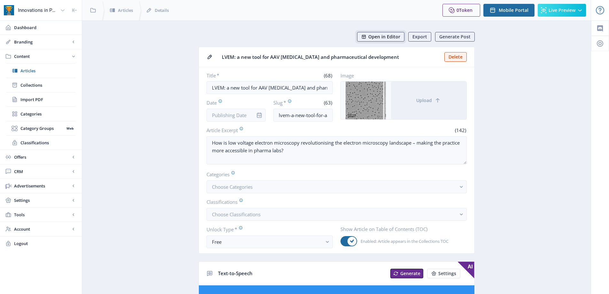
click at [389, 38] on span "Open in Editor" at bounding box center [384, 36] width 32 height 5
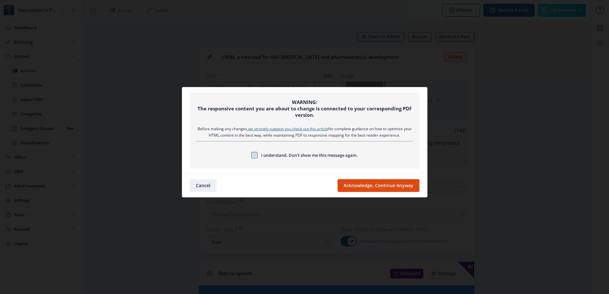
click at [252, 157] on span at bounding box center [254, 155] width 6 height 6
click at [251, 155] on input "I understand. Don’t show me this message again." at bounding box center [251, 155] width 0 height 0
checkbox input "true"
click at [373, 190] on button "Acknowledge, Continue Anyway" at bounding box center [378, 185] width 82 height 13
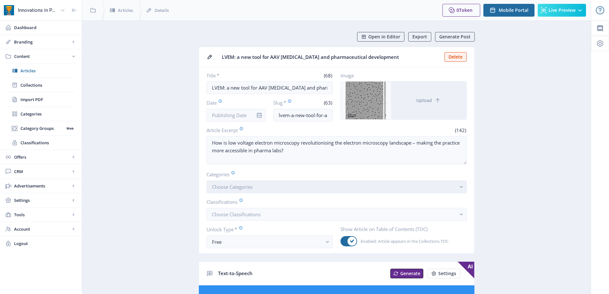
click at [240, 187] on span "Choose Categories" at bounding box center [232, 186] width 41 height 6
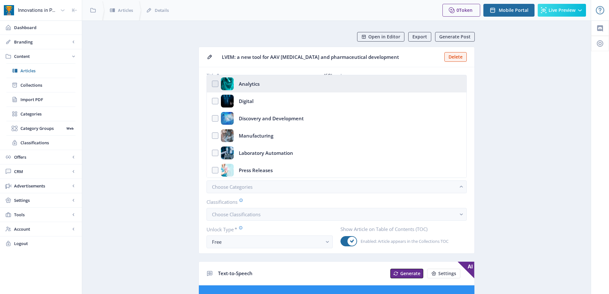
click at [264, 86] on nb-option "Analytics" at bounding box center [336, 83] width 259 height 17
checkbox input "true"
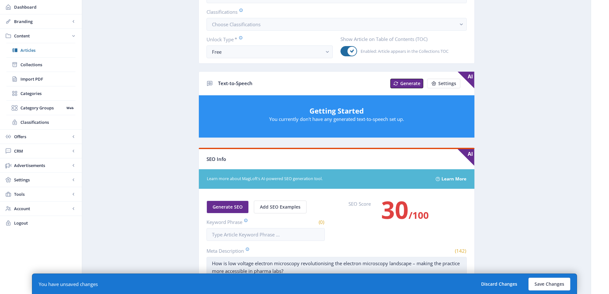
scroll to position [351, 0]
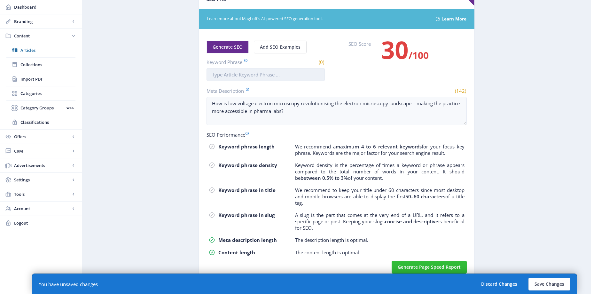
click at [265, 77] on input "Keyword Phrase" at bounding box center [265, 74] width 118 height 13
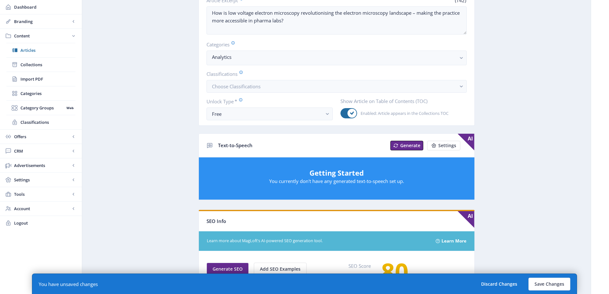
scroll to position [0, 0]
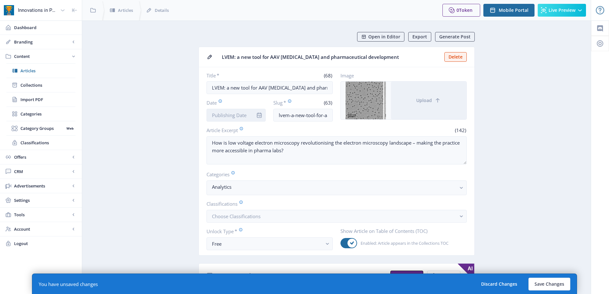
type input "LVEM"
click at [238, 111] on input "Date" at bounding box center [235, 115] width 59 height 13
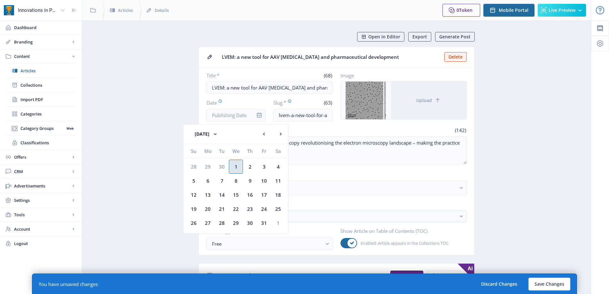
click at [237, 165] on div "1" at bounding box center [236, 166] width 14 height 14
type input "[DATE]"
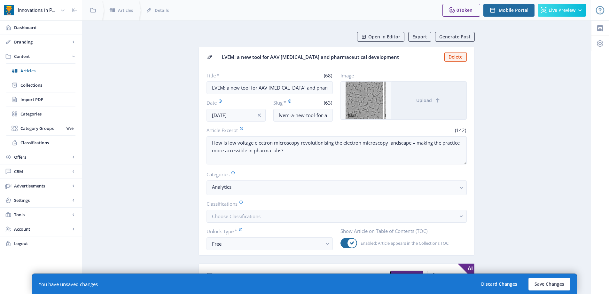
click at [544, 280] on button "Save Changes" at bounding box center [549, 283] width 42 height 13
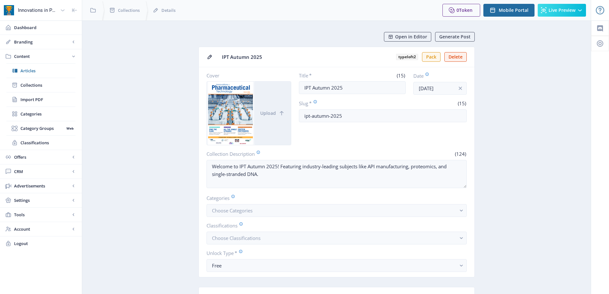
scroll to position [287, 0]
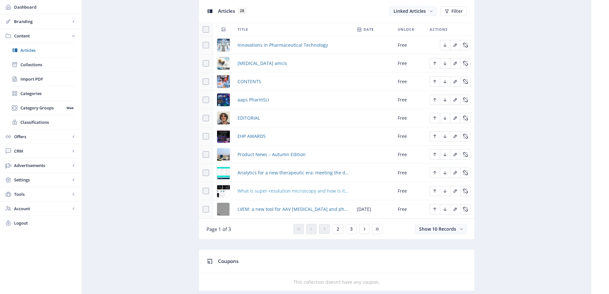
click at [292, 193] on span "What is super-resolution microscopy and how is it accelerating progress across …" at bounding box center [292, 191] width 111 height 8
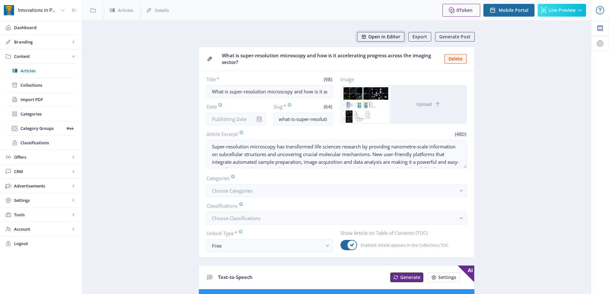
click at [389, 38] on span "Open in Editor" at bounding box center [384, 36] width 32 height 5
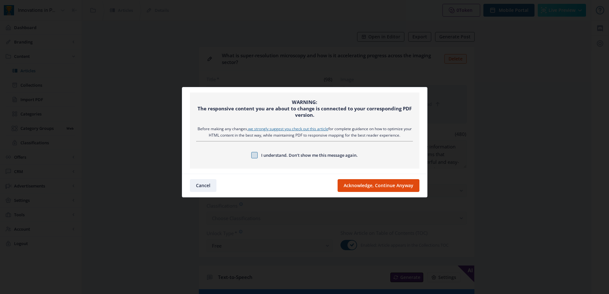
click at [251, 156] on span at bounding box center [254, 155] width 6 height 6
click at [251, 155] on input "I understand. Don’t show me this message again." at bounding box center [251, 155] width 0 height 0
checkbox input "true"
click at [382, 188] on button "Acknowledge, Continue Anyway" at bounding box center [378, 185] width 82 height 13
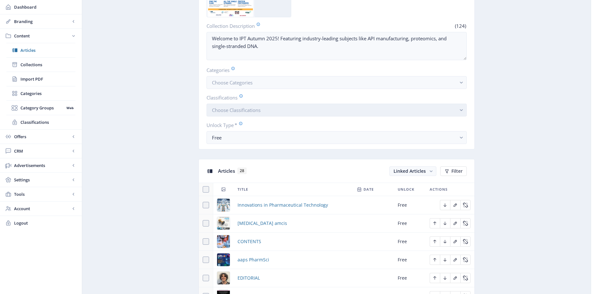
scroll to position [256, 0]
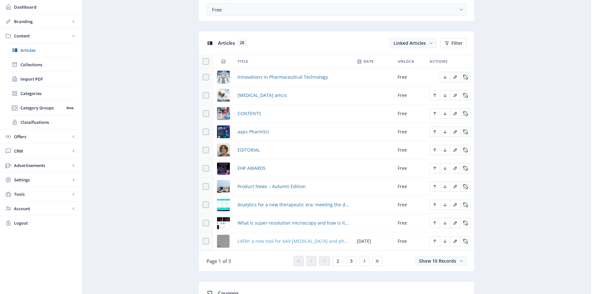
click at [316, 241] on span "LVEM: a new tool for AAV [MEDICAL_DATA] and pharmaceutical development" at bounding box center [292, 241] width 111 height 8
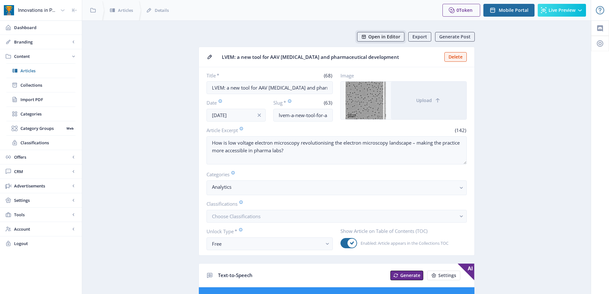
click at [382, 34] on span "Open in Editor" at bounding box center [384, 36] width 32 height 5
click at [393, 40] on button "Open in Editor" at bounding box center [380, 37] width 47 height 10
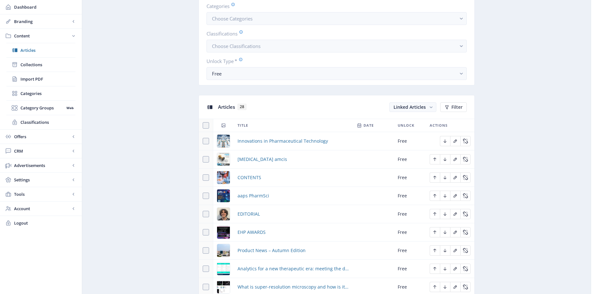
scroll to position [224, 0]
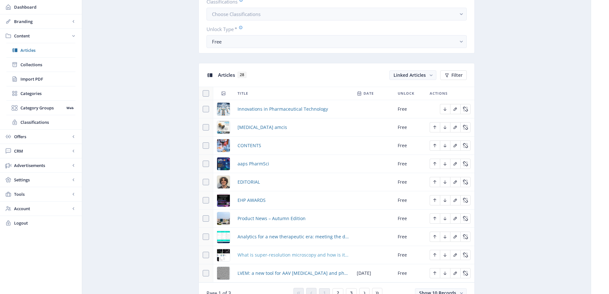
click at [319, 255] on span "What is super-resolution microscopy and how is it accelerating progress across …" at bounding box center [292, 255] width 111 height 8
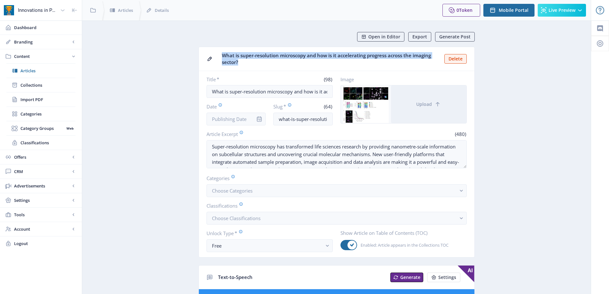
drag, startPoint x: 234, startPoint y: 62, endPoint x: 213, endPoint y: 54, distance: 22.5
click at [213, 54] on nb-card-header "What is super-resolution microscopy and how is it accelerating progress across …" at bounding box center [336, 59] width 275 height 24
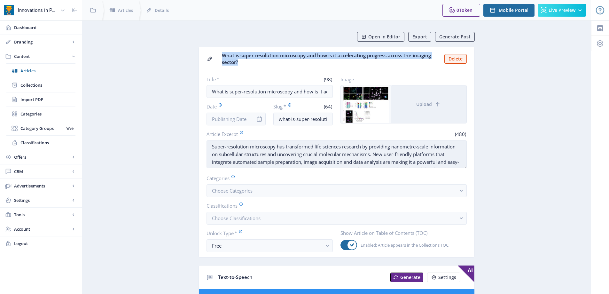
click at [281, 163] on textarea "Super-resolution microscopy has transformed life sciences research by providing…" at bounding box center [336, 154] width 260 height 28
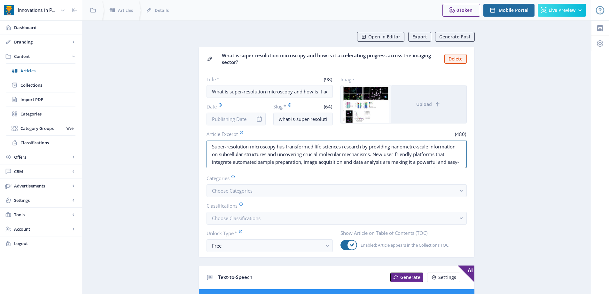
scroll to position [15, 0]
drag, startPoint x: 212, startPoint y: 147, endPoint x: 501, endPoint y: 176, distance: 290.8
paste textarea "What is super-resolution microscopy and how is it accelerating progress across …"
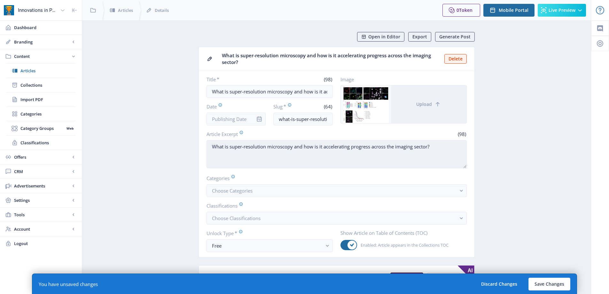
scroll to position [0, 0]
click at [415, 158] on textarea "What is super-resolution microscopy and how is it accelerating progress across …" at bounding box center [336, 154] width 260 height 28
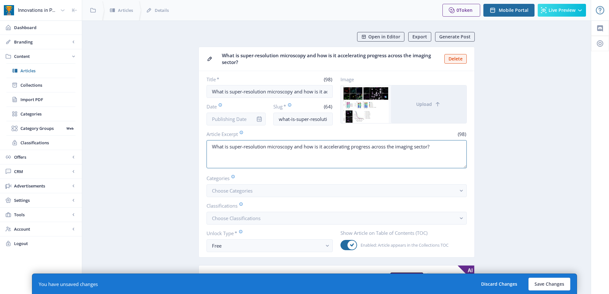
drag, startPoint x: 434, startPoint y: 142, endPoint x: 144, endPoint y: 139, distance: 290.4
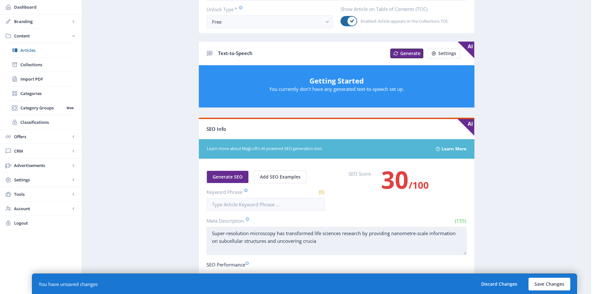
type textarea "What is super-resolution microscopy and how is it accelerating progress across …"
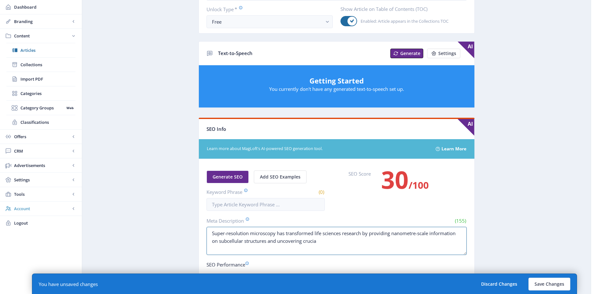
drag, startPoint x: 324, startPoint y: 242, endPoint x: 53, endPoint y: 212, distance: 273.1
click at [53, 212] on div "Innovations in Pharmaceutical Technology (IPT) Dashboard Branding App Appearanc…" at bounding box center [304, 103] width 609 height 654
paste textarea "What is super-resolution microscopy and how is it accelerating progress across …"
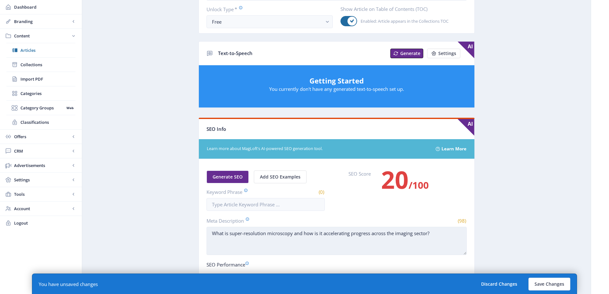
scroll to position [0, 0]
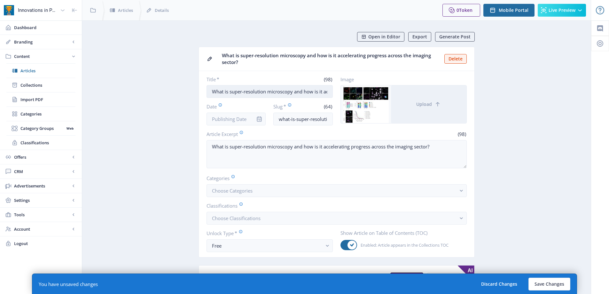
type textarea "What is super-resolution microscopy and how is it accelerating progress across …"
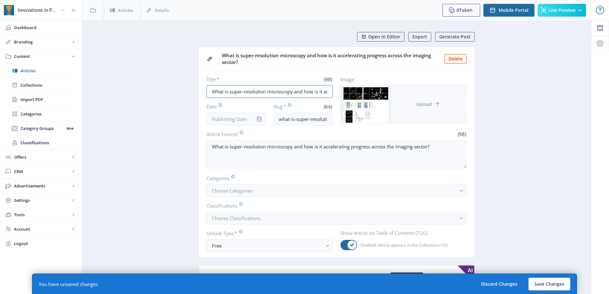
scroll to position [0, 102]
drag, startPoint x: 215, startPoint y: 90, endPoint x: 423, endPoint y: 91, distance: 208.0
click at [423, 91] on div "Title * (98) What is super-resolution microscopy and how is it accelerating pro…" at bounding box center [336, 100] width 260 height 49
type input "Transforming R&D workflows with automated super-resolution microscopy"
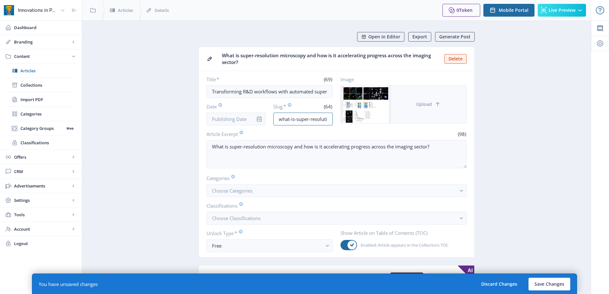
scroll to position [0, 96]
drag, startPoint x: 279, startPoint y: 119, endPoint x: 447, endPoint y: 119, distance: 167.7
click at [447, 119] on div "Title * (69) Transforming R&D workflows with automated super-resolution microsc…" at bounding box center [336, 100] width 260 height 49
type input "transforming-r-and-d-workflows-with-automated-super-resolution-microscopy"
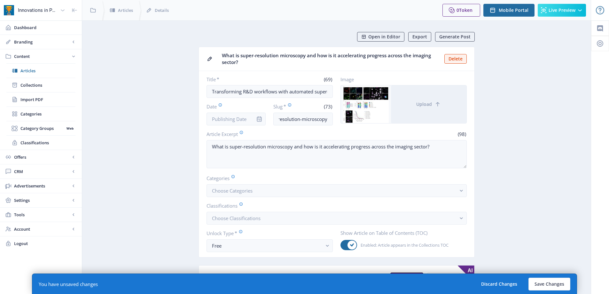
click at [466, 130] on nb-card-body "Title * (69) Transforming R&D workflows with automated super-resolution microsc…" at bounding box center [336, 164] width 275 height 186
click at [553, 284] on button "Save Changes" at bounding box center [549, 283] width 42 height 13
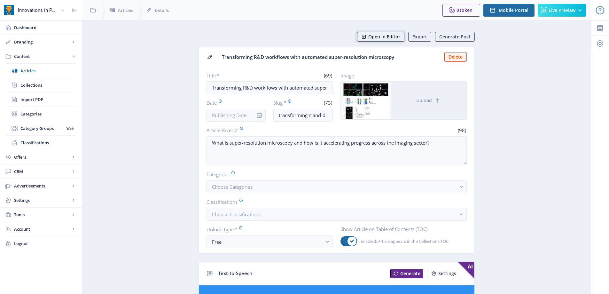
click at [379, 39] on span "Open in Editor" at bounding box center [384, 36] width 32 height 5
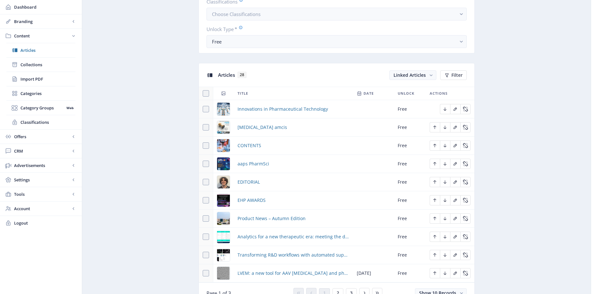
scroll to position [319, 0]
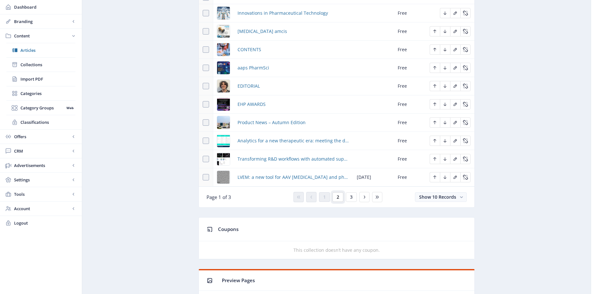
click at [339, 197] on button "2" at bounding box center [337, 197] width 11 height 10
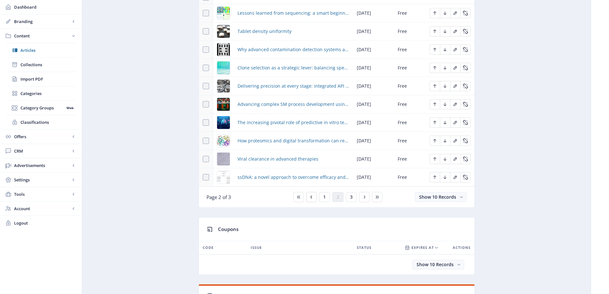
scroll to position [256, 0]
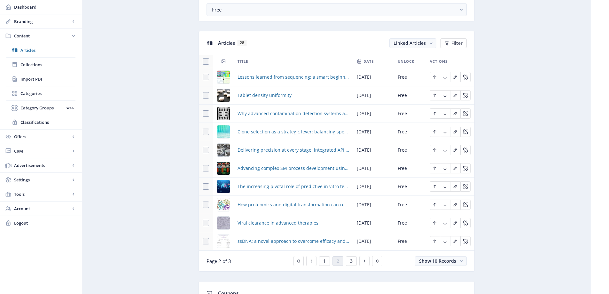
click at [282, 82] on td "Lessons learned from sequencing: a smart beginning for meaningful results" at bounding box center [293, 77] width 119 height 18
click at [282, 75] on span "Lessons learned from sequencing: a smart beginning for meaningful results" at bounding box center [292, 77] width 111 height 8
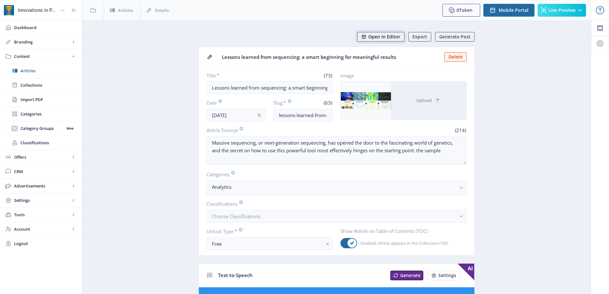
click at [393, 34] on span "Open in Editor" at bounding box center [384, 36] width 32 height 5
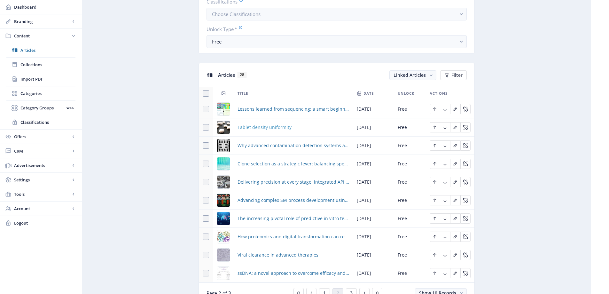
scroll to position [256, 0]
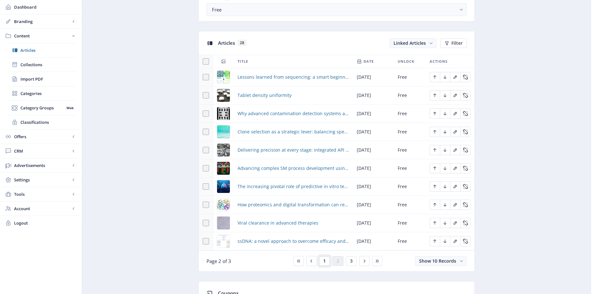
click at [329, 262] on button "1" at bounding box center [324, 261] width 11 height 10
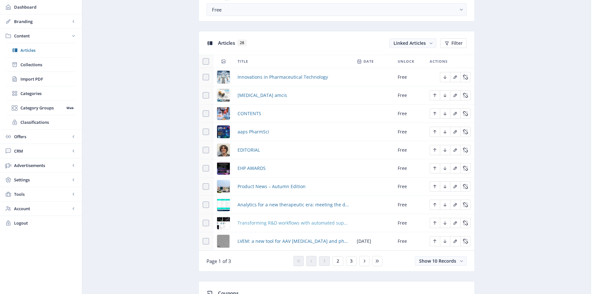
click at [318, 221] on span "Transforming R&D workflows with automated super-resolution microscopy" at bounding box center [292, 223] width 111 height 8
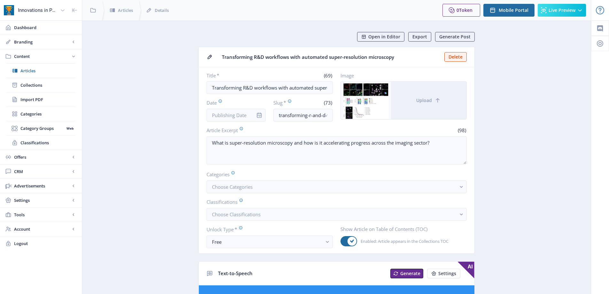
click at [231, 107] on app-form-field "Date" at bounding box center [235, 110] width 59 height 22
click at [243, 186] on span "Choose Categories" at bounding box center [232, 186] width 41 height 6
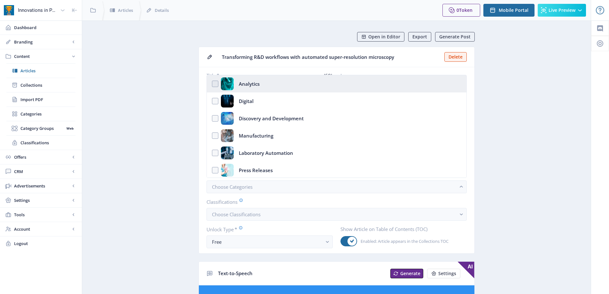
click at [249, 83] on div "Analytics" at bounding box center [249, 83] width 21 height 13
checkbox input "true"
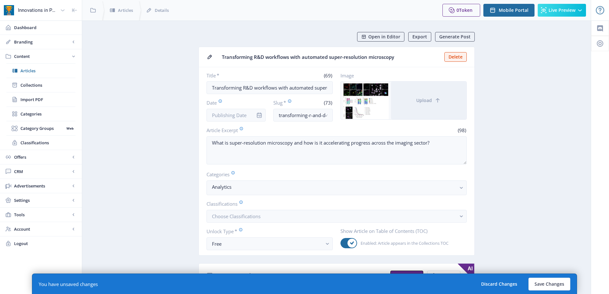
scroll to position [224, 0]
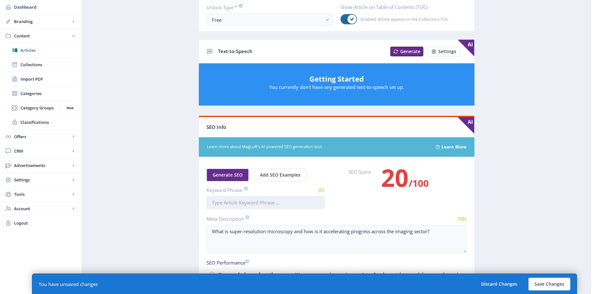
click at [257, 203] on input "Keyword Phrase" at bounding box center [265, 202] width 118 height 13
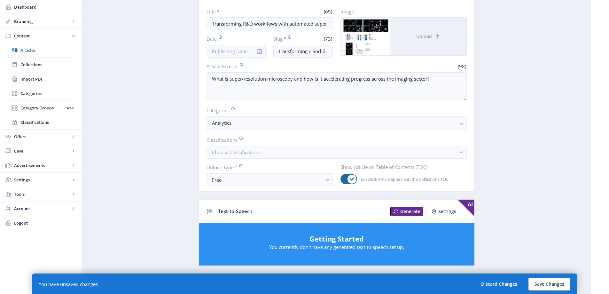
scroll to position [0, 0]
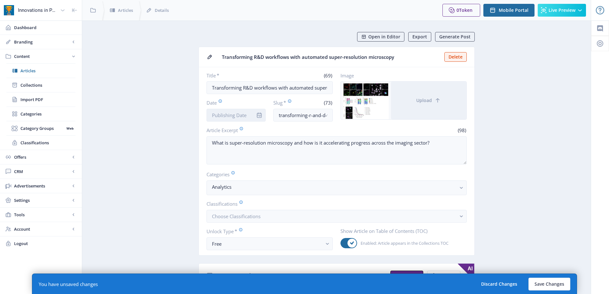
type input "Transforming"
click at [239, 116] on input "Date" at bounding box center [235, 115] width 59 height 13
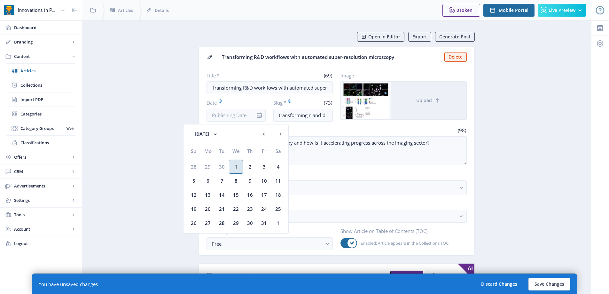
click at [237, 163] on div "1" at bounding box center [236, 166] width 14 height 14
type input "[DATE]"
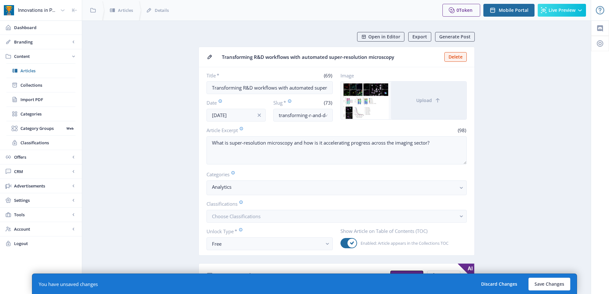
click at [544, 280] on button "Save Changes" at bounding box center [549, 283] width 42 height 13
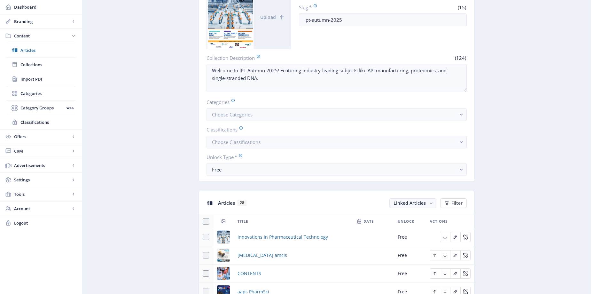
scroll to position [224, 0]
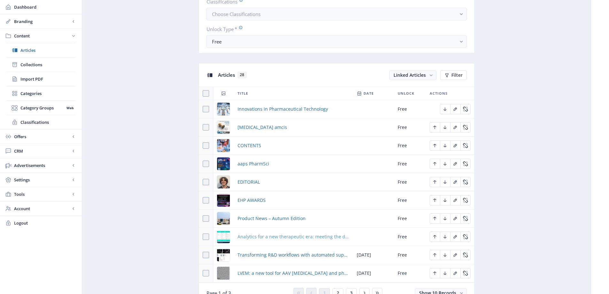
click at [293, 235] on span "Analytics for a new therapeutic era: meeting the demands of modern biologics" at bounding box center [292, 237] width 111 height 8
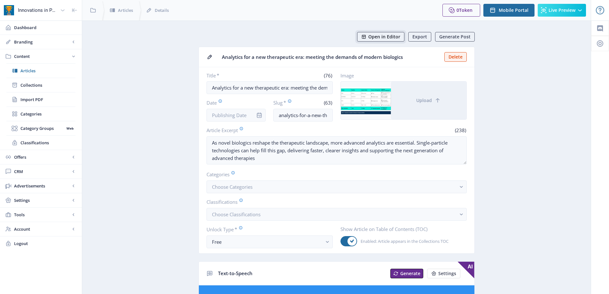
click at [395, 35] on span "Open in Editor" at bounding box center [384, 36] width 32 height 5
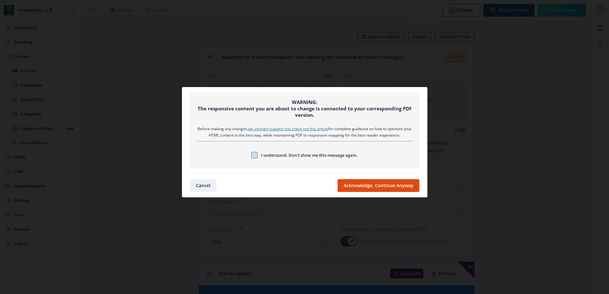
click at [252, 154] on span at bounding box center [254, 155] width 6 height 6
click at [251, 155] on input "I understand. Don’t show me this message again." at bounding box center [251, 155] width 0 height 0
checkbox input "true"
click at [370, 186] on button "Acknowledge, Continue Anyway" at bounding box center [378, 185] width 82 height 13
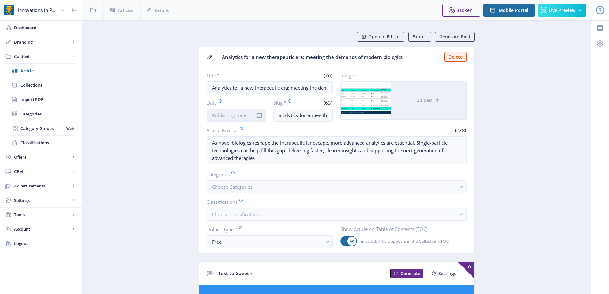
click at [225, 112] on input "Date" at bounding box center [235, 115] width 59 height 13
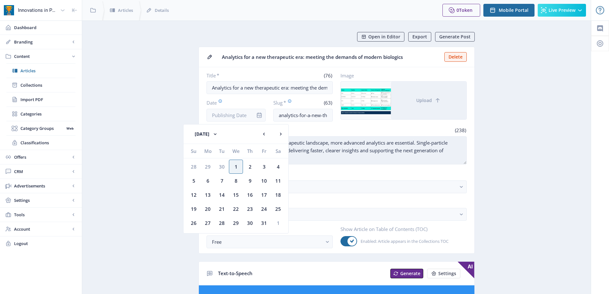
click at [234, 164] on div "1" at bounding box center [236, 166] width 14 height 14
type input "[DATE]"
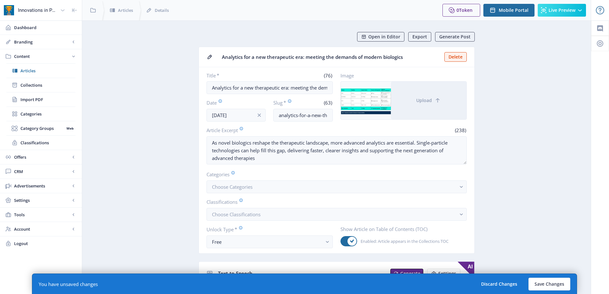
click at [265, 190] on button "Choose Categories" at bounding box center [336, 186] width 260 height 13
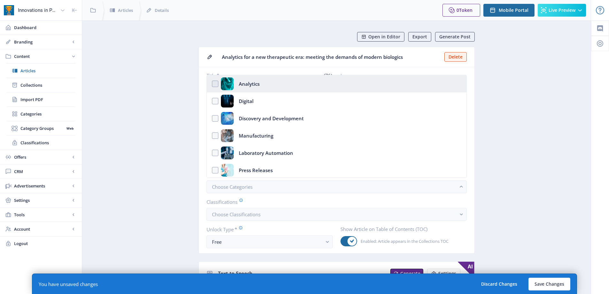
click at [265, 82] on nb-option "Analytics" at bounding box center [336, 83] width 259 height 17
checkbox input "true"
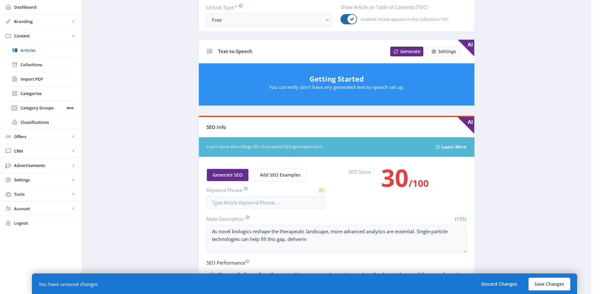
scroll to position [359, 0]
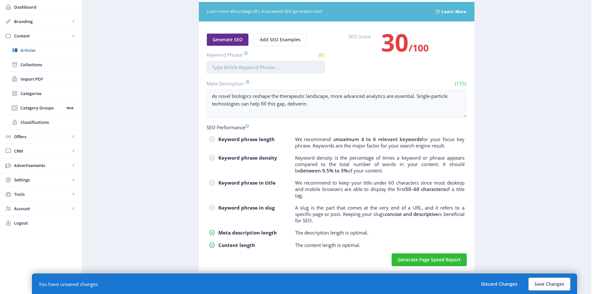
click at [250, 72] on input "Keyword Phrase" at bounding box center [265, 67] width 118 height 13
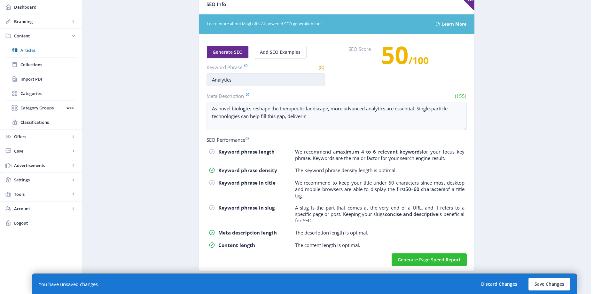
scroll to position [334, 0]
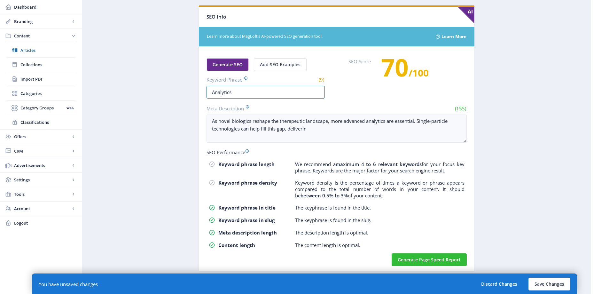
type input "Analytics"
click at [389, 99] on nb-card-body "Generate SEO Add SEO Examples Keyword Phrase (9) Analytics SEO Score 70 /100 Me…" at bounding box center [336, 159] width 275 height 224
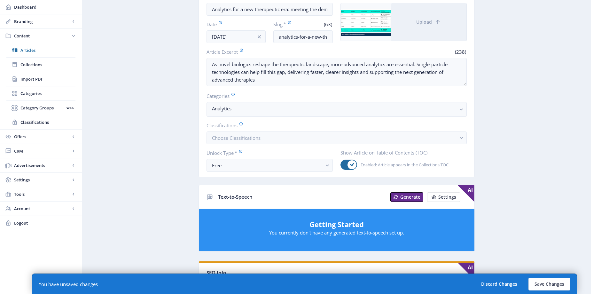
scroll to position [0, 0]
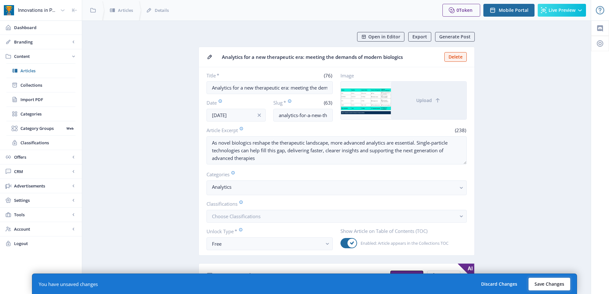
click at [536, 285] on button "Save Changes" at bounding box center [549, 283] width 42 height 13
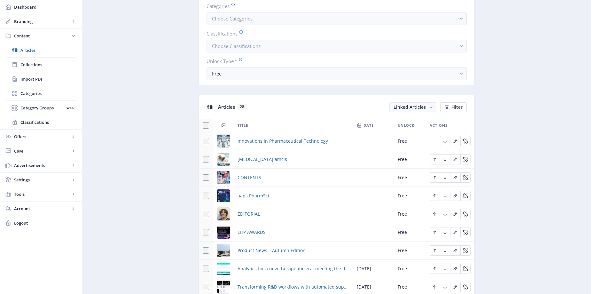
scroll to position [224, 0]
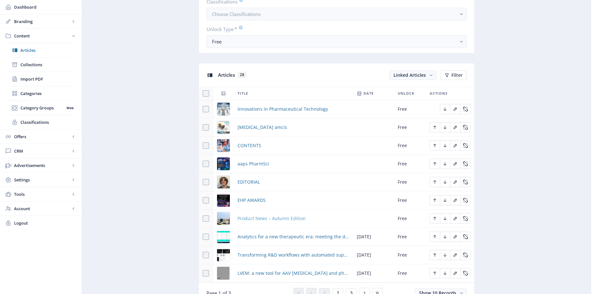
click at [299, 216] on span "Product News – Autumn Edition" at bounding box center [271, 218] width 68 height 8
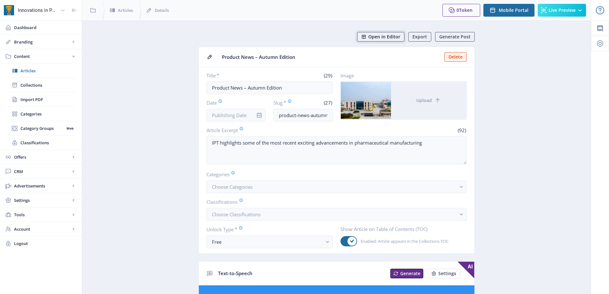
click at [383, 37] on span "Open in Editor" at bounding box center [384, 36] width 32 height 5
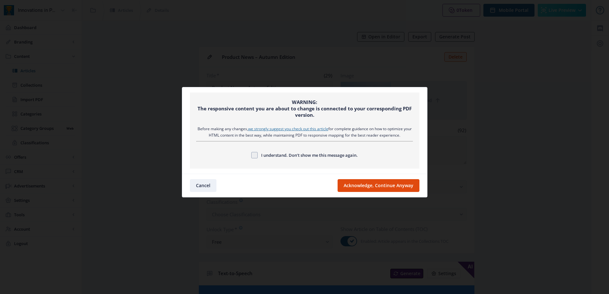
click at [250, 156] on div "I understand. Don’t show me this message again." at bounding box center [304, 155] width 217 height 8
click at [256, 157] on span at bounding box center [254, 155] width 6 height 6
click at [251, 155] on input "I understand. Don’t show me this message again." at bounding box center [251, 155] width 0 height 0
checkbox input "true"
click at [367, 183] on button "Acknowledge, Continue Anyway" at bounding box center [378, 185] width 82 height 13
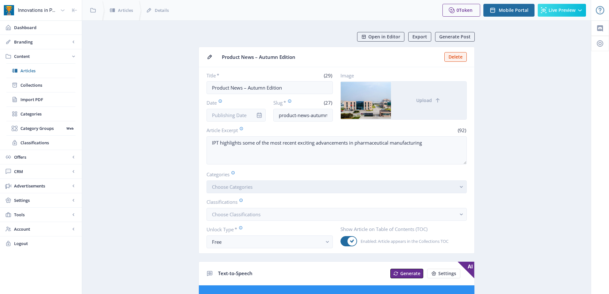
click at [239, 181] on button "Choose Categories" at bounding box center [336, 186] width 260 height 13
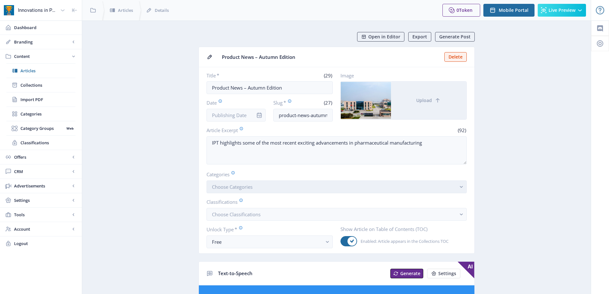
click at [238, 187] on span "Choose Categories" at bounding box center [232, 186] width 41 height 6
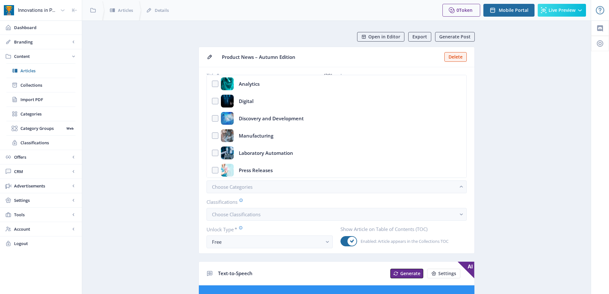
scroll to position [64, 0]
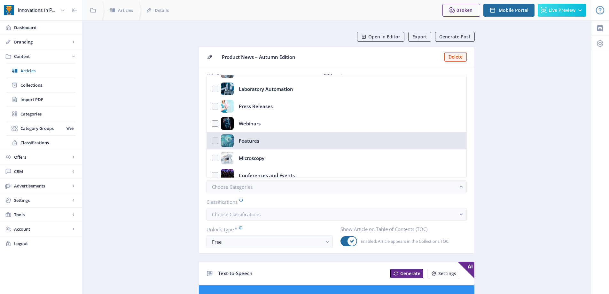
click at [247, 143] on div "Features" at bounding box center [249, 140] width 20 height 13
checkbox input "true"
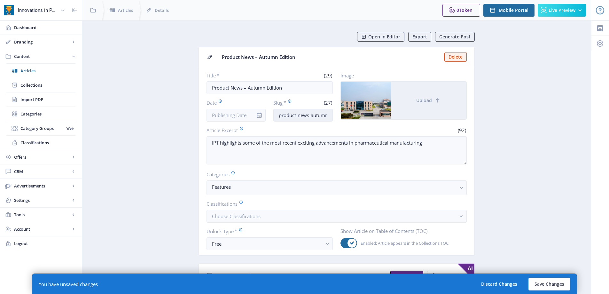
click at [295, 113] on input "product-news-autumn-edition" at bounding box center [302, 115] width 59 height 13
click at [321, 113] on input "product-news-autumn-edition" at bounding box center [302, 115] width 59 height 13
click at [311, 115] on input "product-news-autumn-edition" at bounding box center [302, 115] width 59 height 13
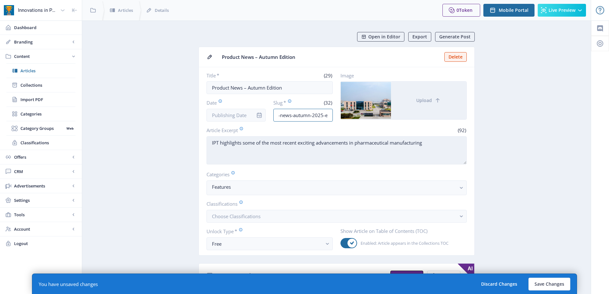
type input "product-news-autumn-2025-edition"
click at [318, 153] on textarea "IPT highlights some of the most recent exciting advancements in pharmaceutical …" at bounding box center [336, 150] width 260 height 28
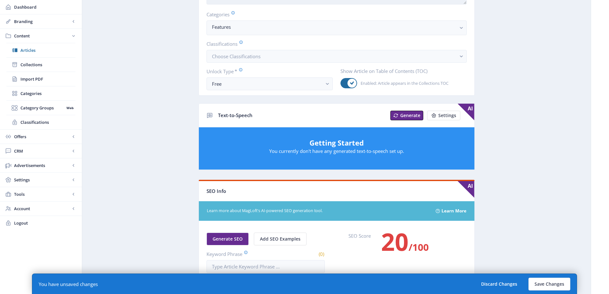
scroll to position [0, 0]
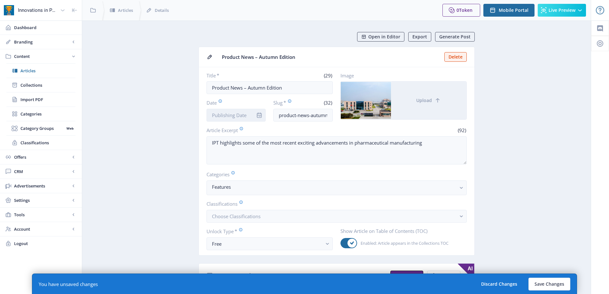
click at [238, 119] on input "Date" at bounding box center [235, 115] width 59 height 13
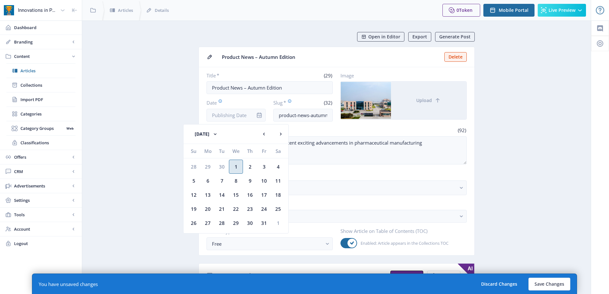
click at [236, 166] on div "1" at bounding box center [236, 166] width 14 height 14
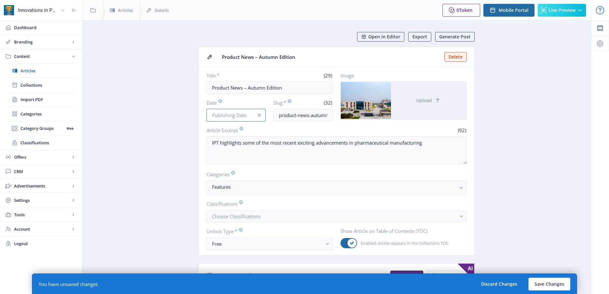
type input "[DATE]"
click at [542, 283] on button "Save Changes" at bounding box center [549, 283] width 42 height 13
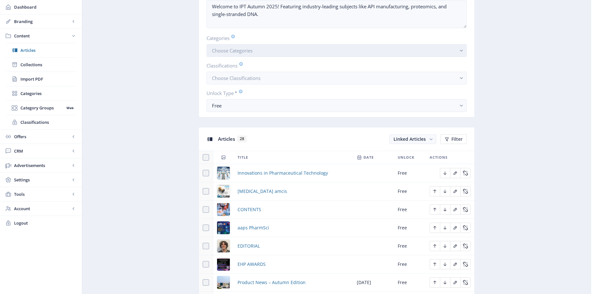
scroll to position [224, 0]
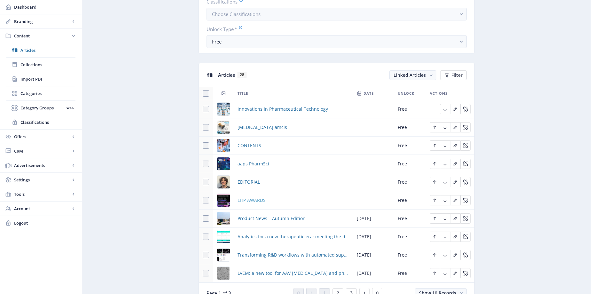
click at [250, 203] on span "EHP AWARDS" at bounding box center [251, 200] width 28 height 8
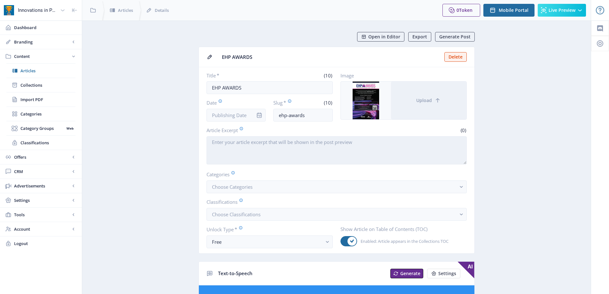
click at [275, 142] on textarea "Article Excerpt" at bounding box center [336, 150] width 260 height 28
paste textarea "[URL][DOMAIN_NAME]"
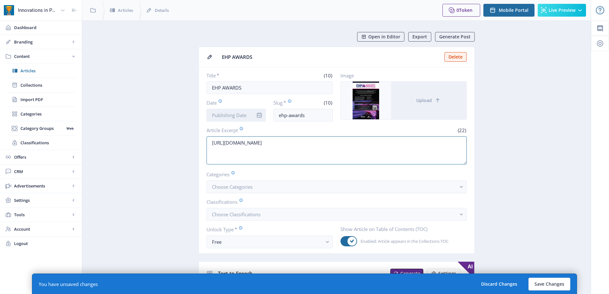
type textarea "[URL][DOMAIN_NAME]"
click at [241, 117] on input "Date" at bounding box center [235, 115] width 59 height 13
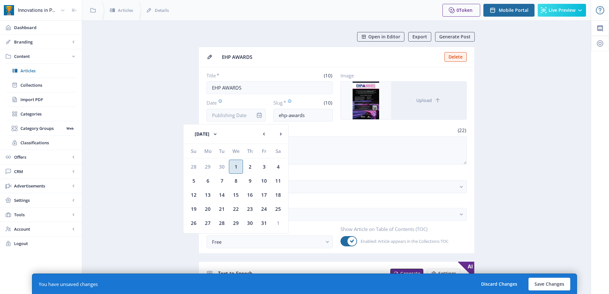
click at [236, 168] on div "1" at bounding box center [236, 166] width 14 height 14
type input "[DATE]"
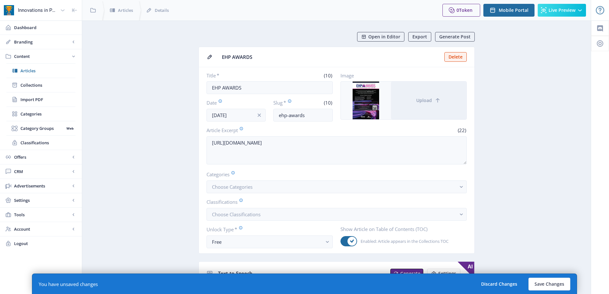
click at [546, 284] on button "Save Changes" at bounding box center [549, 283] width 42 height 13
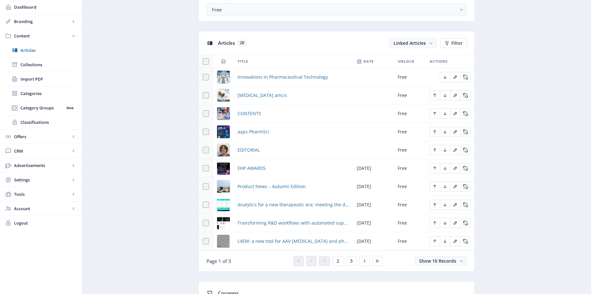
scroll to position [287, 0]
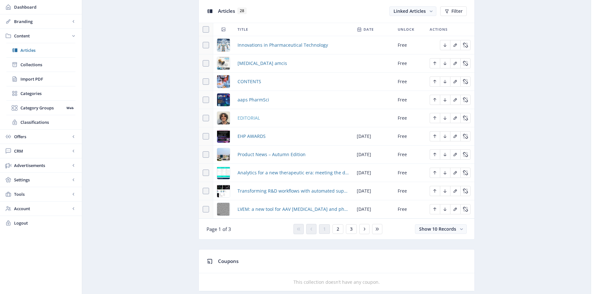
click at [254, 119] on span "EDITORIAL" at bounding box center [248, 118] width 22 height 8
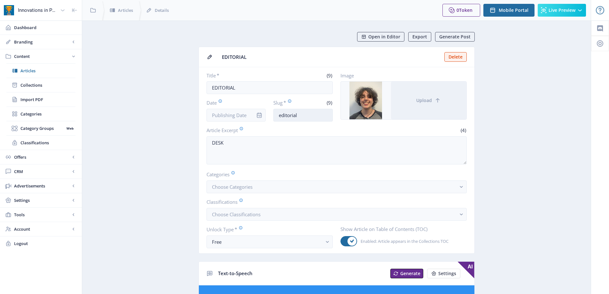
click at [315, 114] on input "editorial" at bounding box center [302, 115] width 59 height 13
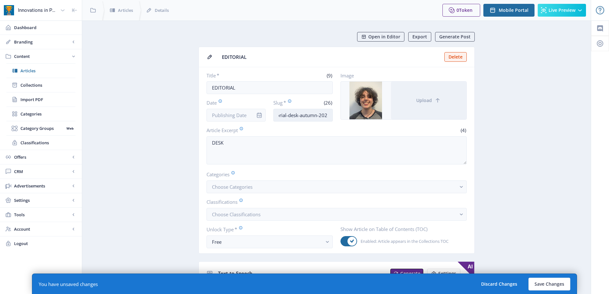
scroll to position [0, 13]
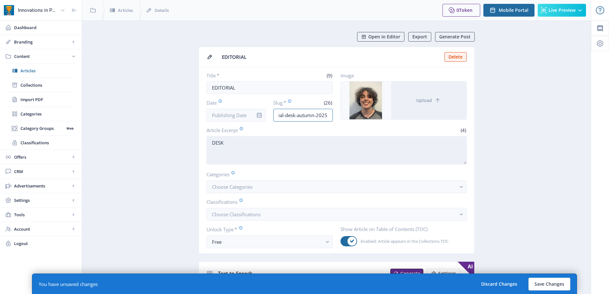
type input "editorial-desk-autumn-2025"
click at [280, 139] on textarea "DESK" at bounding box center [336, 150] width 260 height 28
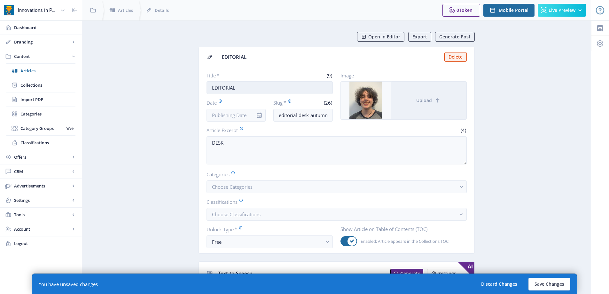
click at [250, 85] on input "EDITORIAL" at bounding box center [269, 87] width 126 height 13
drag, startPoint x: 244, startPoint y: 88, endPoint x: 260, endPoint y: 87, distance: 15.7
click at [260, 87] on input "Editorial Desk Spring 2025" at bounding box center [269, 87] width 126 height 13
type input "Editorial Desk Autumn 2025"
click at [228, 114] on input "Date" at bounding box center [235, 115] width 59 height 13
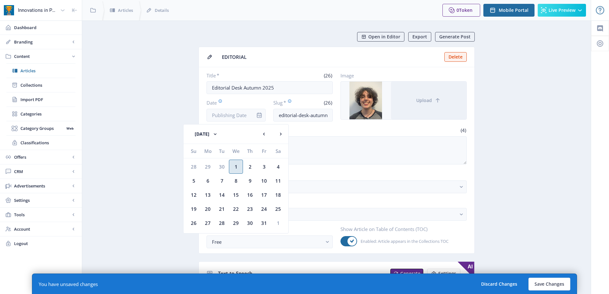
click at [235, 163] on div "1" at bounding box center [236, 166] width 14 height 14
type input "[DATE]"
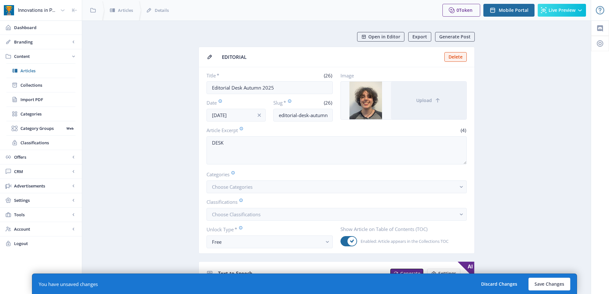
drag, startPoint x: 225, startPoint y: 146, endPoint x: 195, endPoint y: 140, distance: 29.8
click at [393, 35] on span "Open in Editor" at bounding box center [384, 36] width 32 height 5
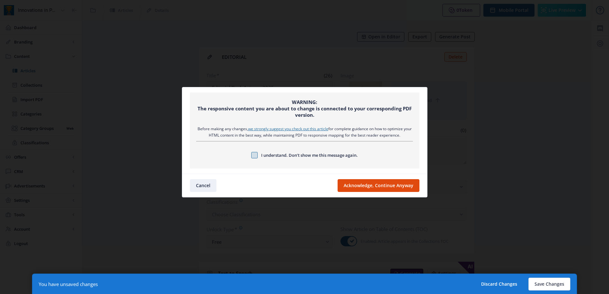
click at [255, 155] on span at bounding box center [254, 155] width 6 height 6
click at [251, 155] on input "I understand. Don’t show me this message again." at bounding box center [251, 155] width 0 height 0
checkbox input "true"
click at [373, 186] on button "Acknowledge, Continue Anyway" at bounding box center [378, 185] width 82 height 13
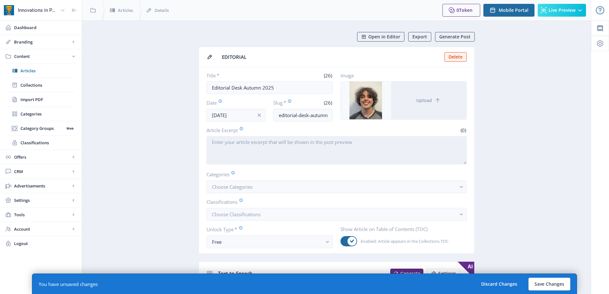
click at [296, 159] on textarea "Article Excerpt" at bounding box center [336, 150] width 260 height 28
paste textarea "As the days become shorter again, and the weather cools down after a long summe…"
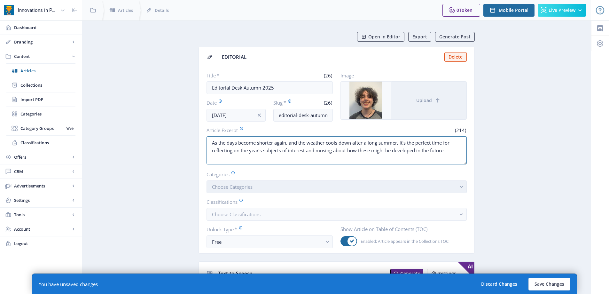
type textarea "As the days become shorter again, and the weather cools down after a long summe…"
click at [250, 192] on button "Choose Categories" at bounding box center [336, 186] width 260 height 13
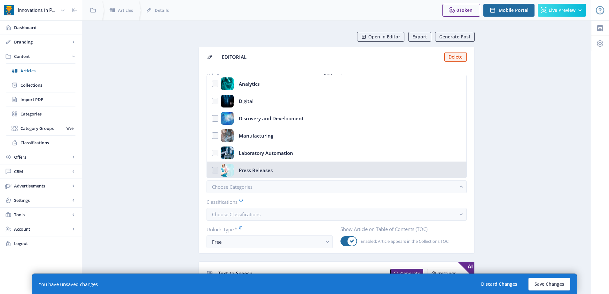
click at [264, 167] on div "Press Releases" at bounding box center [256, 170] width 34 height 13
checkbox input "true"
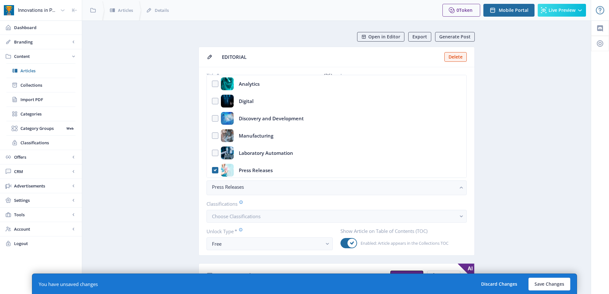
drag, startPoint x: 167, startPoint y: 160, endPoint x: 178, endPoint y: 160, distance: 10.5
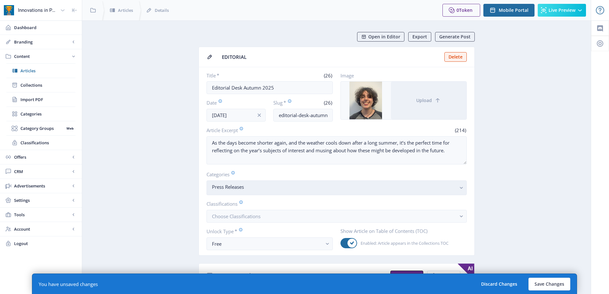
click at [266, 188] on nb-select-label "Press Releases" at bounding box center [334, 187] width 244 height 8
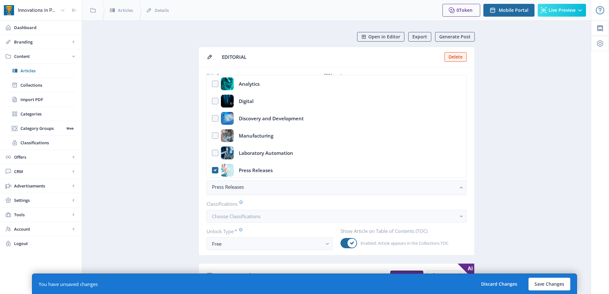
click at [215, 172] on nb-option "Press Releases" at bounding box center [336, 169] width 259 height 17
checkbox input "false"
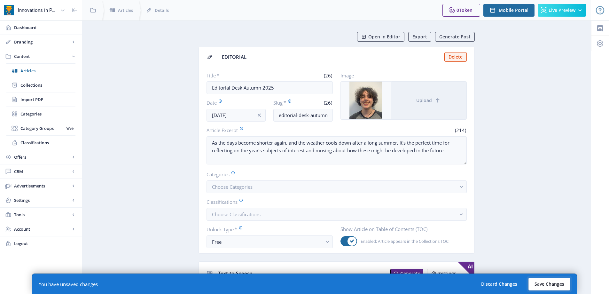
click at [541, 283] on button "Save Changes" at bounding box center [549, 283] width 42 height 13
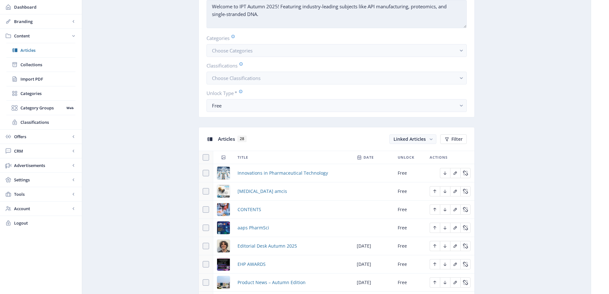
scroll to position [224, 0]
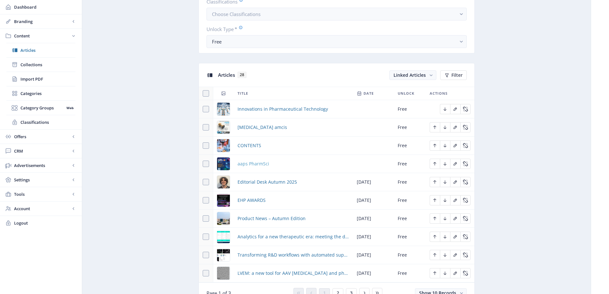
click at [252, 164] on span "aaps PharmSci" at bounding box center [253, 164] width 32 height 8
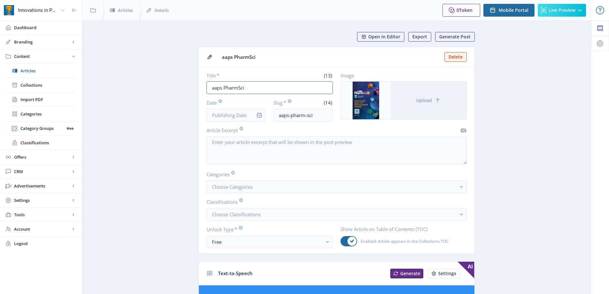
drag, startPoint x: 222, startPoint y: 88, endPoint x: 204, endPoint y: 86, distance: 17.4
click at [204, 86] on nb-card-body "Title * (13) aaps PharmSci Date Slug * (14) aaps-pharm-sci Image Upload Article…" at bounding box center [336, 160] width 275 height 186
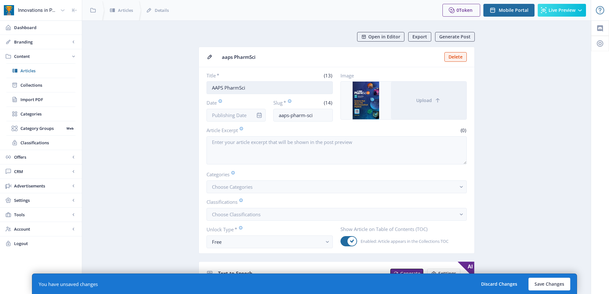
click at [266, 84] on input "AAPS PharmSci" at bounding box center [269, 87] width 126 height 13
type input "AAPS PharmSci 360"
click at [316, 115] on input "aaps-pharm-sci" at bounding box center [302, 115] width 59 height 13
type input "aaps-pharm-sci-360-autumn-2025"
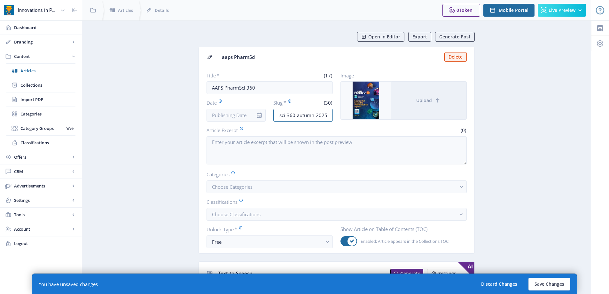
scroll to position [0, 0]
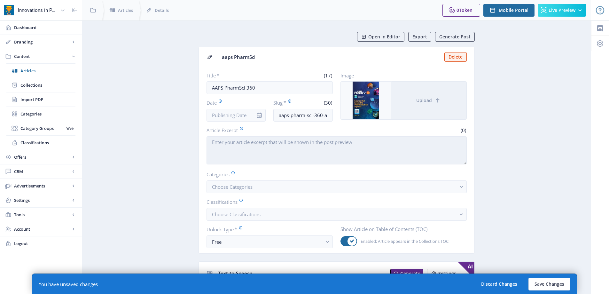
click at [231, 144] on textarea "Article Excerpt" at bounding box center [336, 150] width 260 height 28
paste textarea "[URL][DOMAIN_NAME]"
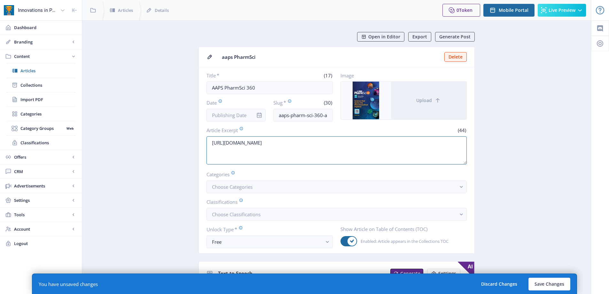
type textarea "[URL][DOMAIN_NAME]"
drag, startPoint x: 174, startPoint y: 180, endPoint x: 234, endPoint y: 179, distance: 59.7
click at [247, 118] on input "Date" at bounding box center [235, 115] width 59 height 13
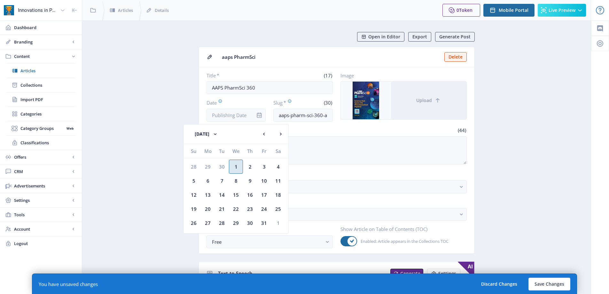
click at [234, 163] on div "1" at bounding box center [236, 166] width 14 height 14
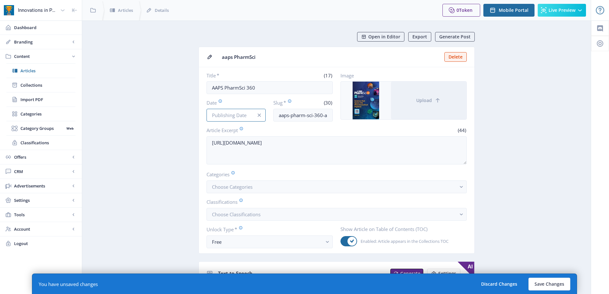
type input "[DATE]"
click at [553, 285] on button "Save Changes" at bounding box center [549, 283] width 42 height 13
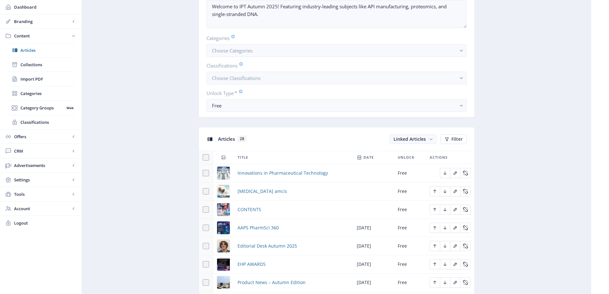
scroll to position [256, 0]
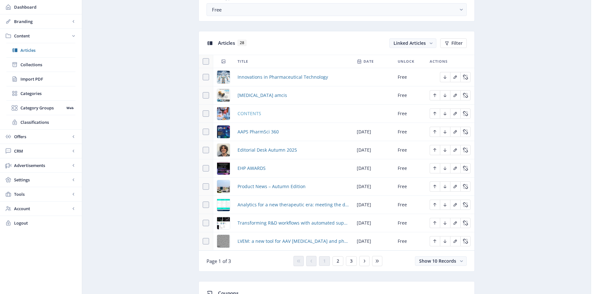
click at [242, 115] on span "CONTENTS" at bounding box center [249, 114] width 24 height 8
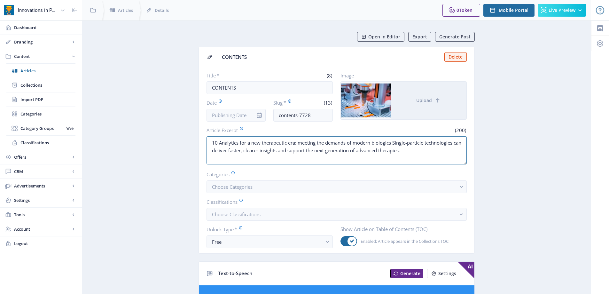
drag, startPoint x: 406, startPoint y: 152, endPoint x: 99, endPoint y: 138, distance: 307.9
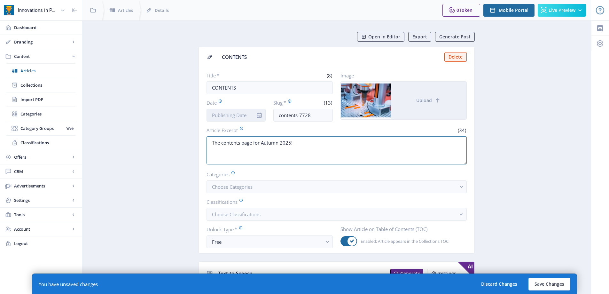
type textarea "The contents page for Autumn 2025!"
click at [241, 109] on input "Date" at bounding box center [235, 115] width 59 height 13
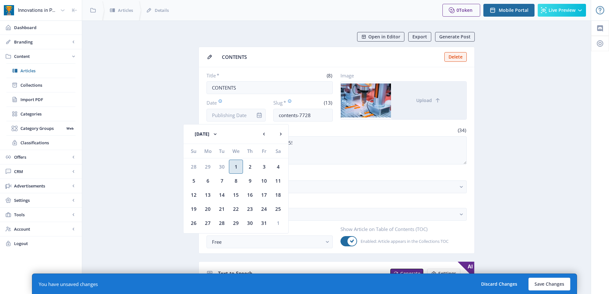
click at [230, 164] on div "1" at bounding box center [236, 166] width 14 height 14
type input "[DATE]"
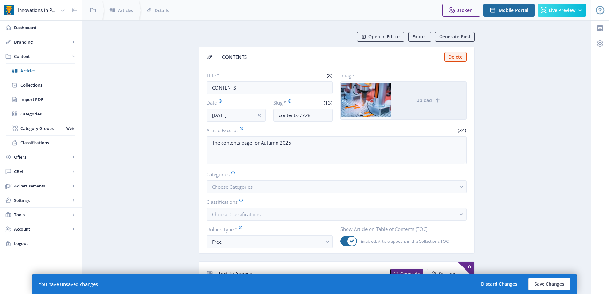
click at [539, 282] on button "Save Changes" at bounding box center [549, 283] width 42 height 13
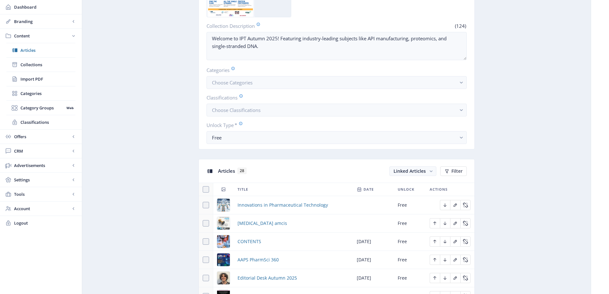
scroll to position [160, 0]
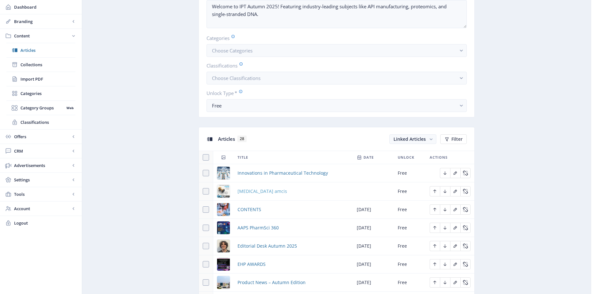
click at [256, 193] on span "[MEDICAL_DATA] amcis" at bounding box center [262, 191] width 50 height 8
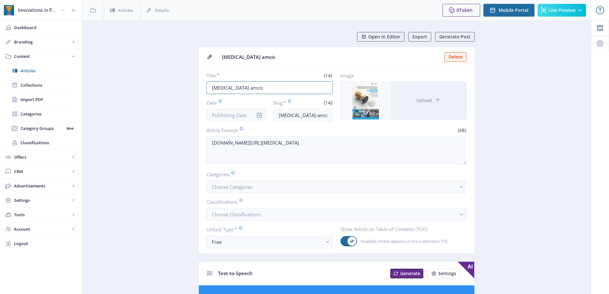
drag, startPoint x: 250, startPoint y: 87, endPoint x: 183, endPoint y: 86, distance: 66.8
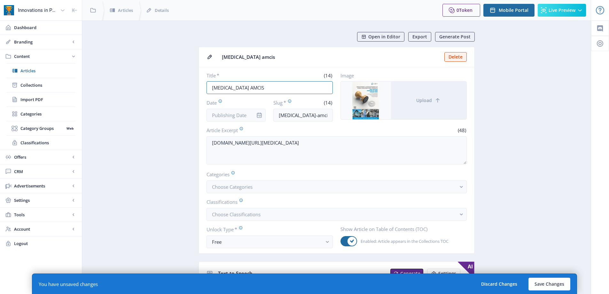
type input "[MEDICAL_DATA] AMCIS"
drag, startPoint x: 285, startPoint y: 58, endPoint x: 286, endPoint y: 65, distance: 6.8
click at [285, 58] on span "[MEDICAL_DATA] amcis" at bounding box center [331, 57] width 218 height 7
click at [321, 115] on input "[MEDICAL_DATA]-amcis" at bounding box center [302, 115] width 59 height 13
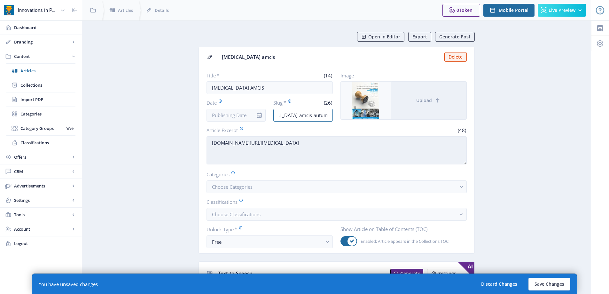
type input "[MEDICAL_DATA]-amcis-autumn-2025"
click at [362, 151] on textarea "[DOMAIN_NAME][URL][MEDICAL_DATA]" at bounding box center [336, 150] width 260 height 28
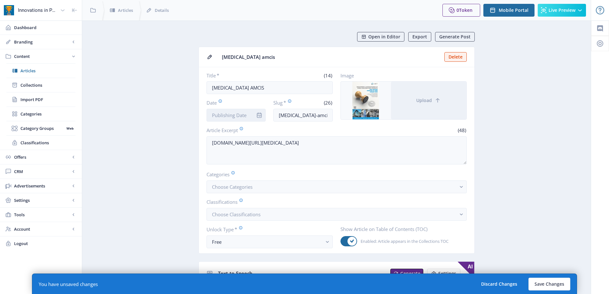
click at [215, 112] on input "Date" at bounding box center [235, 115] width 59 height 13
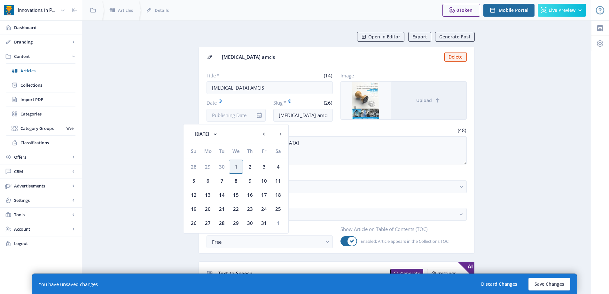
click at [235, 164] on div "1" at bounding box center [236, 166] width 14 height 14
type input "[DATE]"
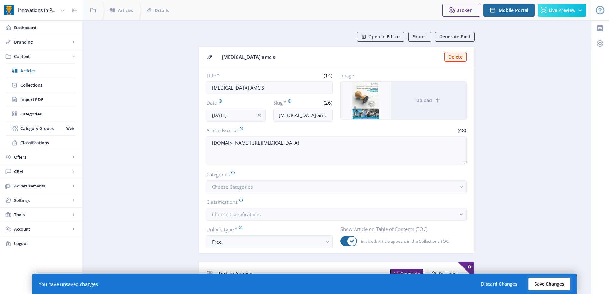
drag, startPoint x: 558, startPoint y: 281, endPoint x: 285, endPoint y: 208, distance: 282.7
click at [558, 281] on button "Save Changes" at bounding box center [549, 283] width 42 height 13
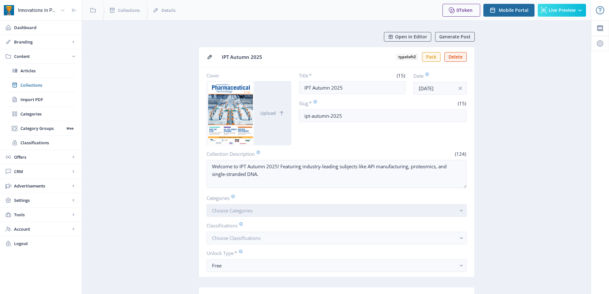
scroll to position [128, 0]
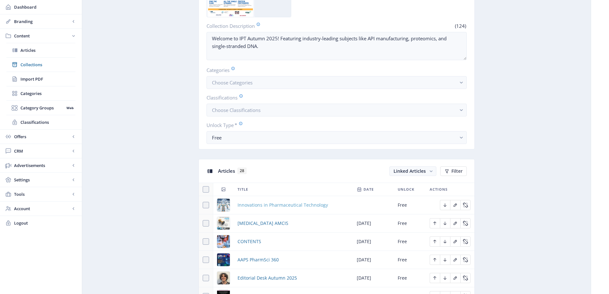
click at [302, 208] on span "Innovations in Pharmaceutical Technology" at bounding box center [282, 205] width 90 height 8
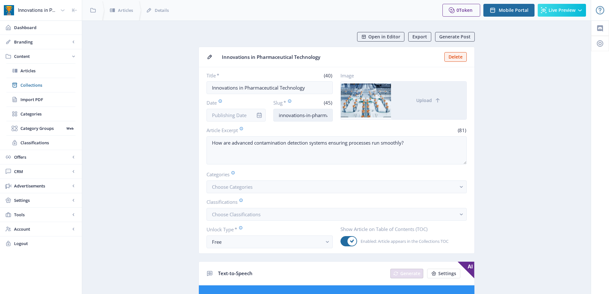
click at [325, 114] on input "innovations-in-pharmaceutical-technology-dbe1" at bounding box center [302, 115] width 59 height 13
click at [311, 91] on input "Innovations in Pharmaceutical Technology" at bounding box center [269, 87] width 126 height 13
click at [317, 85] on input "Innovations in Pharmaceutical Technology" at bounding box center [269, 87] width 126 height 13
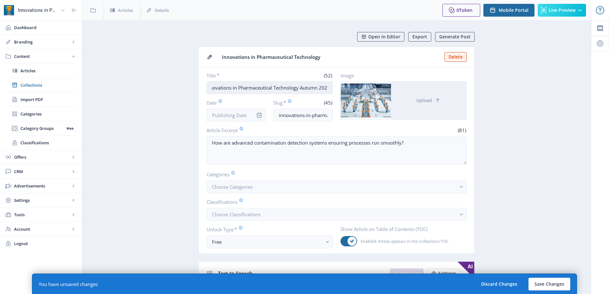
scroll to position [0, 9]
type input "Innovations in Pharmaceutical Technology Autumn 2025"
click at [324, 117] on input "innovations-in-pharmaceutical-technology-dbe1" at bounding box center [302, 115] width 59 height 13
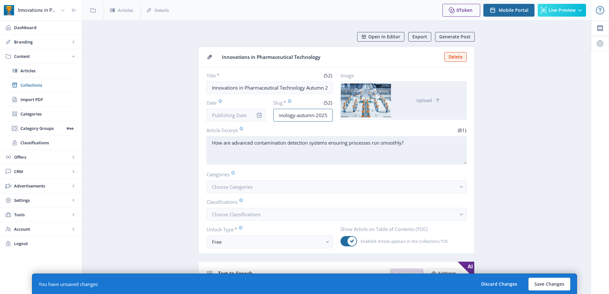
type input "innovations-in-pharmaceutical-technology-autumn-2025"
click at [340, 160] on textarea "How are advanced contamination detection systems ensuring processes run smoothl…" at bounding box center [336, 150] width 260 height 28
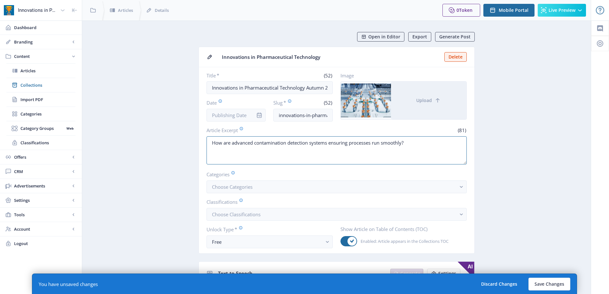
drag, startPoint x: 416, startPoint y: 143, endPoint x: 89, endPoint y: 144, distance: 326.8
click at [230, 111] on input "Date" at bounding box center [235, 115] width 59 height 13
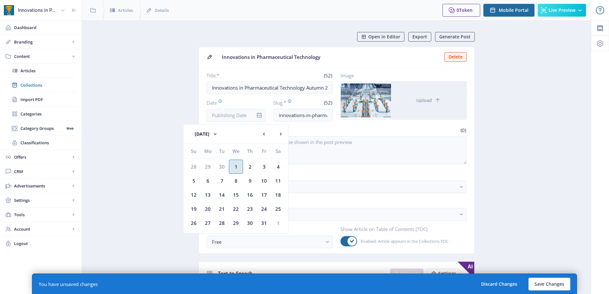
click at [232, 164] on div "1" at bounding box center [236, 166] width 14 height 14
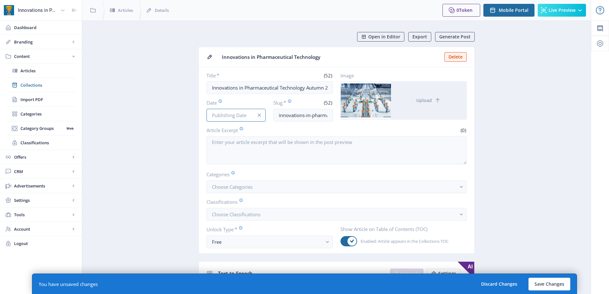
type input "[DATE]"
drag, startPoint x: 131, startPoint y: 142, endPoint x: 250, endPoint y: 195, distance: 130.3
click at [546, 282] on button "Save Changes" at bounding box center [549, 283] width 42 height 13
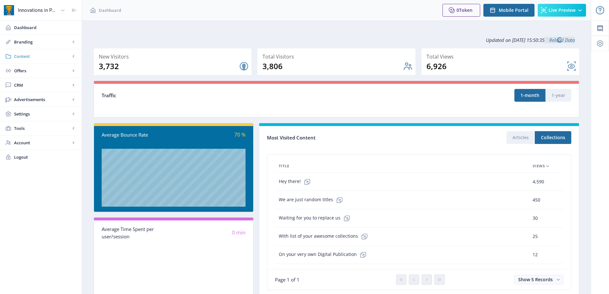
click at [35, 58] on span "Content" at bounding box center [42, 56] width 56 height 6
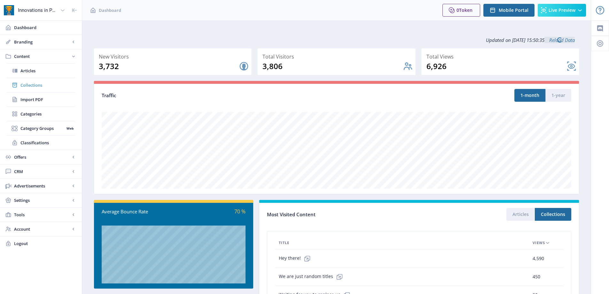
click at [34, 88] on span "Collections" at bounding box center [47, 85] width 55 height 6
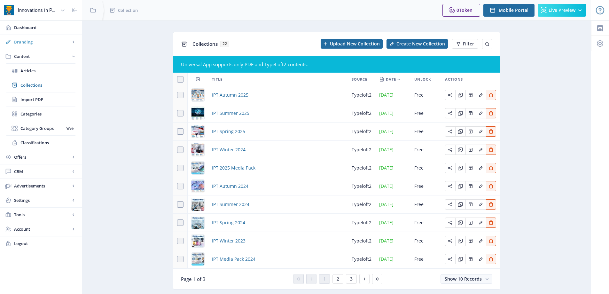
click at [39, 40] on span "Branding" at bounding box center [42, 42] width 56 height 6
drag, startPoint x: 24, startPoint y: 73, endPoint x: 201, endPoint y: 88, distance: 177.9
click at [24, 74] on link "Appearance" at bounding box center [40, 71] width 69 height 14
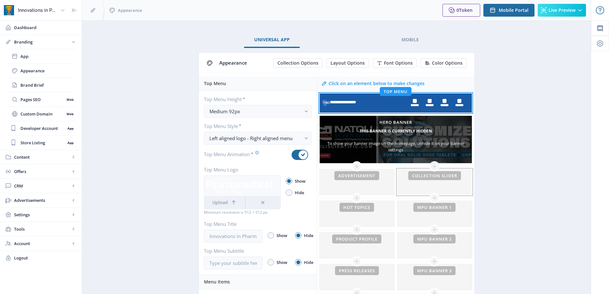
click at [462, 183] on div at bounding box center [434, 182] width 74 height 26
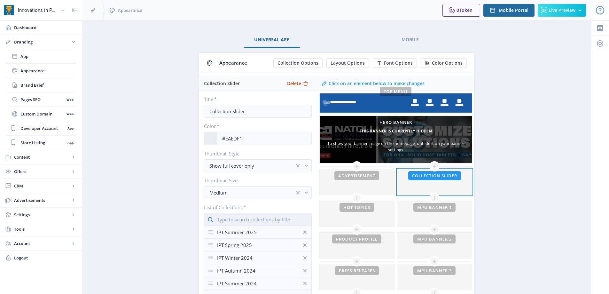
click at [280, 216] on input "text" at bounding box center [258, 219] width 108 height 13
click at [239, 230] on nb-option "IPT Autumn 2025" at bounding box center [257, 234] width 107 height 12
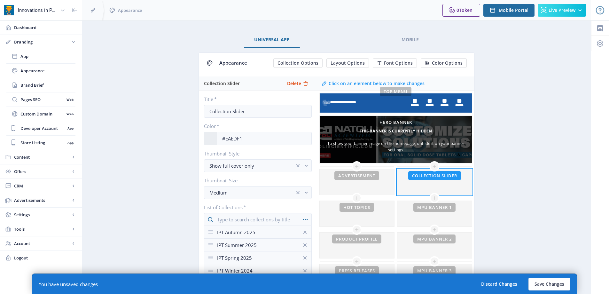
click at [540, 282] on button "Save Changes" at bounding box center [549, 283] width 42 height 13
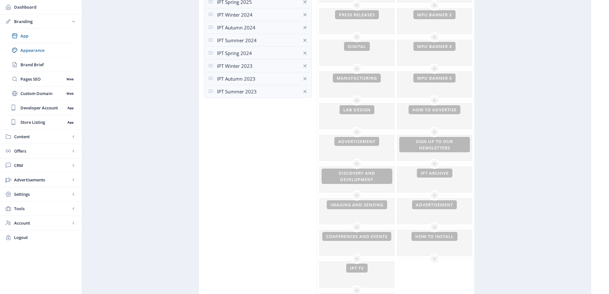
scroll to position [64, 0]
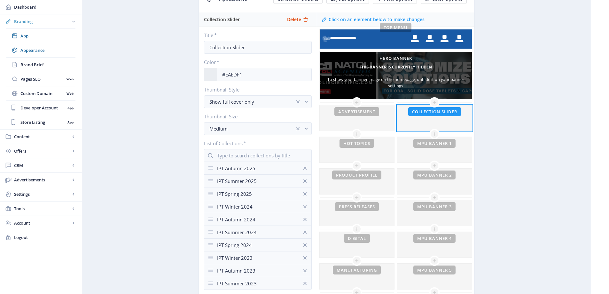
click at [27, 25] on link "Branding" at bounding box center [41, 21] width 82 height 14
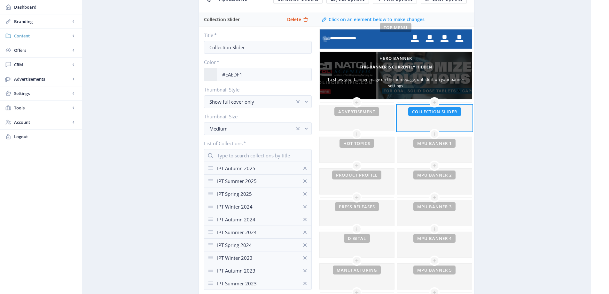
click at [27, 38] on span "Content" at bounding box center [42, 36] width 56 height 6
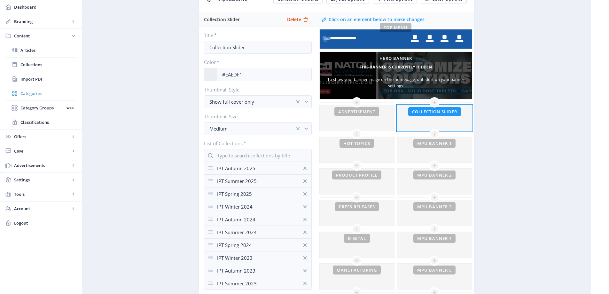
click at [33, 93] on span "Categories" at bounding box center [47, 93] width 55 height 6
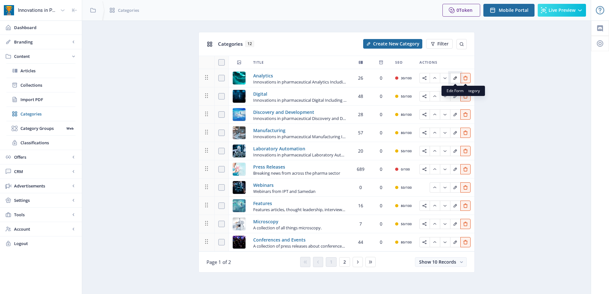
click at [457, 77] on icon "Edit page" at bounding box center [454, 77] width 5 height 5
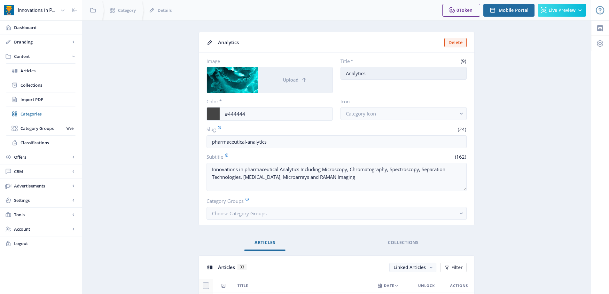
drag, startPoint x: 364, startPoint y: 73, endPoint x: 375, endPoint y: 65, distance: 13.2
click at [375, 73] on input "Analytics" at bounding box center [403, 73] width 126 height 13
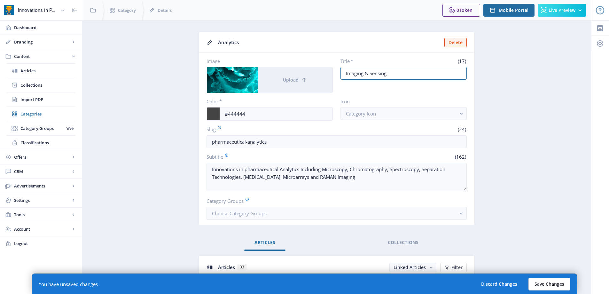
type input "Imaging & Sensing"
click at [549, 282] on button "Save Changes" at bounding box center [549, 283] width 42 height 13
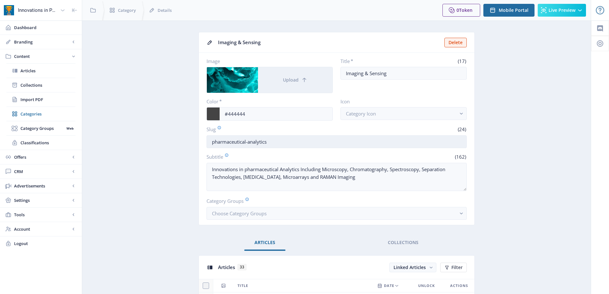
drag, startPoint x: 259, startPoint y: 140, endPoint x: 278, endPoint y: 140, distance: 18.8
click at [278, 140] on input "pharmaceutical-analytics" at bounding box center [336, 141] width 260 height 13
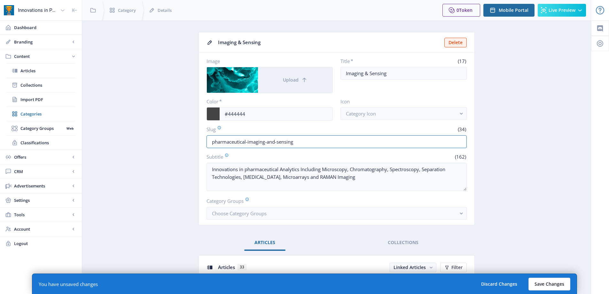
type input "pharmaceutical-imaging-and-sensing"
click at [542, 277] on button "Save Changes" at bounding box center [549, 283] width 42 height 13
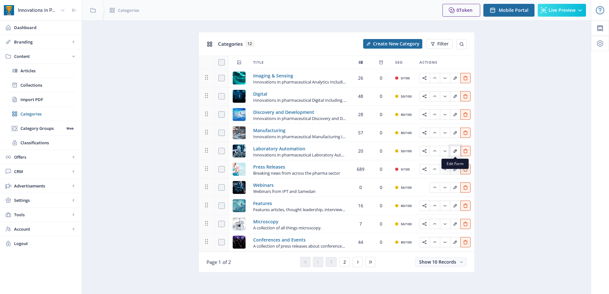
click at [456, 154] on button "Edit page" at bounding box center [455, 151] width 10 height 10
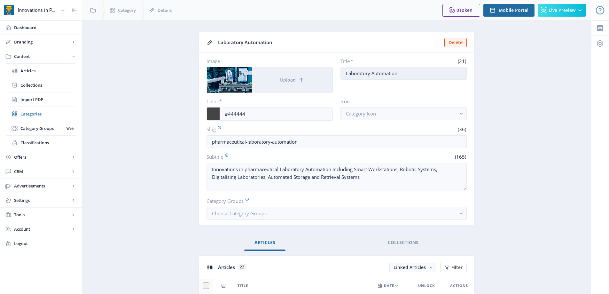
drag, startPoint x: 353, startPoint y: 73, endPoint x: 407, endPoint y: 72, distance: 54.0
click at [407, 72] on input "Laboratory Automation" at bounding box center [403, 73] width 126 height 13
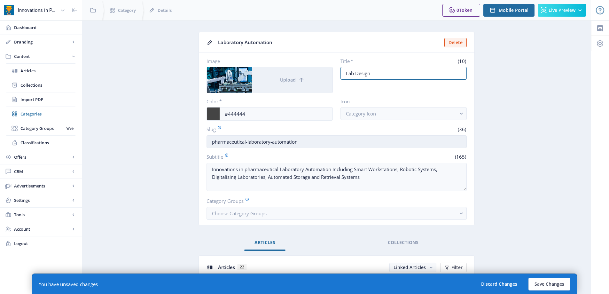
type input "Lab Design"
drag, startPoint x: 247, startPoint y: 143, endPoint x: 310, endPoint y: 139, distance: 63.7
click at [310, 139] on input "pharmaceutical-laboratory-automation" at bounding box center [336, 141] width 260 height 13
type input "pharmaceutical-lab-design"
click at [532, 279] on button "Save Changes" at bounding box center [549, 283] width 42 height 13
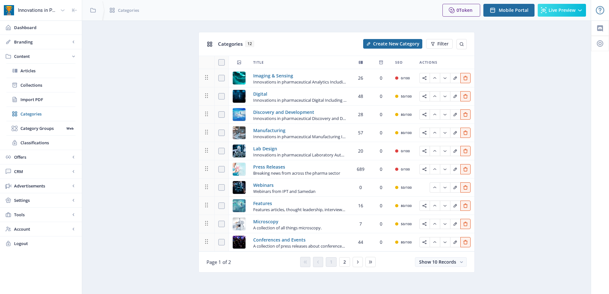
click at [149, 94] on app-content-categories "Categories 12 Create New Category Filter Title SEO Actions Imaging & Sensing In…" at bounding box center [336, 157] width 486 height 250
